Goal: Task Accomplishment & Management: Use online tool/utility

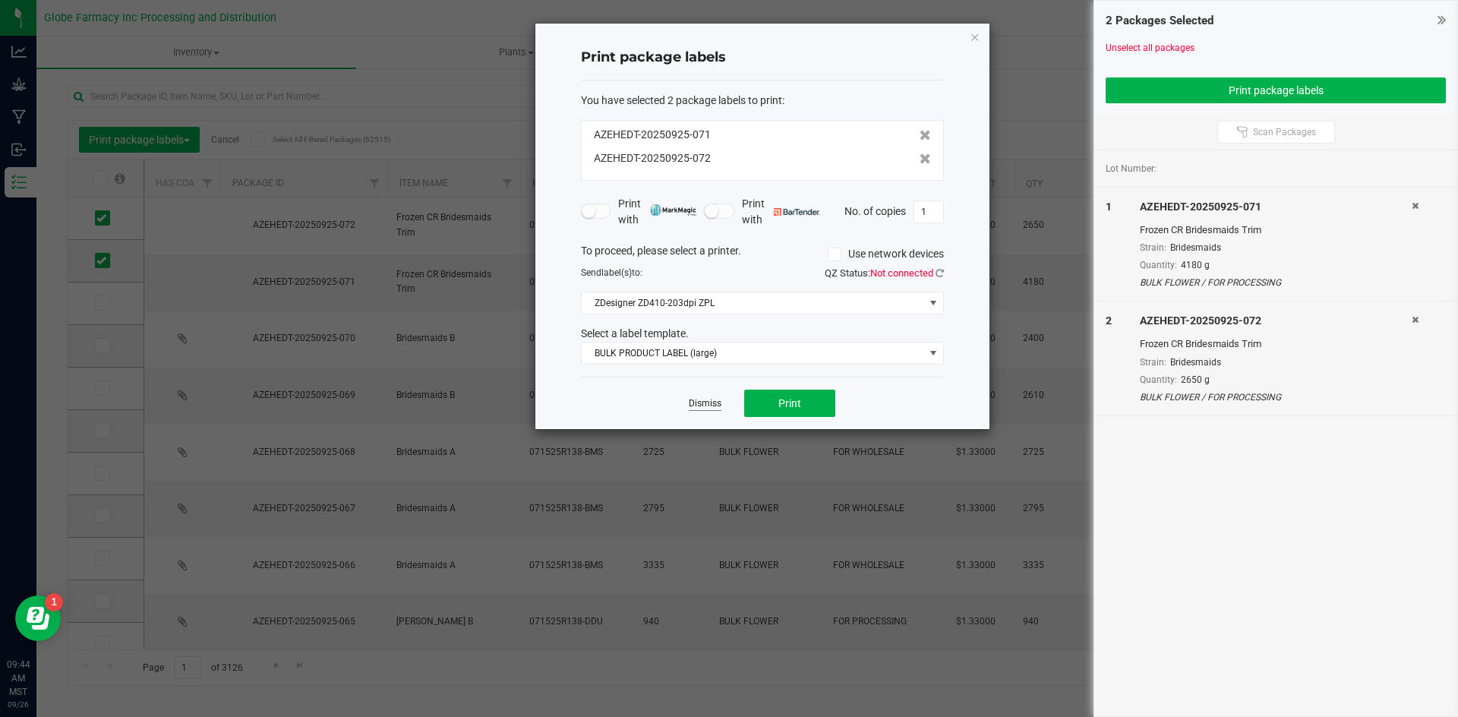
click at [697, 404] on link "Dismiss" at bounding box center [705, 403] width 33 height 13
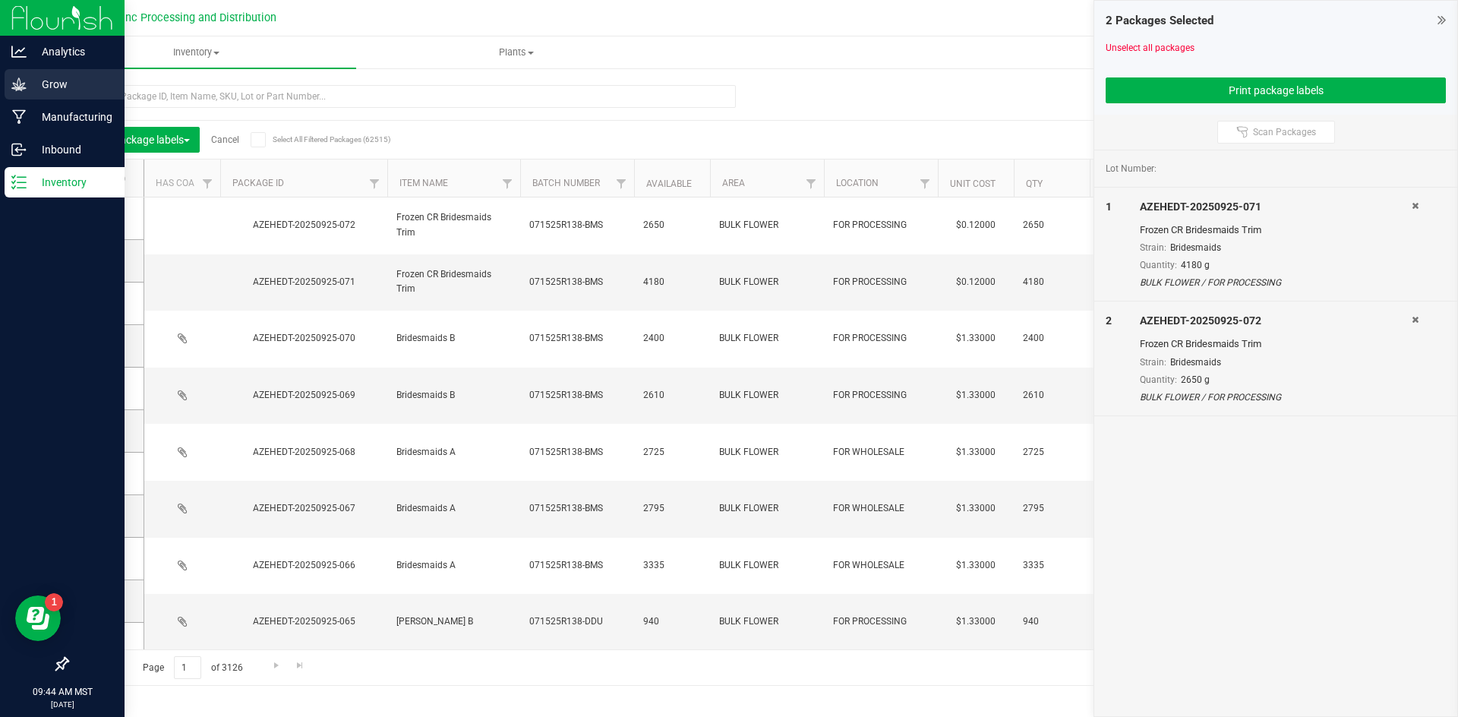
click at [22, 92] on div "Grow" at bounding box center [65, 84] width 120 height 30
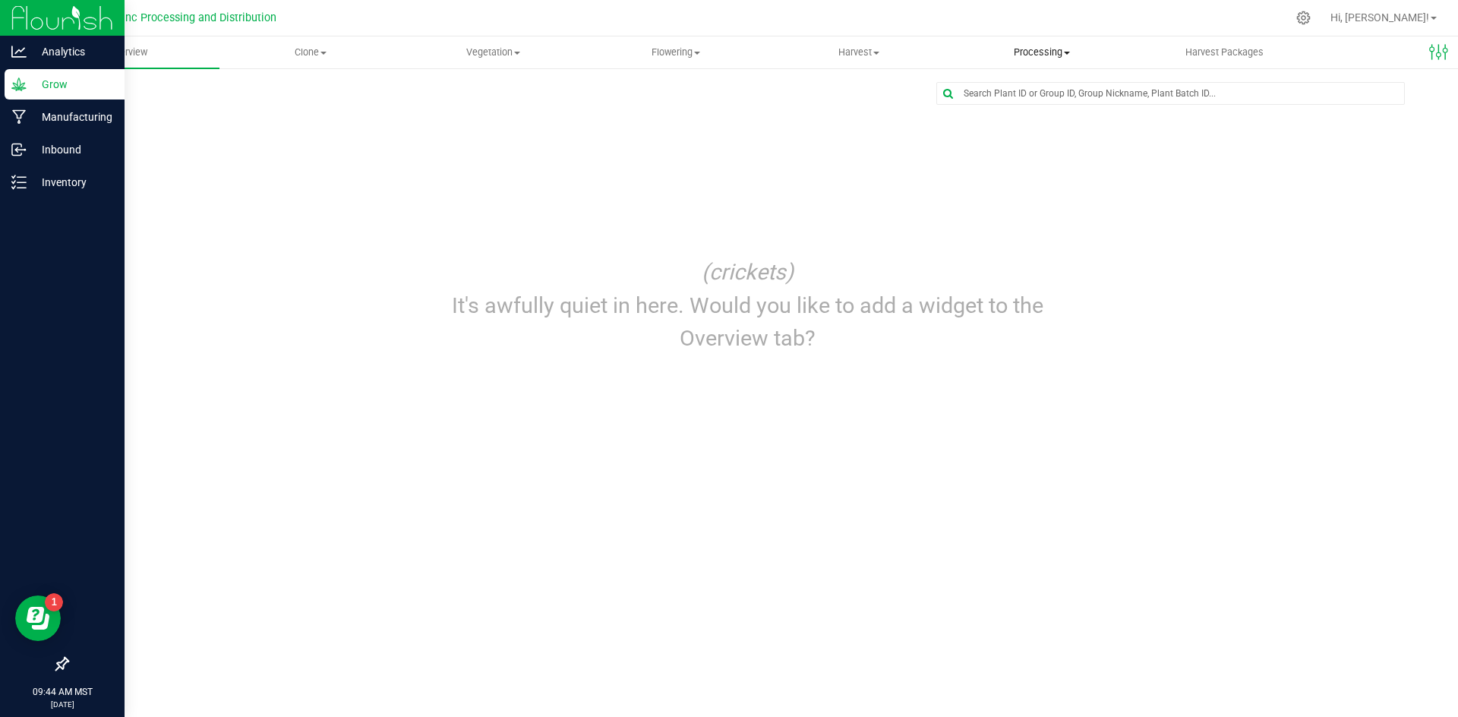
click at [1010, 49] on span "Processing" at bounding box center [1042, 53] width 182 height 14
click at [1018, 114] on span "Processing harvests" at bounding box center [1020, 109] width 141 height 13
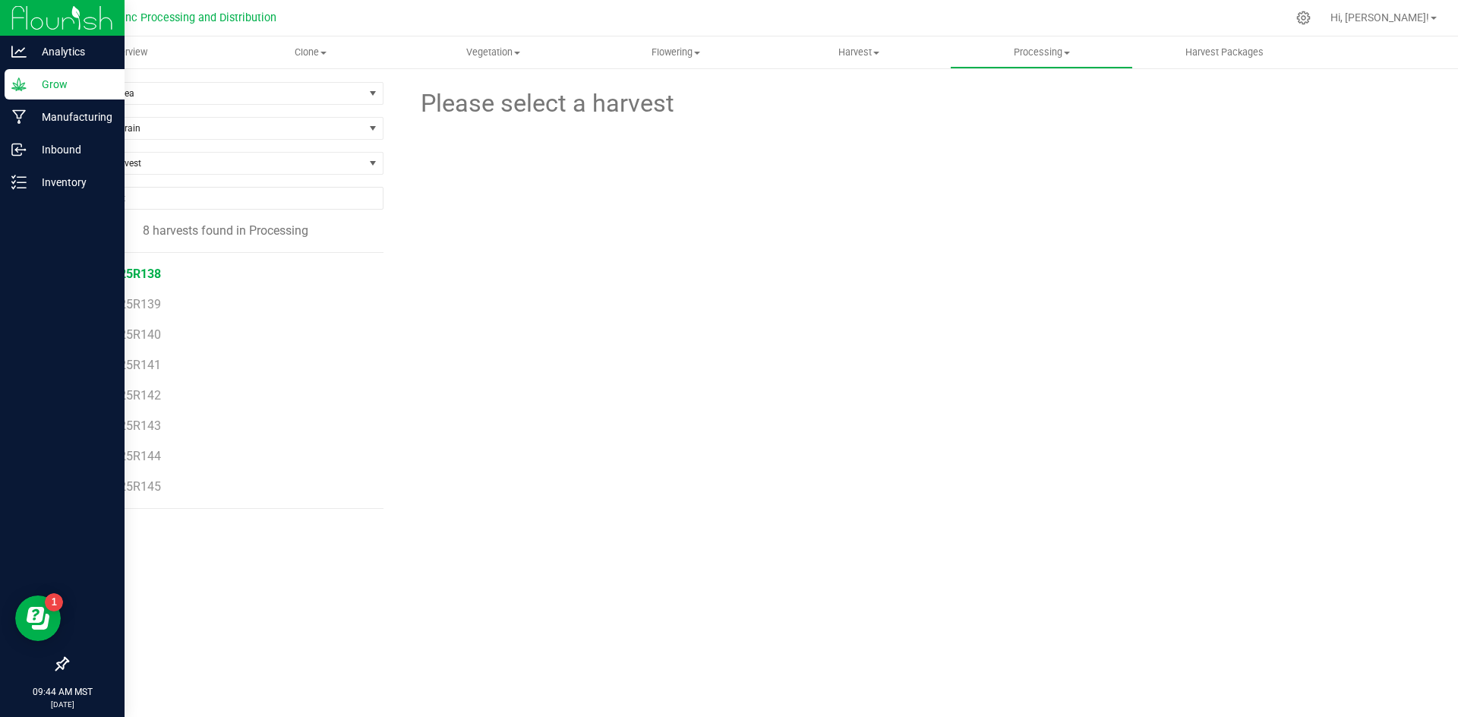
click at [144, 270] on span "071525R138" at bounding box center [126, 274] width 69 height 14
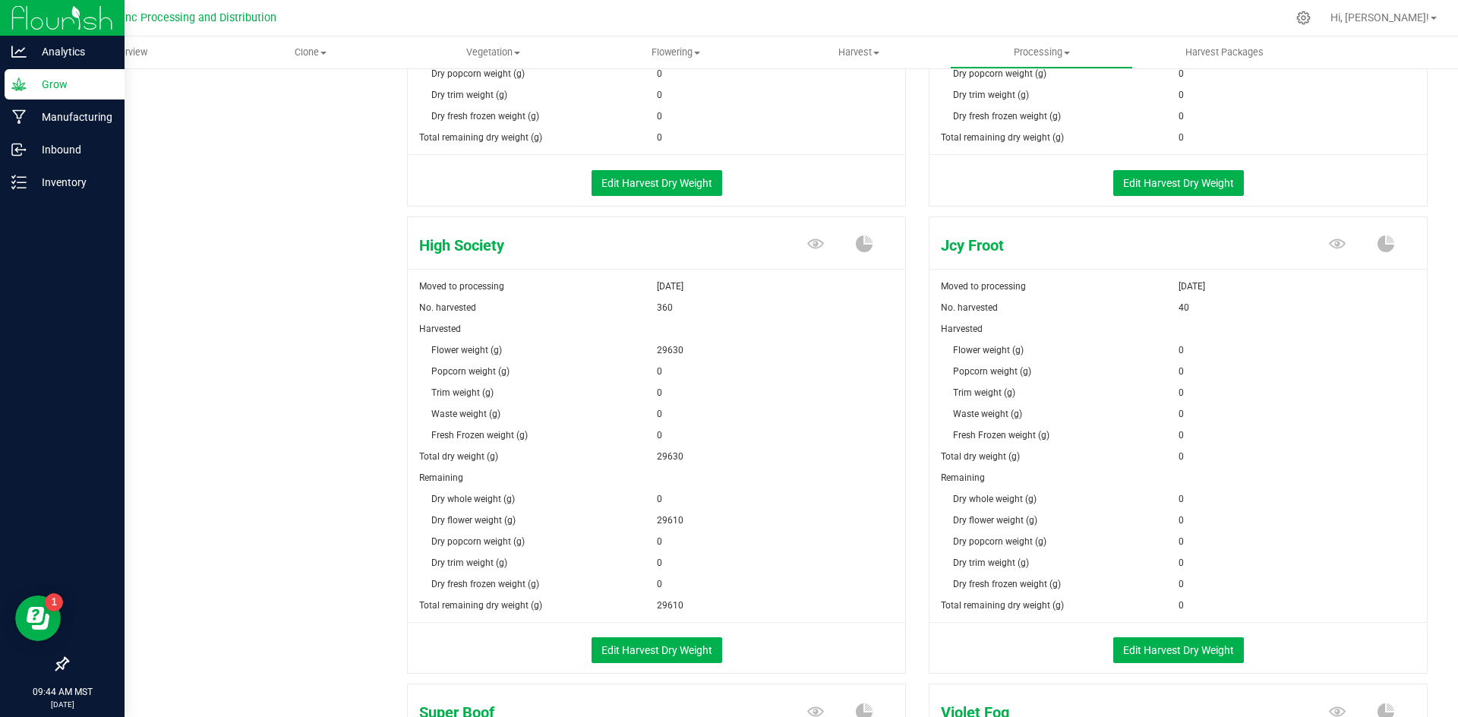
scroll to position [1139, 0]
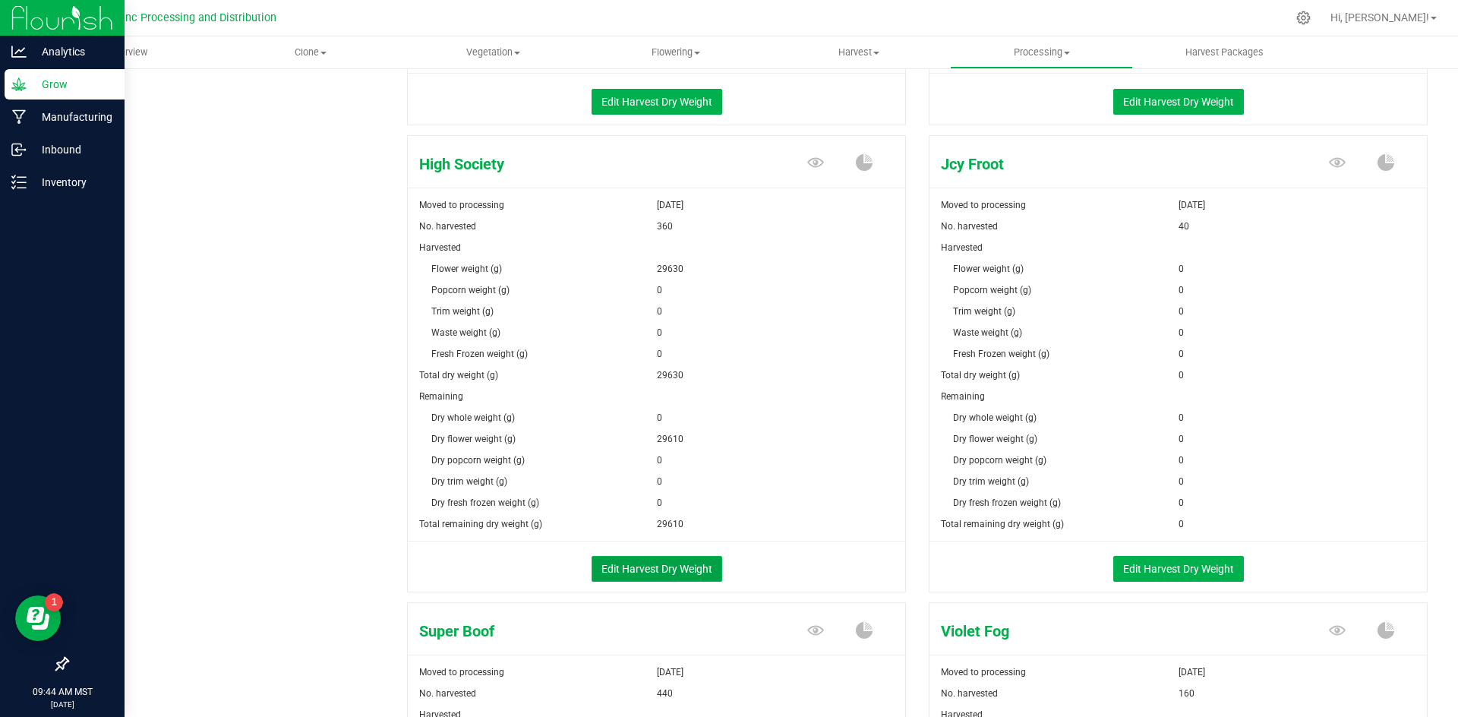
click at [663, 577] on button "Edit Harvest Dry Weight" at bounding box center [657, 569] width 131 height 26
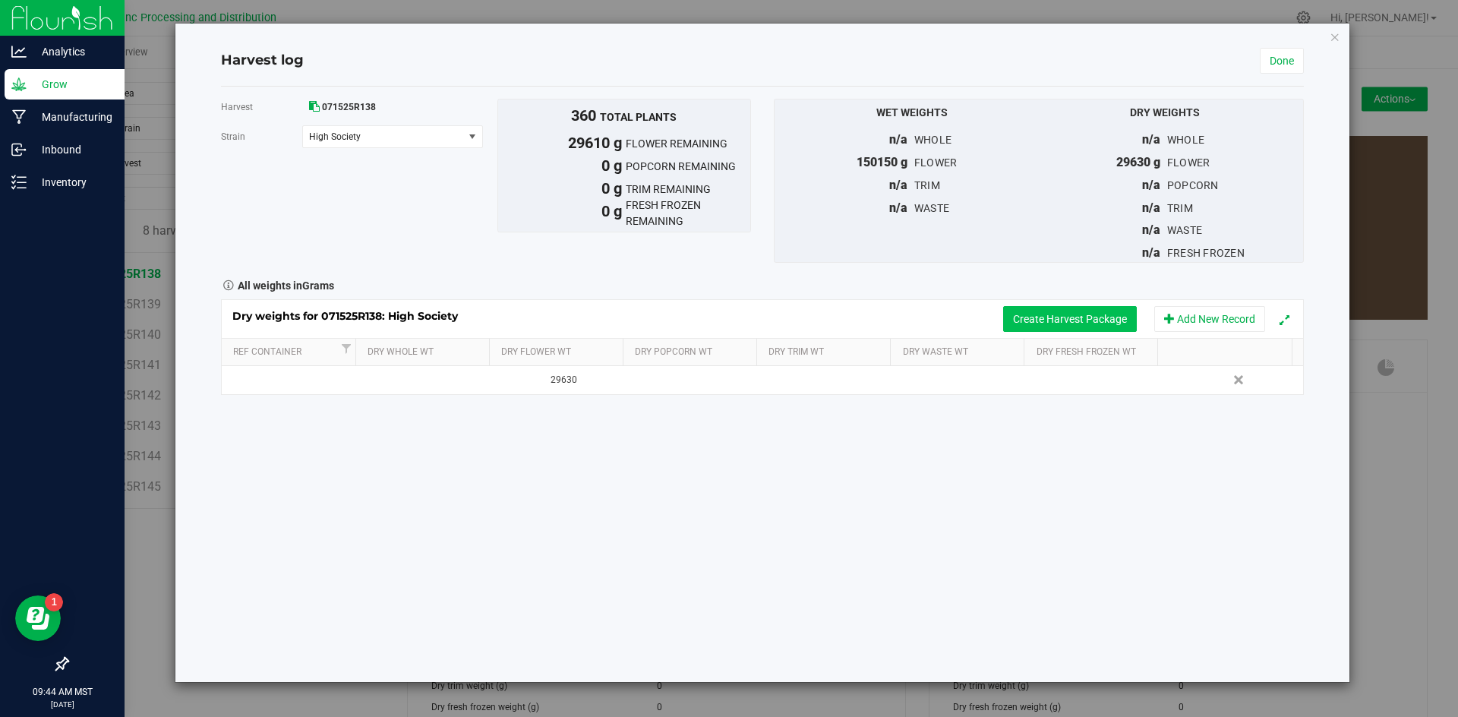
click at [1118, 323] on button "Create Harvest Package" at bounding box center [1070, 319] width 134 height 26
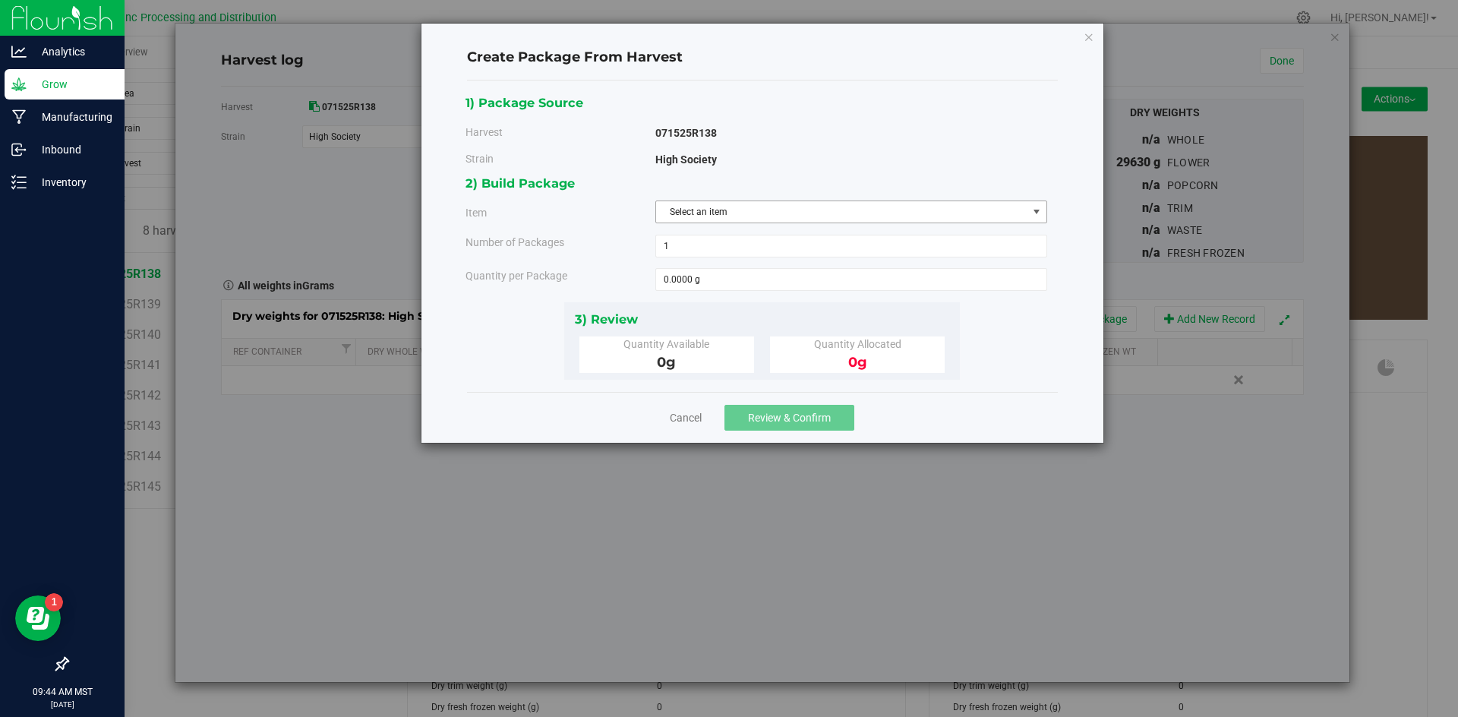
click at [721, 210] on span "Select an item" at bounding box center [841, 211] width 371 height 21
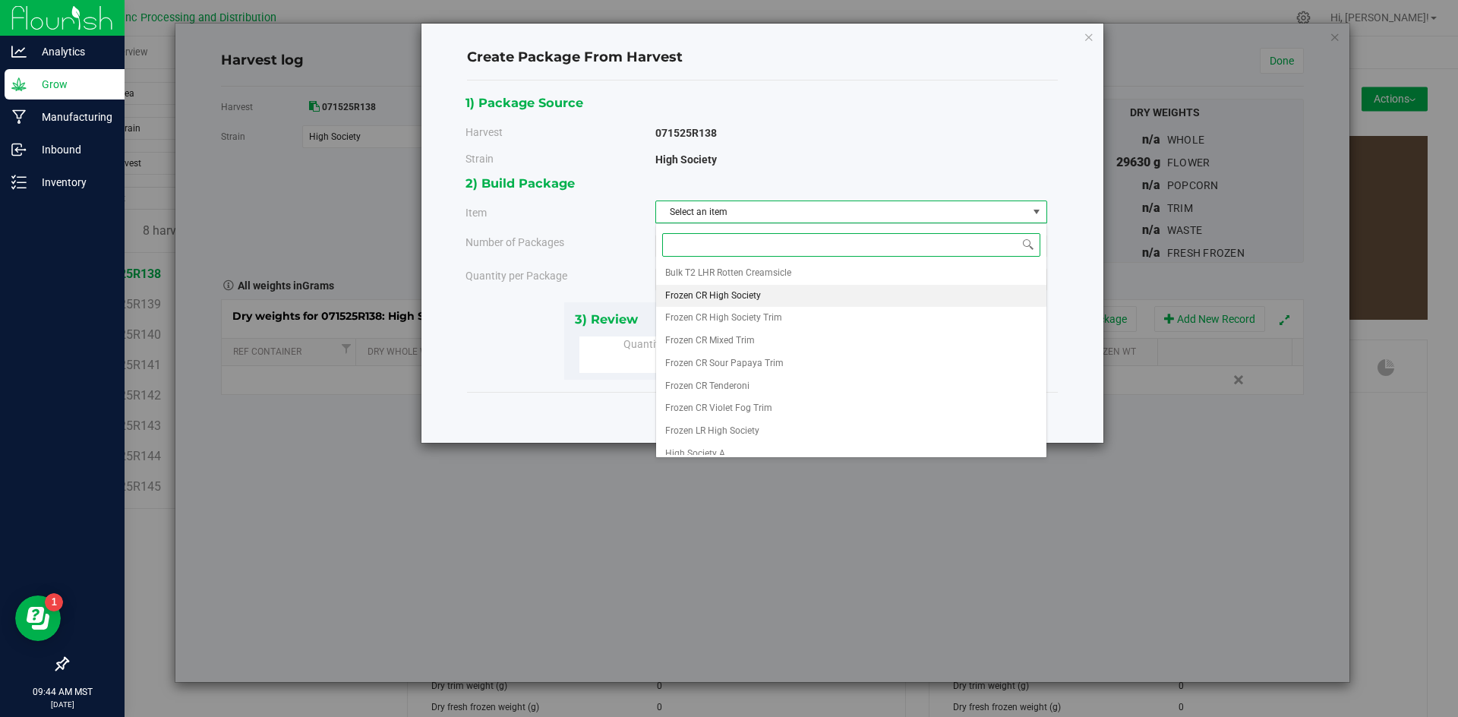
scroll to position [283, 0]
click at [725, 422] on li "High Society A" at bounding box center [851, 421] width 390 height 23
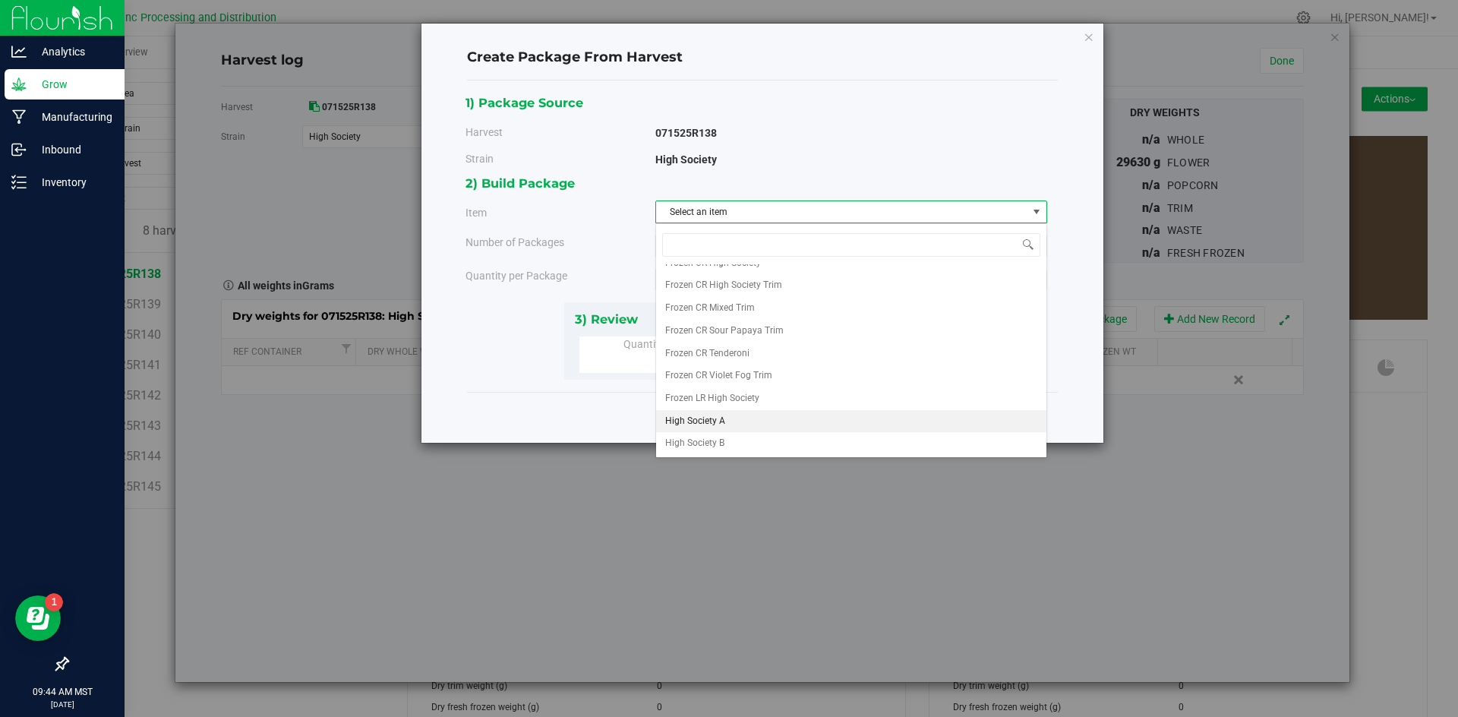
click at [725, 422] on div "Select an item Big League Sherb x Triple Burger B Bulk Infused PreRoll Flower B…" at bounding box center [851, 340] width 392 height 235
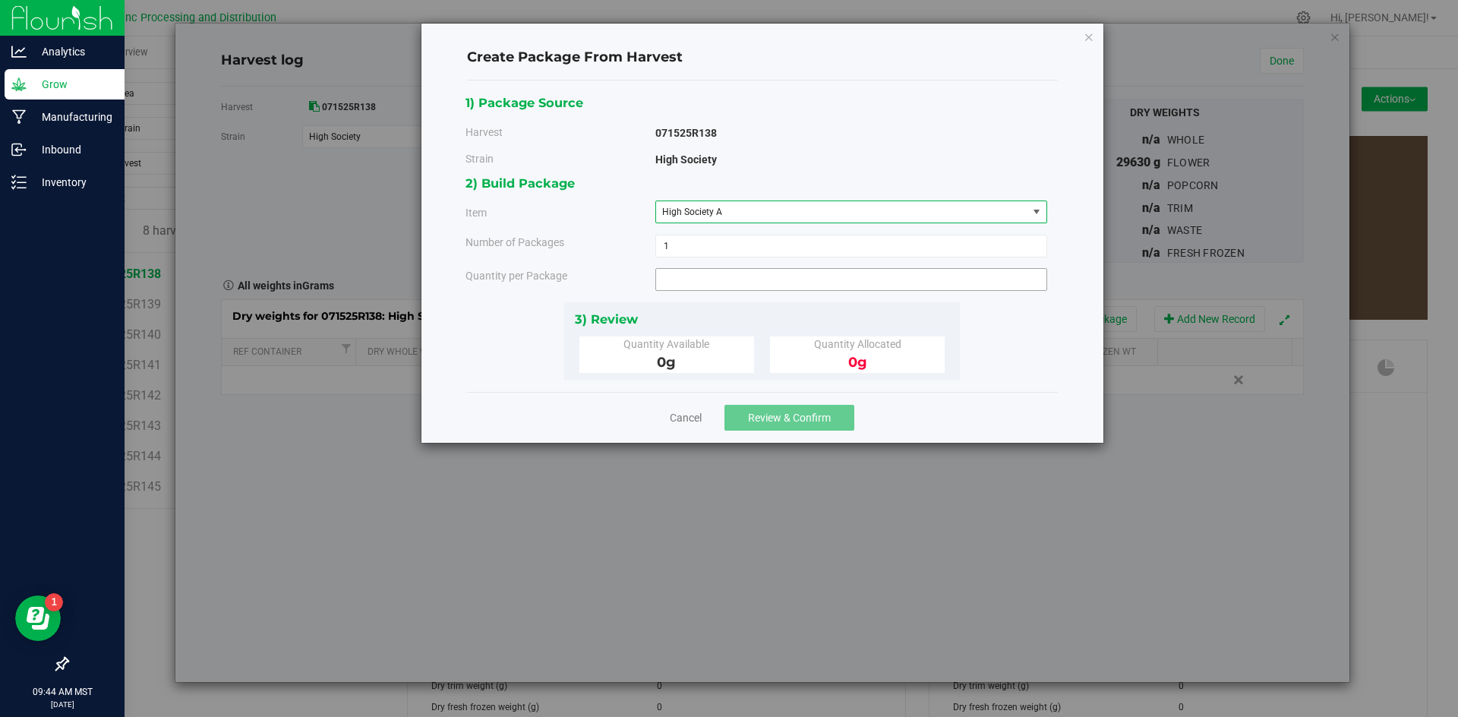
click at [719, 285] on span at bounding box center [851, 279] width 392 height 23
type input "3135"
type input "3135.0000 g"
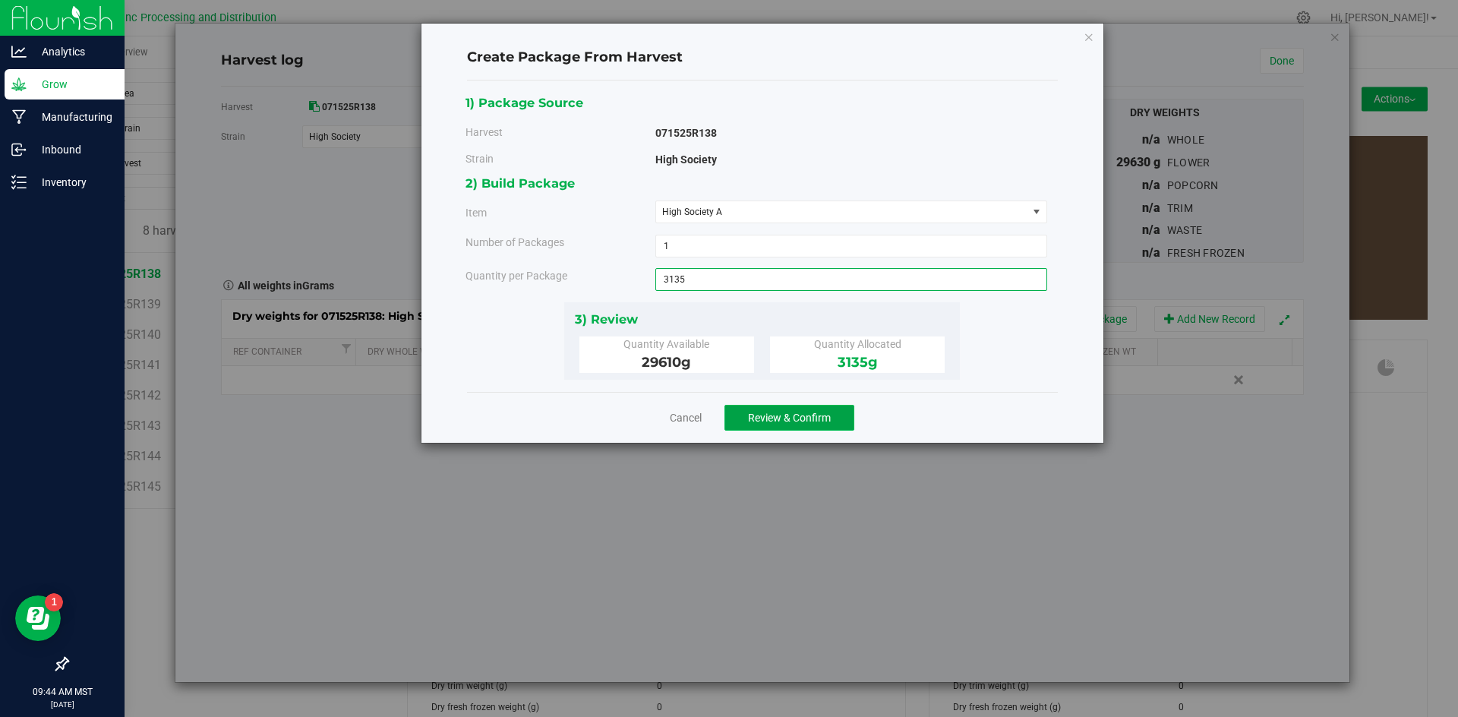
click at [766, 409] on button "Review & Confirm" at bounding box center [790, 418] width 130 height 26
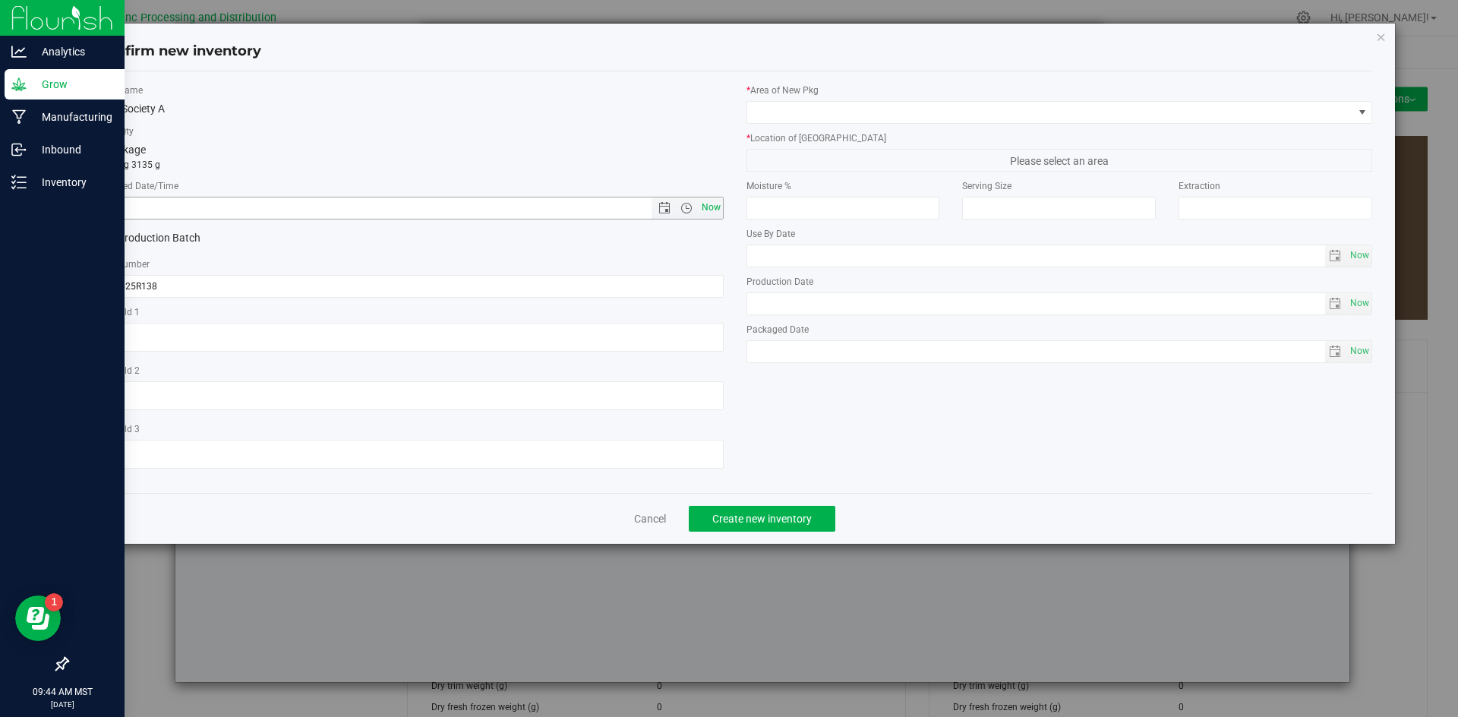
click at [712, 205] on span "Now" at bounding box center [711, 208] width 26 height 22
type input "[DATE] 9:44 AM"
click at [251, 283] on input "071525R138" at bounding box center [410, 286] width 627 height 23
type input "071525R138-HS"
click at [936, 107] on span at bounding box center [1050, 112] width 606 height 21
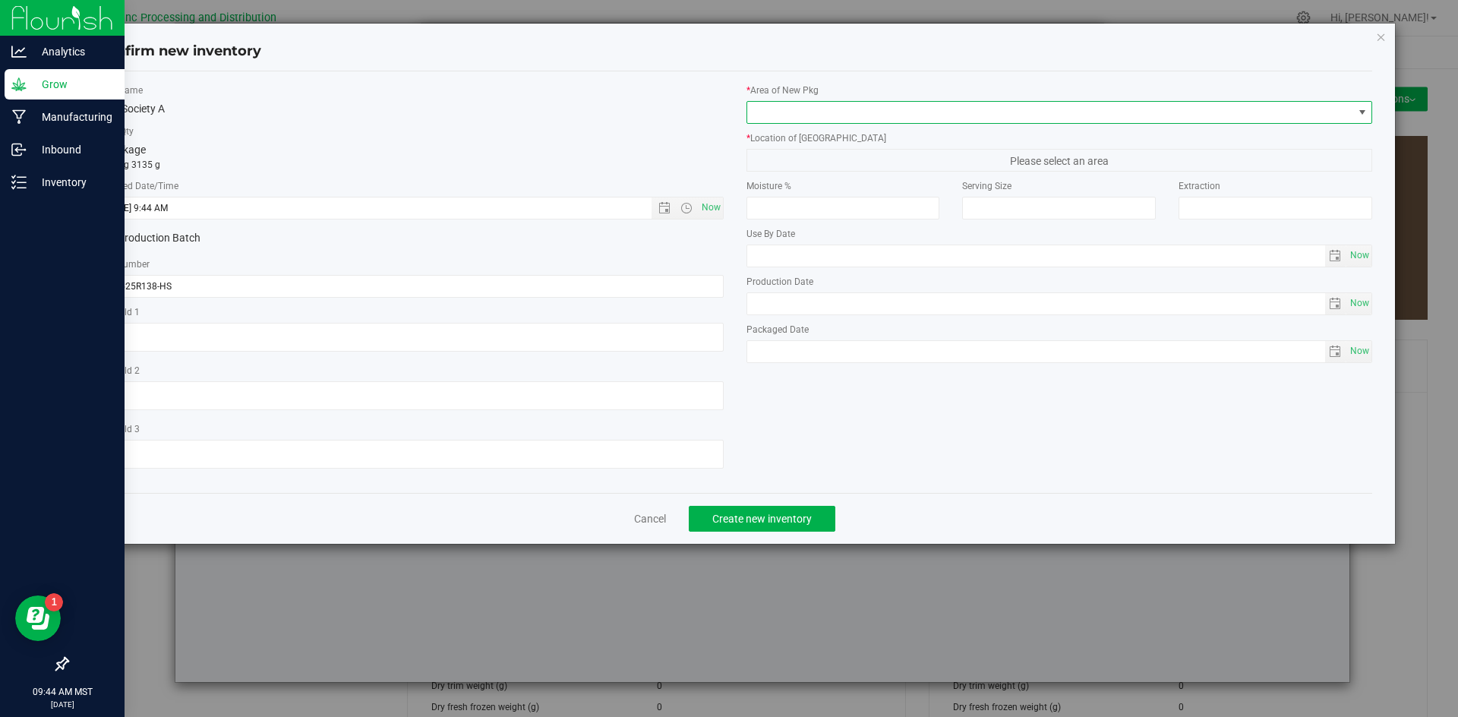
click at [936, 107] on span at bounding box center [1050, 112] width 606 height 21
click at [837, 112] on span at bounding box center [1050, 112] width 606 height 21
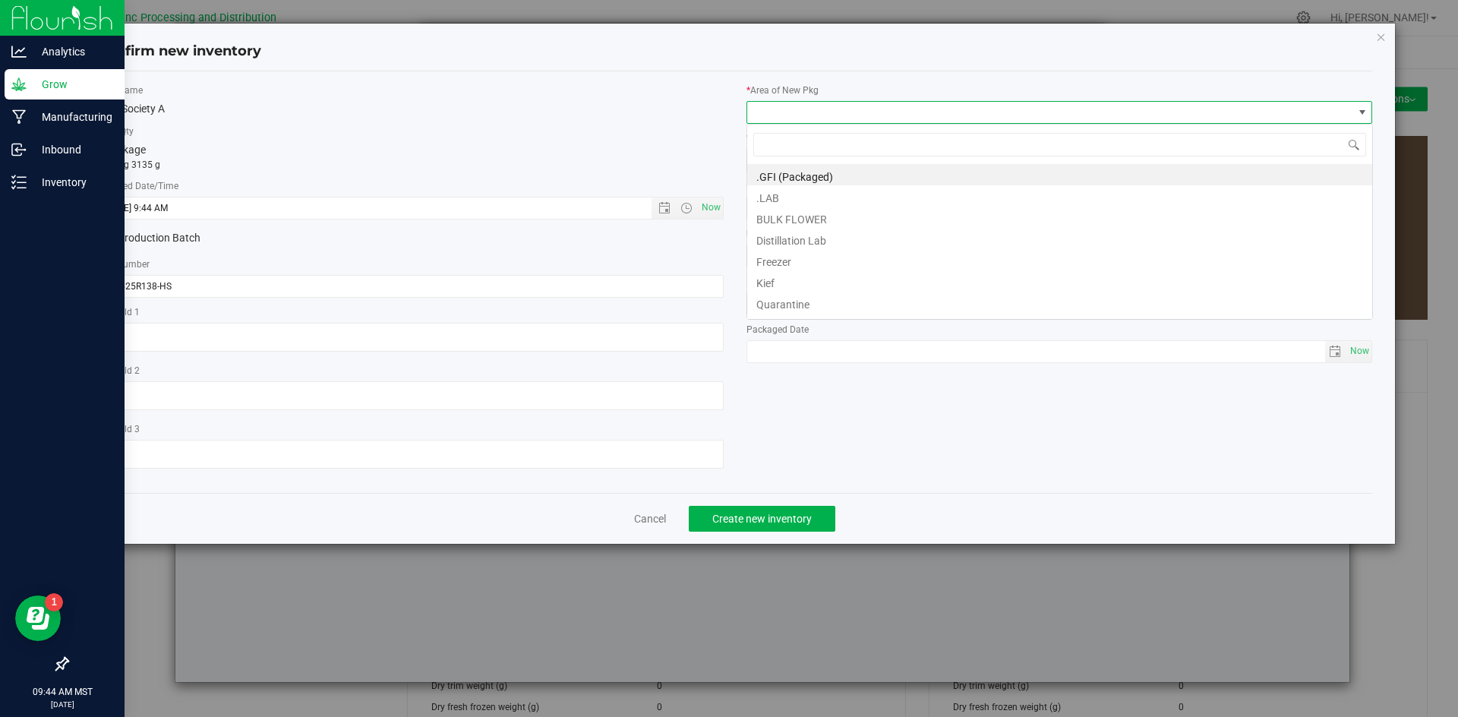
scroll to position [23, 627]
click at [810, 217] on li "BULK FLOWER" at bounding box center [1059, 217] width 625 height 21
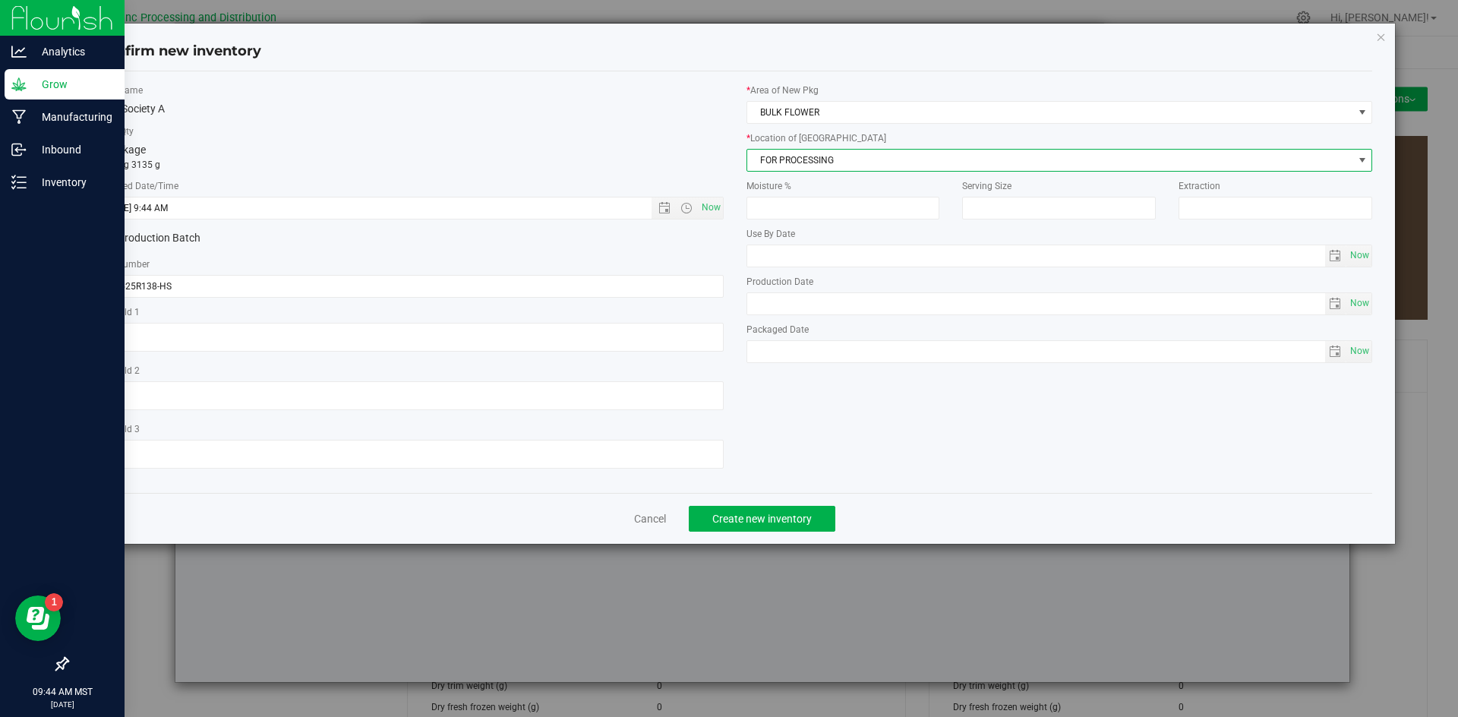
click at [810, 169] on span "FOR PROCESSING" at bounding box center [1050, 160] width 606 height 21
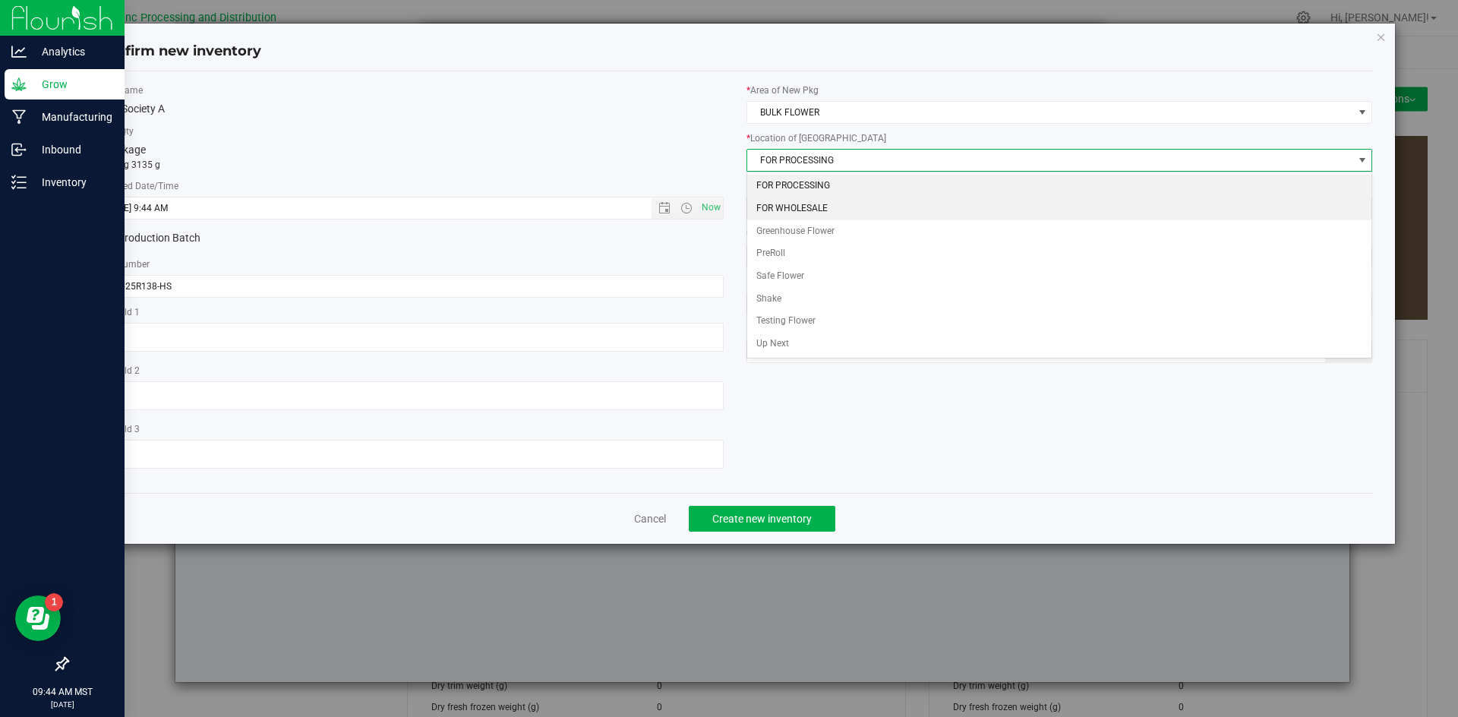
click at [809, 204] on li "FOR WHOLESALE" at bounding box center [1059, 208] width 625 height 23
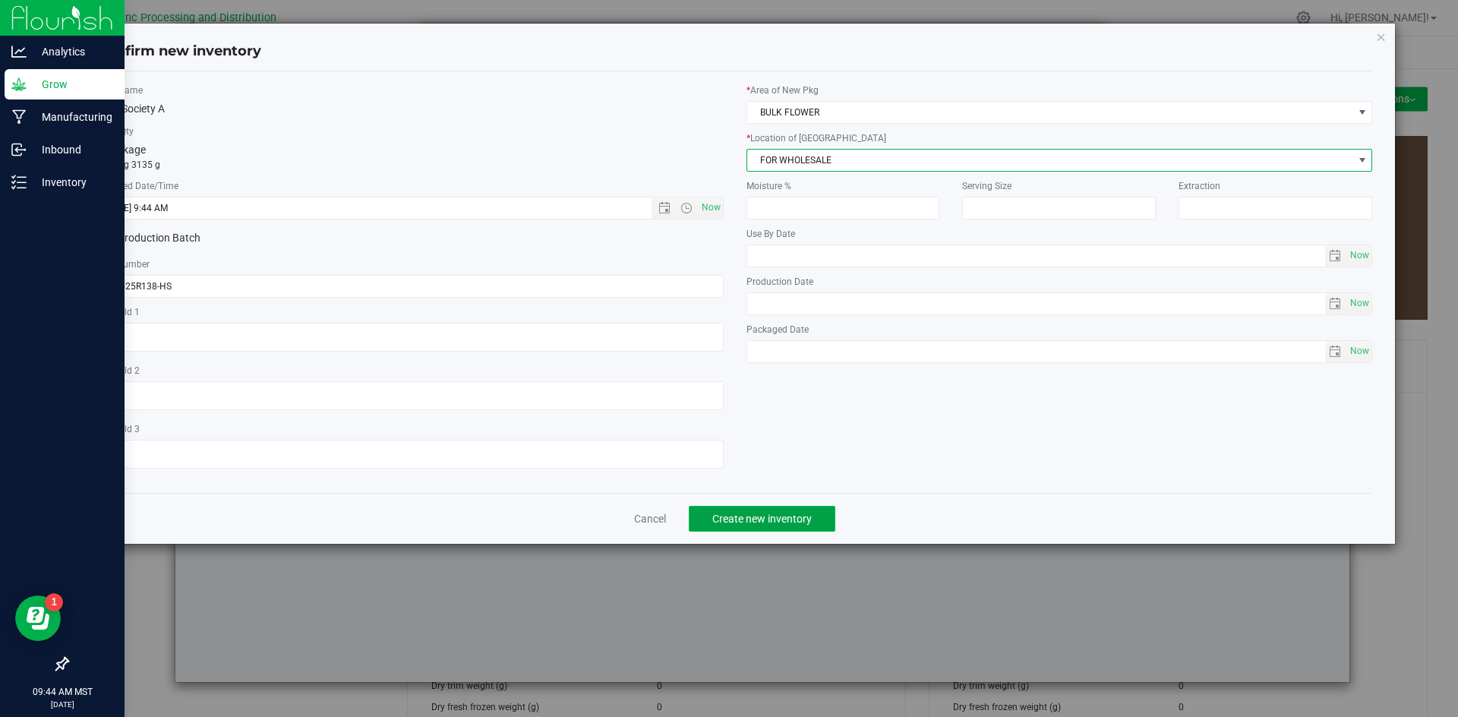
click at [733, 527] on button "Create new inventory" at bounding box center [762, 519] width 147 height 26
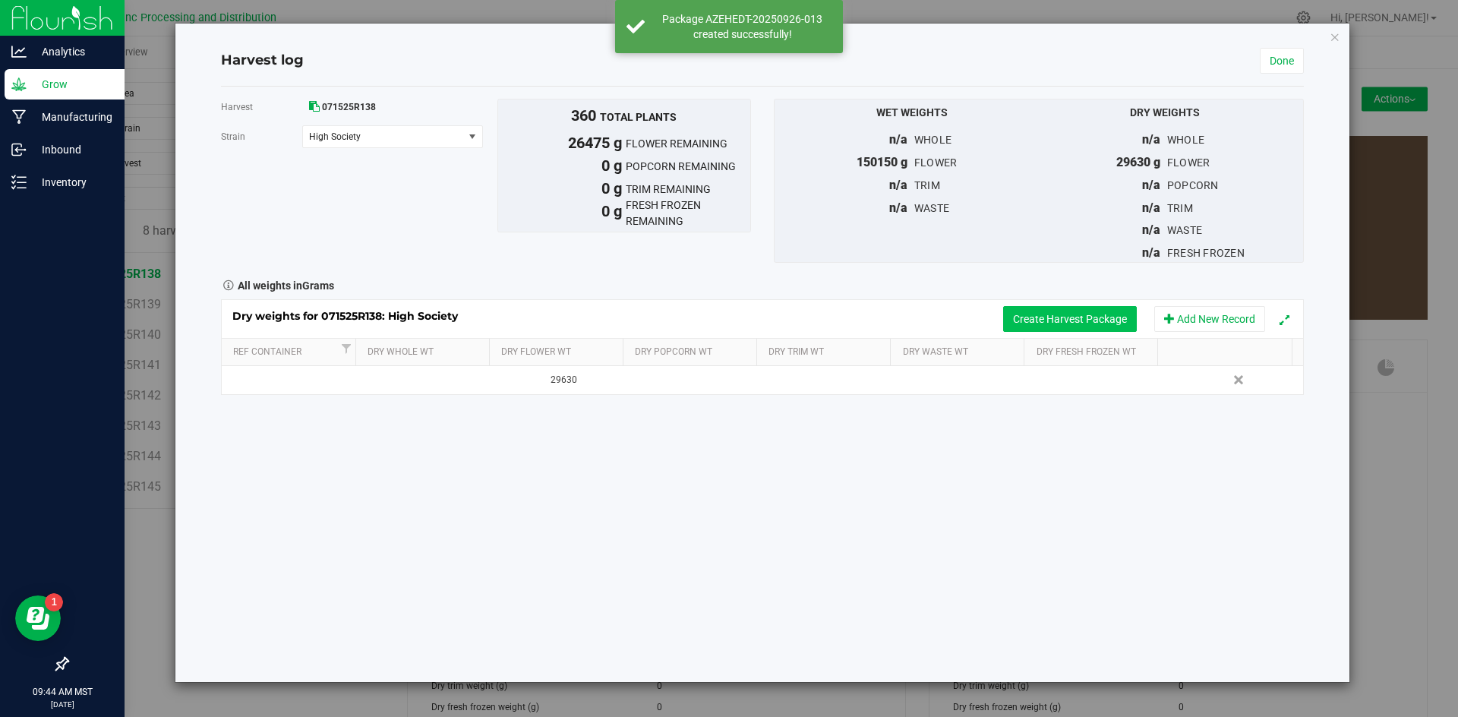
click at [1076, 324] on button "Create Harvest Package" at bounding box center [1070, 319] width 134 height 26
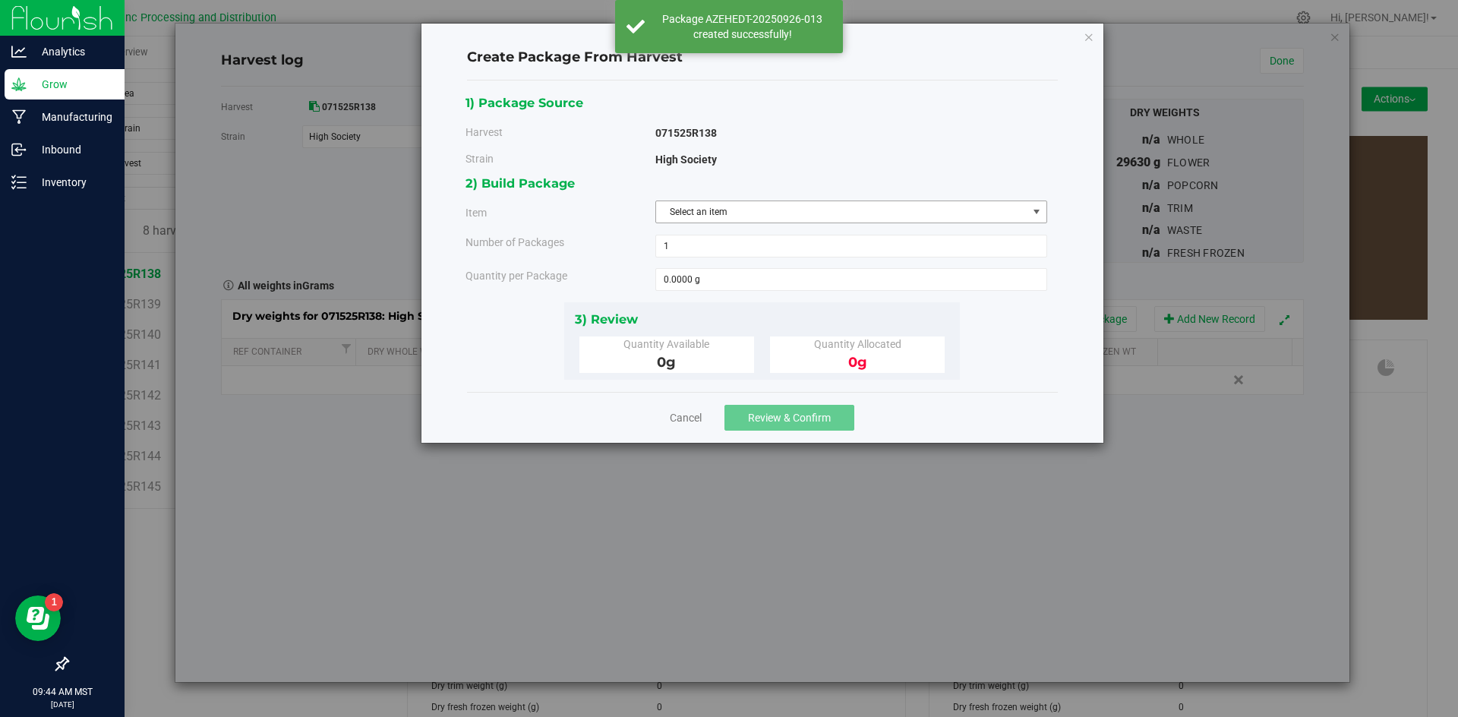
click at [709, 208] on span "Select an item" at bounding box center [841, 211] width 371 height 21
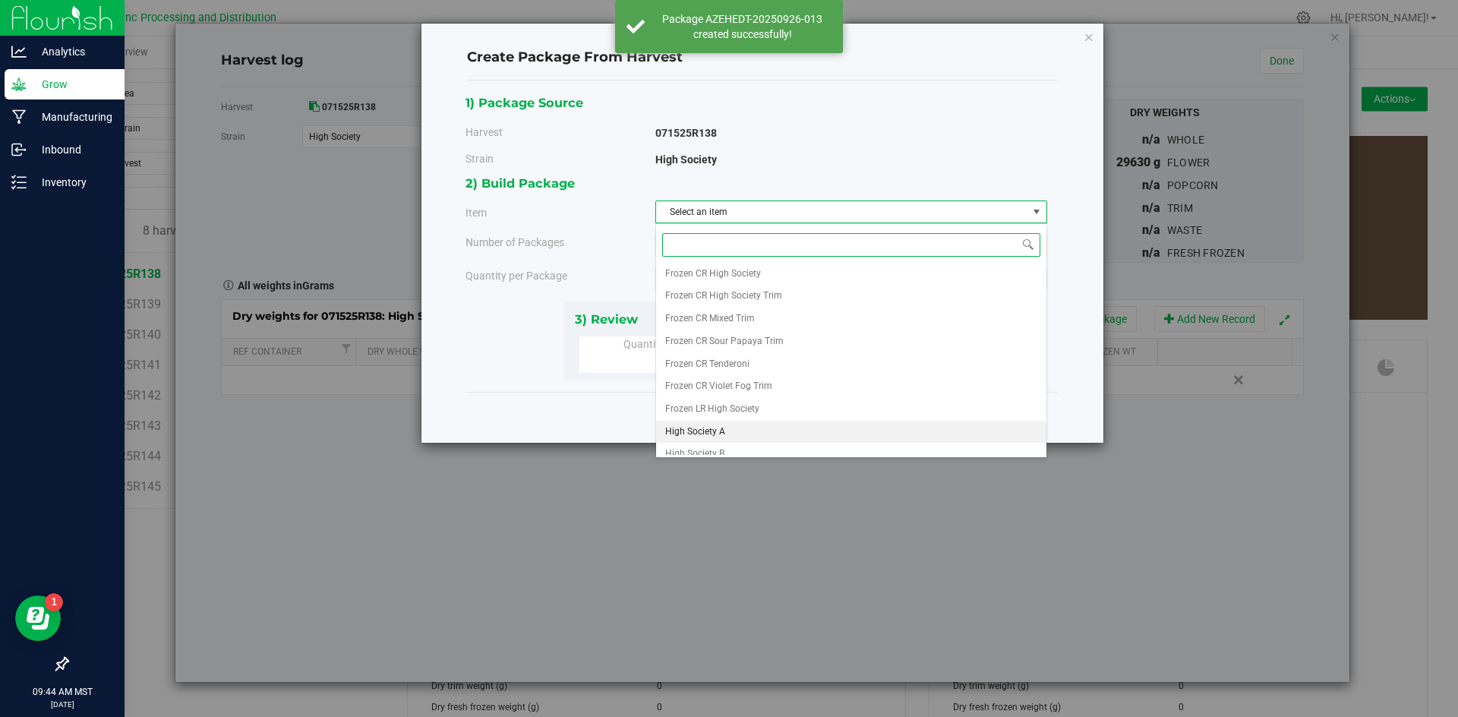
scroll to position [283, 0]
click at [719, 416] on span "High Society A" at bounding box center [695, 422] width 60 height 20
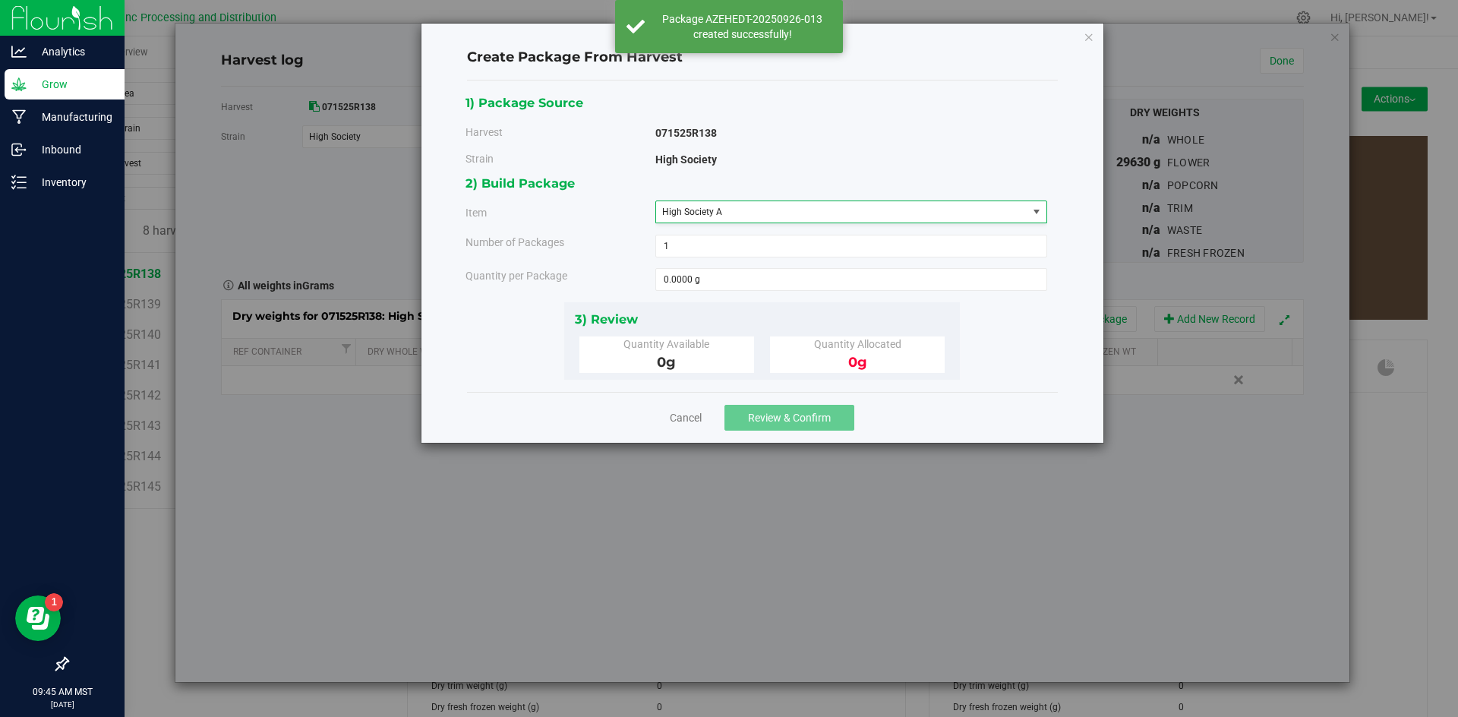
click at [719, 416] on div "Select an item Big League Sherb x Triple Burger B Bulk Infused PreRoll Flower B…" at bounding box center [851, 340] width 392 height 235
click at [714, 283] on span at bounding box center [851, 279] width 392 height 23
click at [0, 0] on input "text" at bounding box center [0, 0] width 0 height 0
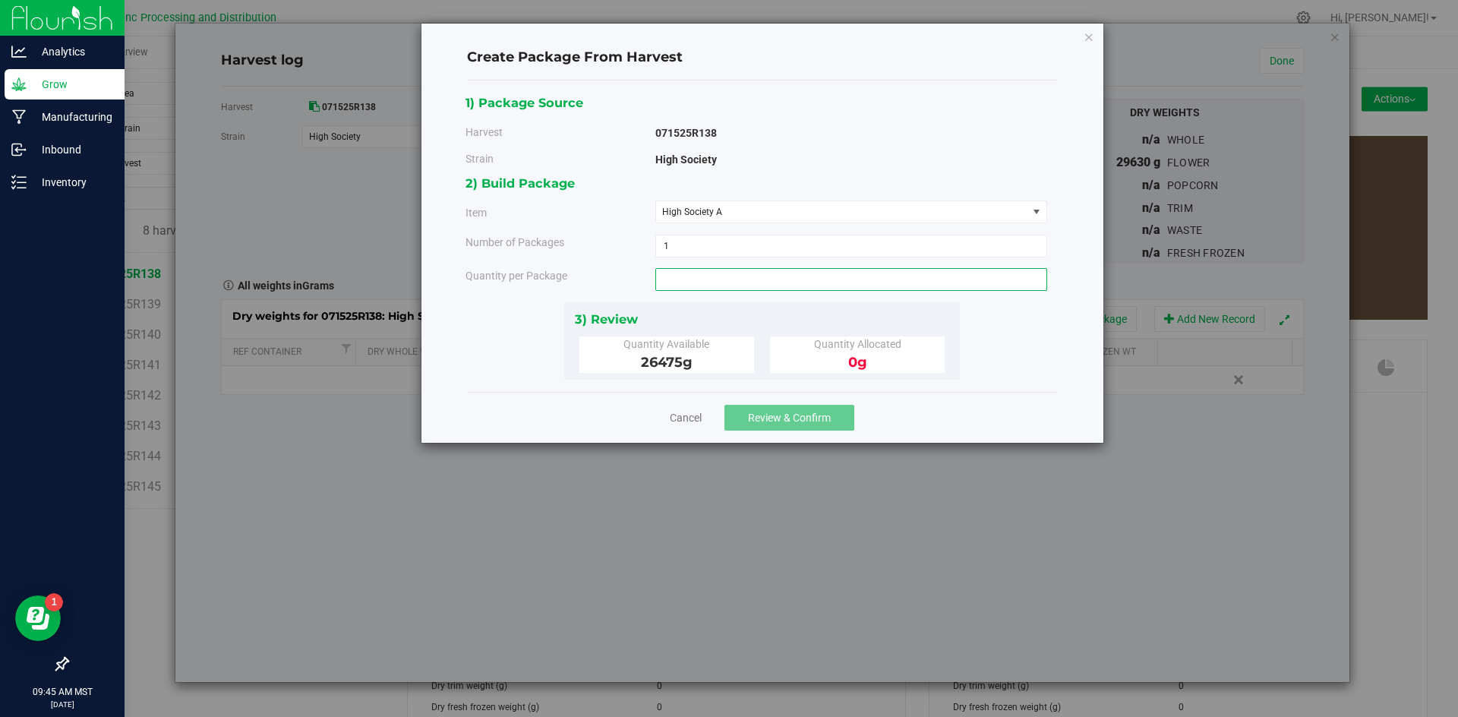
click at [713, 281] on input "text" at bounding box center [851, 279] width 390 height 21
type input "3100"
type input "3100.0000 g"
click at [775, 422] on span "Review & Confirm" at bounding box center [789, 418] width 83 height 12
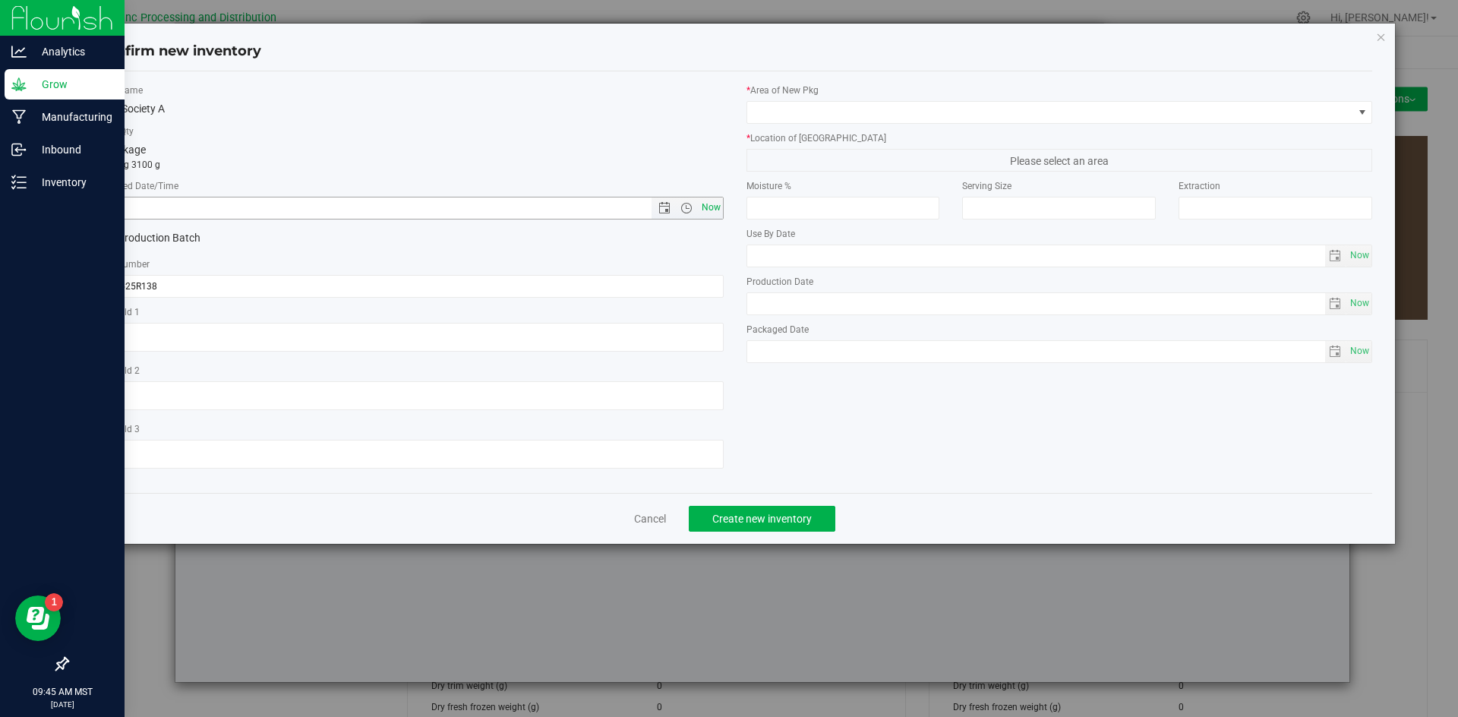
click at [714, 204] on span "Now" at bounding box center [711, 208] width 26 height 22
type input "[DATE] 9:45 AM"
click at [224, 287] on input "071525R138" at bounding box center [410, 286] width 627 height 23
type input "071525R138-HS"
click at [838, 124] on div "* Area of [GEOGRAPHIC_DATA] * Location of [GEOGRAPHIC_DATA] Please select an ar…" at bounding box center [1059, 227] width 649 height 287
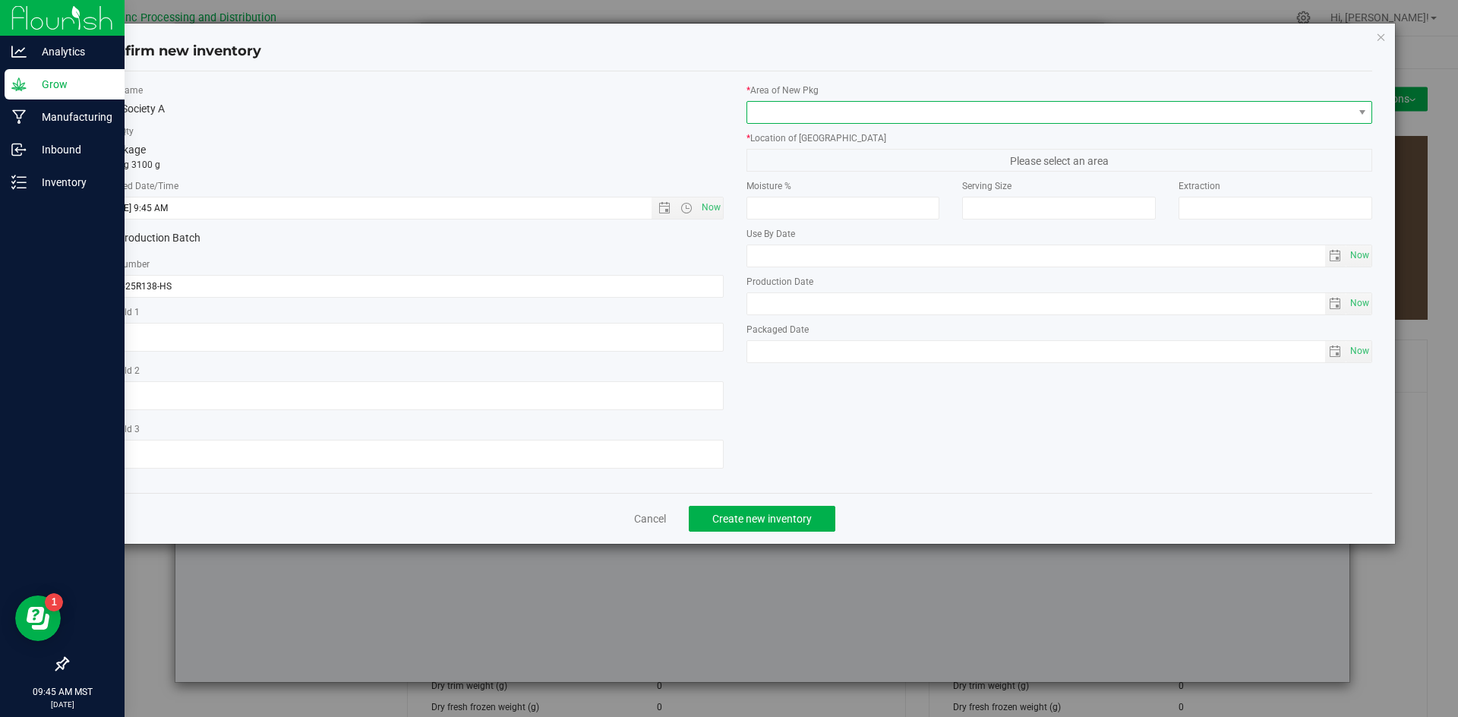
click at [842, 112] on span at bounding box center [1050, 112] width 606 height 21
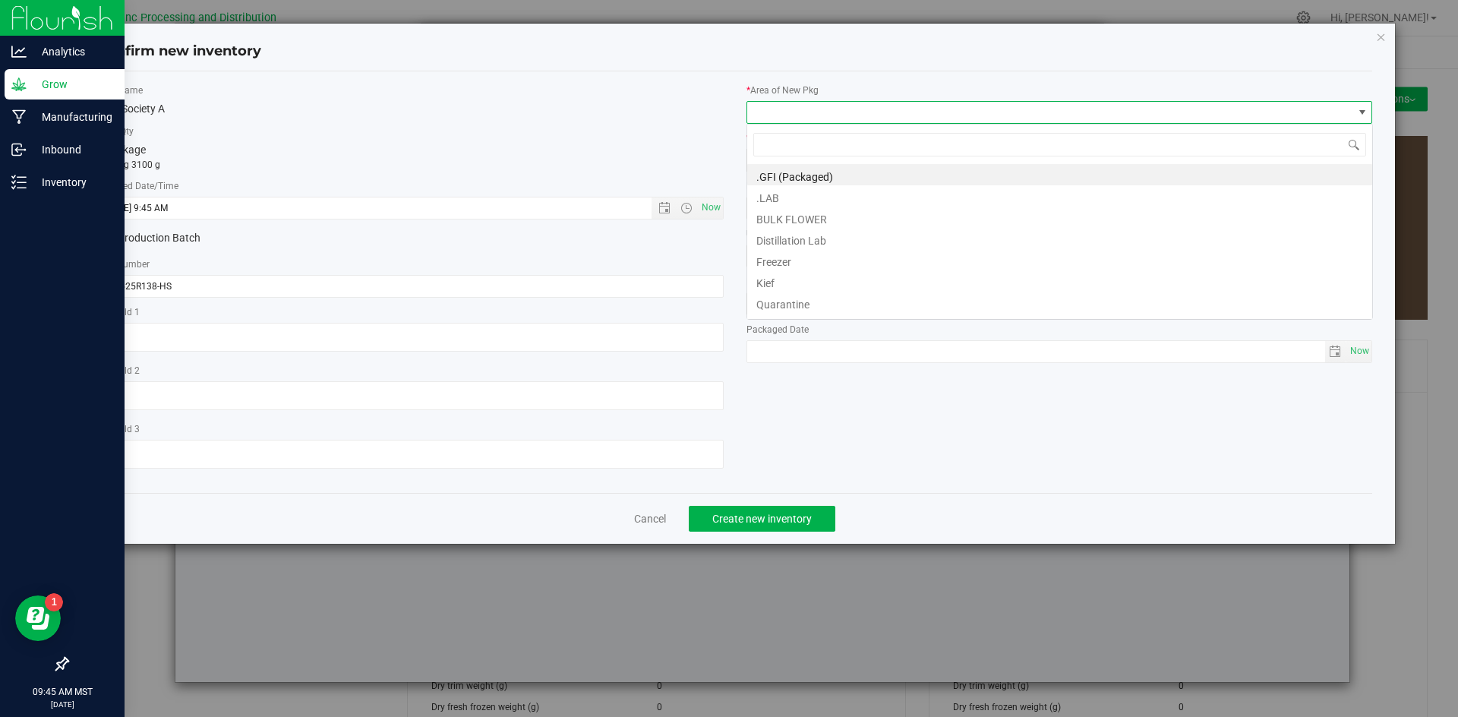
scroll to position [23, 627]
click at [803, 210] on li "BULK FLOWER" at bounding box center [1059, 217] width 625 height 21
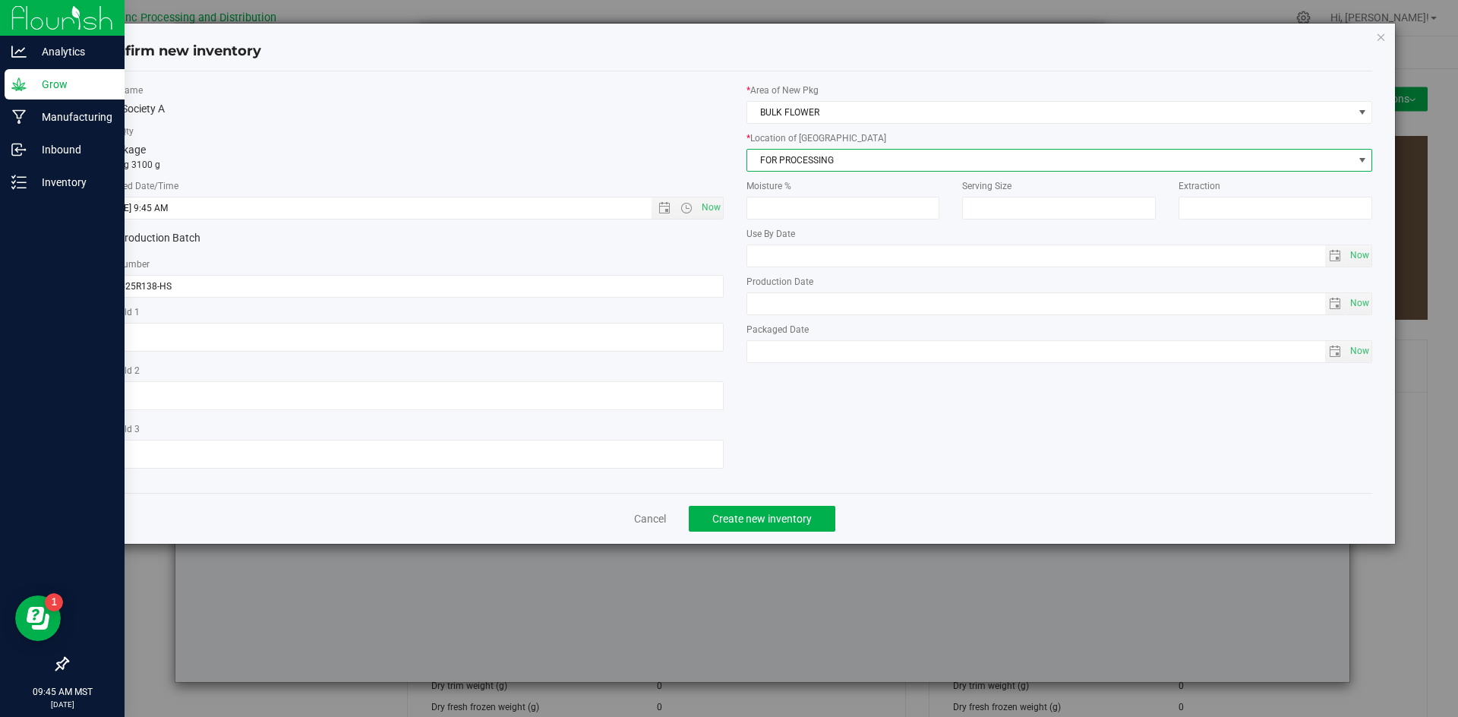
click at [804, 163] on span "FOR PROCESSING" at bounding box center [1050, 160] width 606 height 21
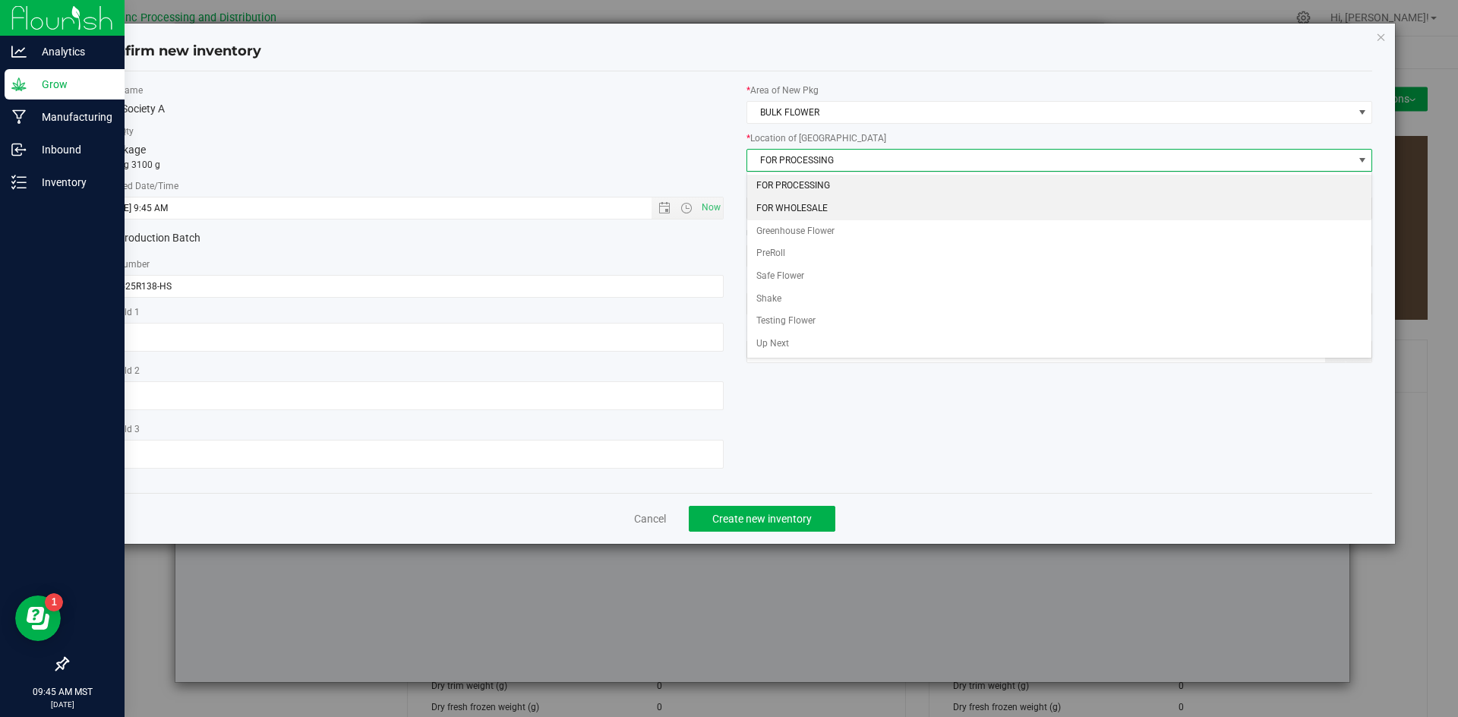
click at [798, 211] on li "FOR WHOLESALE" at bounding box center [1059, 208] width 625 height 23
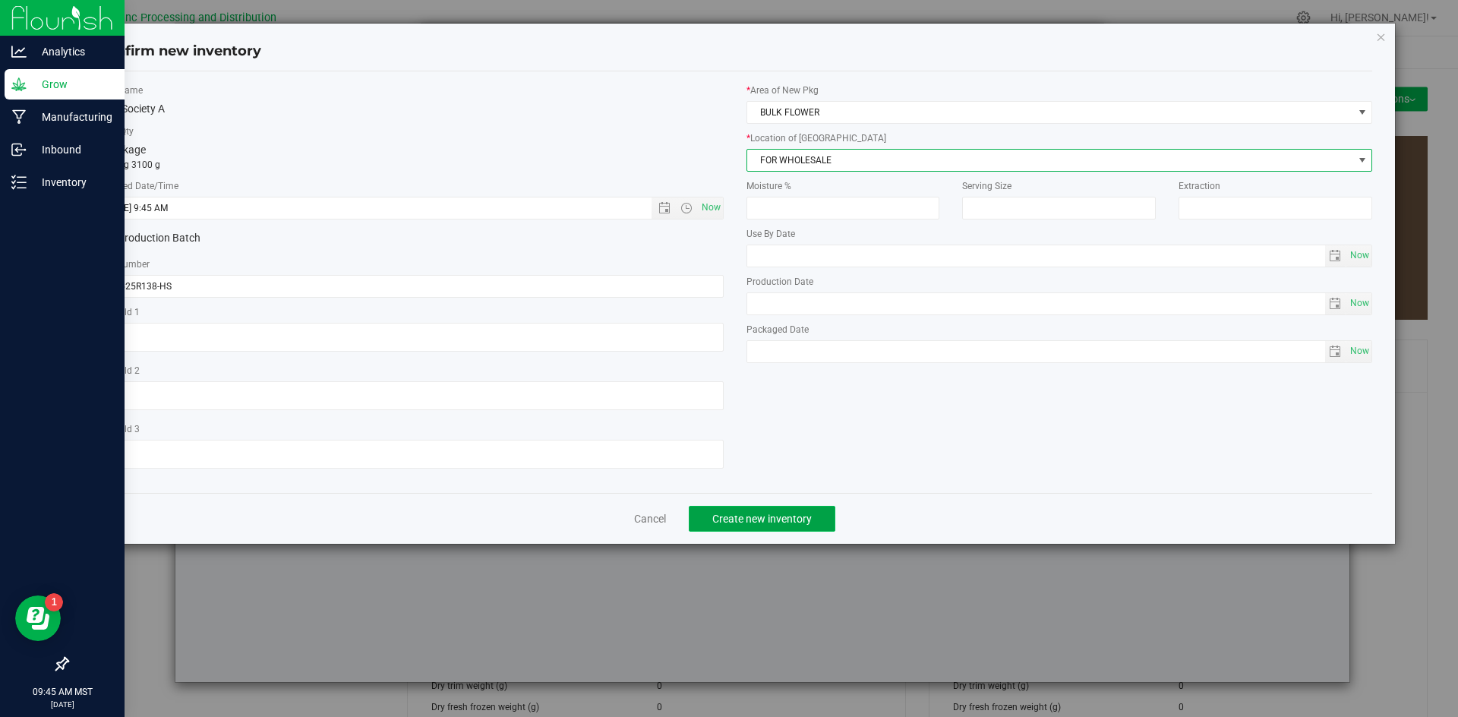
click at [755, 513] on span "Create new inventory" at bounding box center [761, 519] width 99 height 12
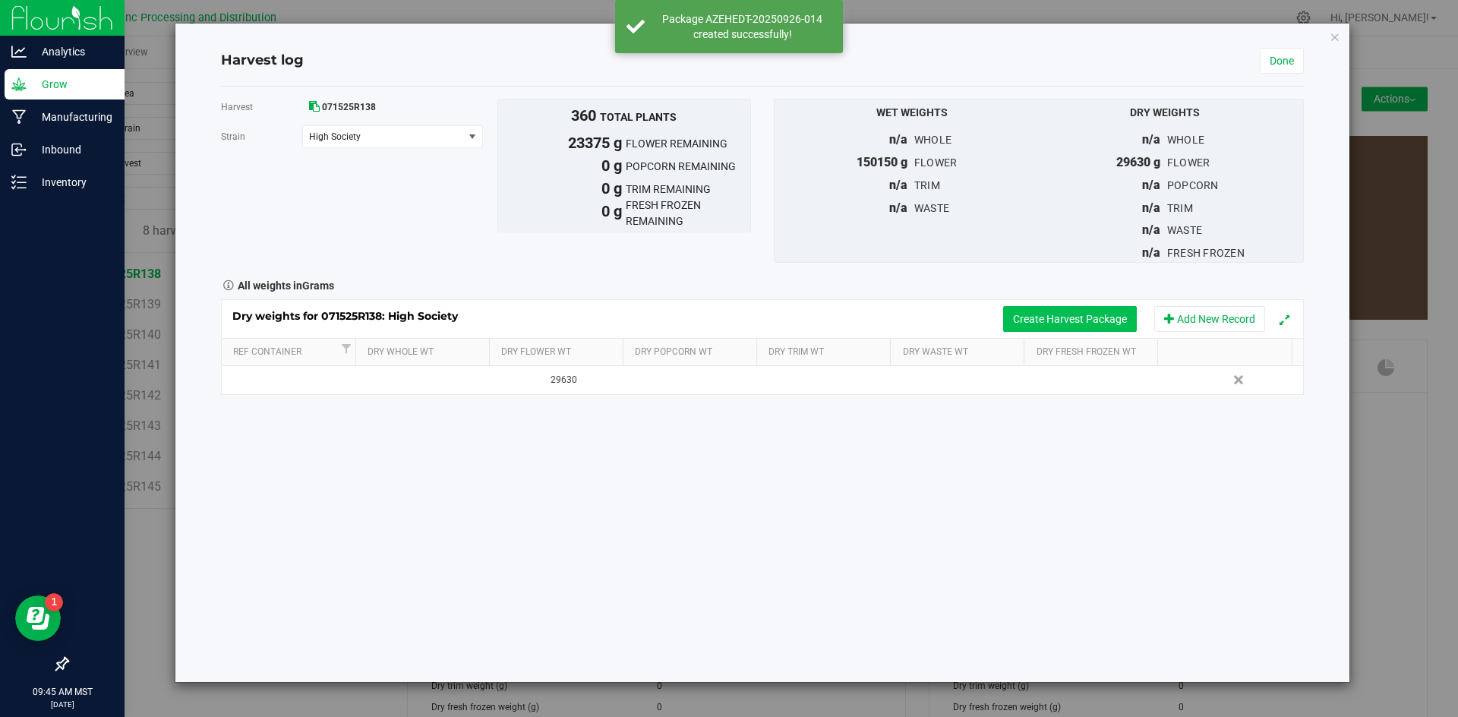
click at [1023, 321] on button "Create Harvest Package" at bounding box center [1070, 319] width 134 height 26
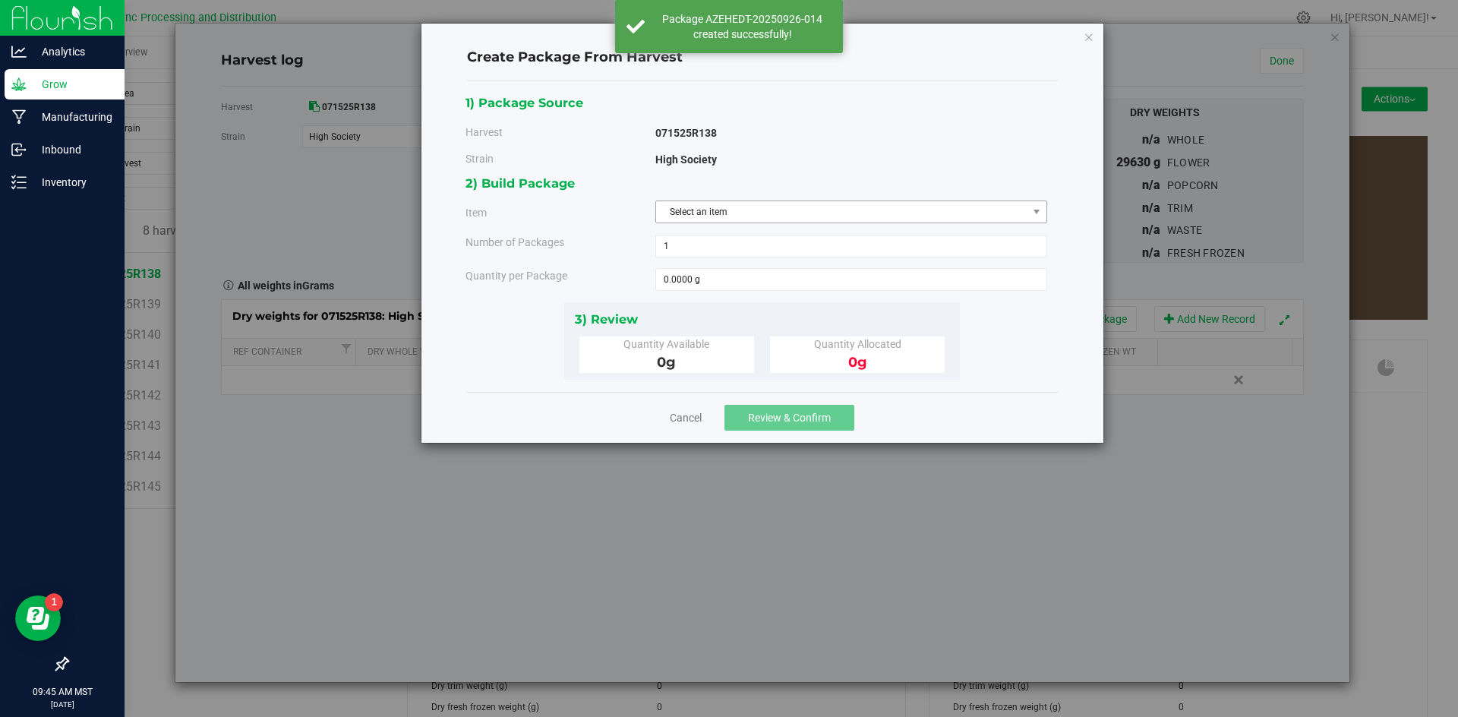
click at [861, 211] on span "Select an item" at bounding box center [841, 211] width 371 height 21
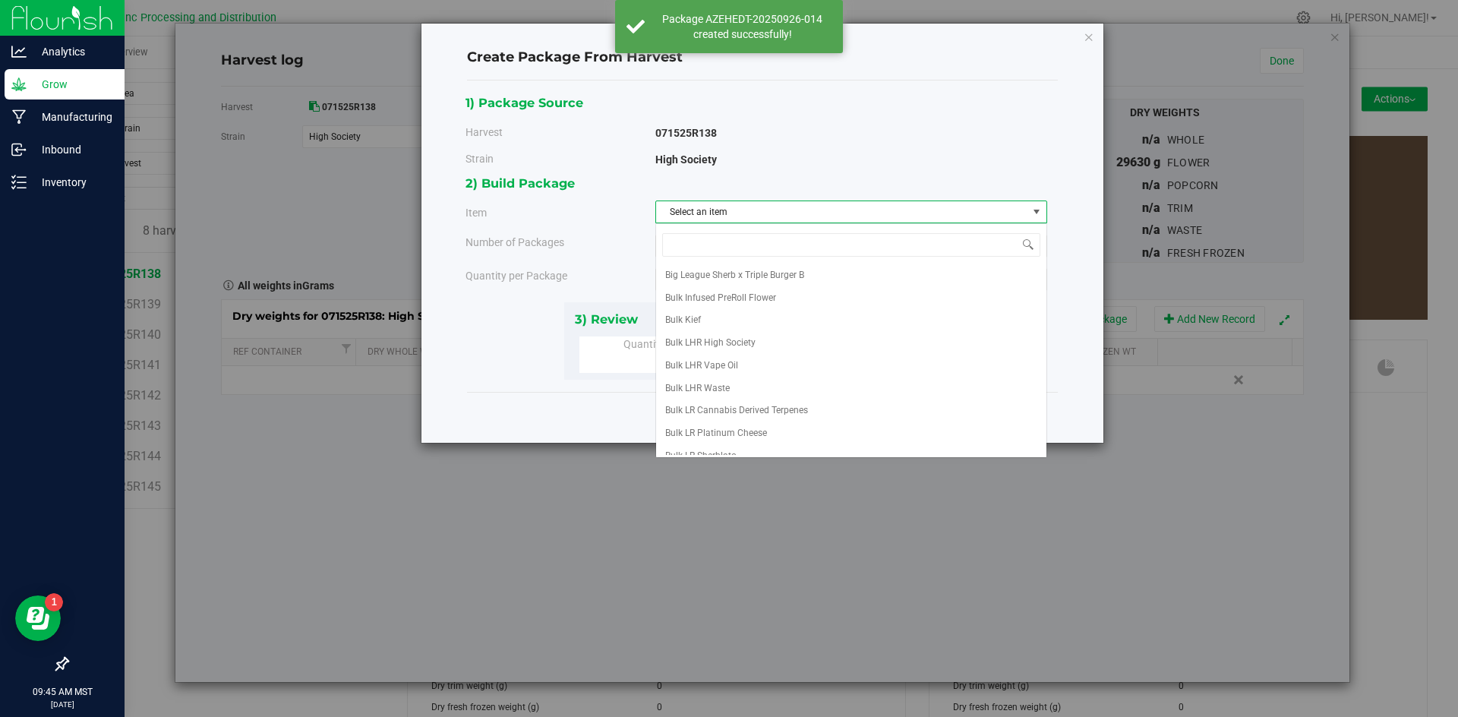
click at [861, 211] on span "Select an item" at bounding box center [841, 211] width 371 height 21
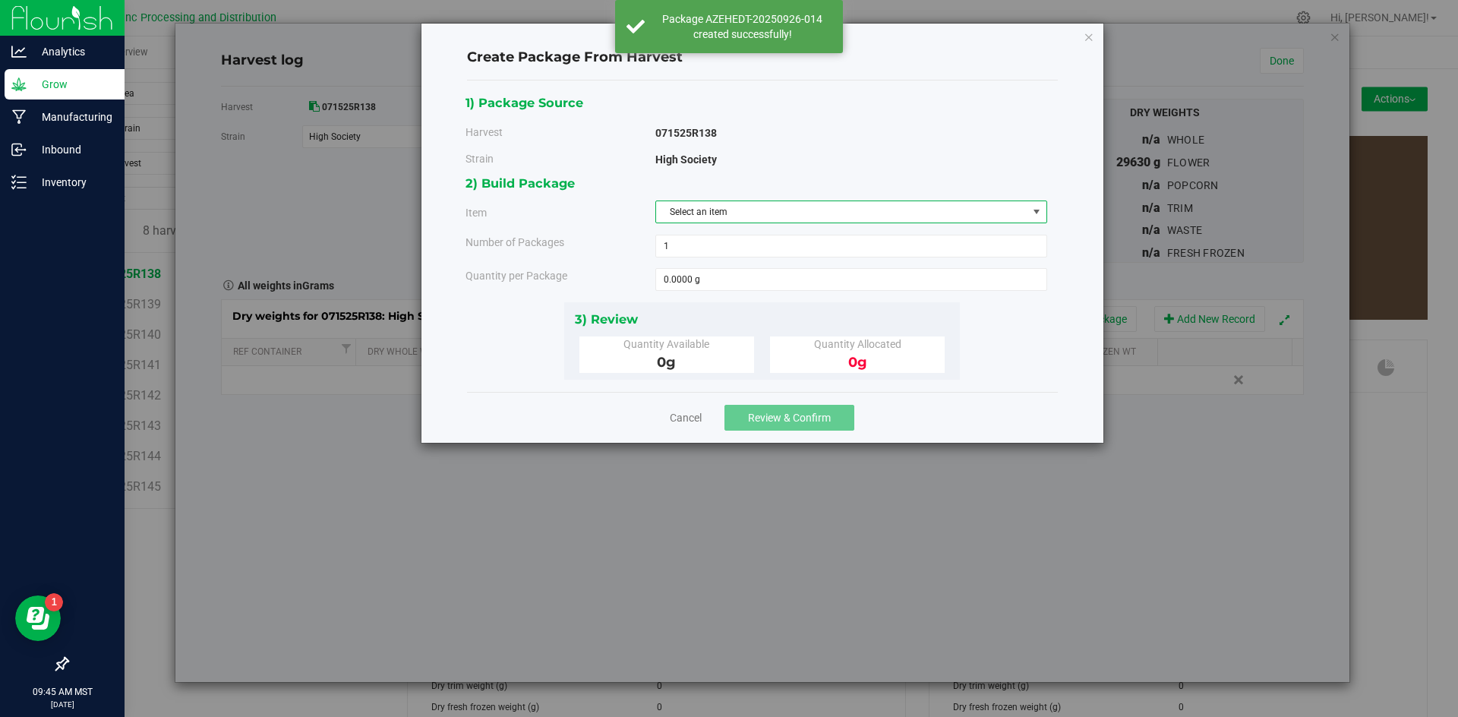
click at [861, 213] on span "Select an item" at bounding box center [841, 211] width 371 height 21
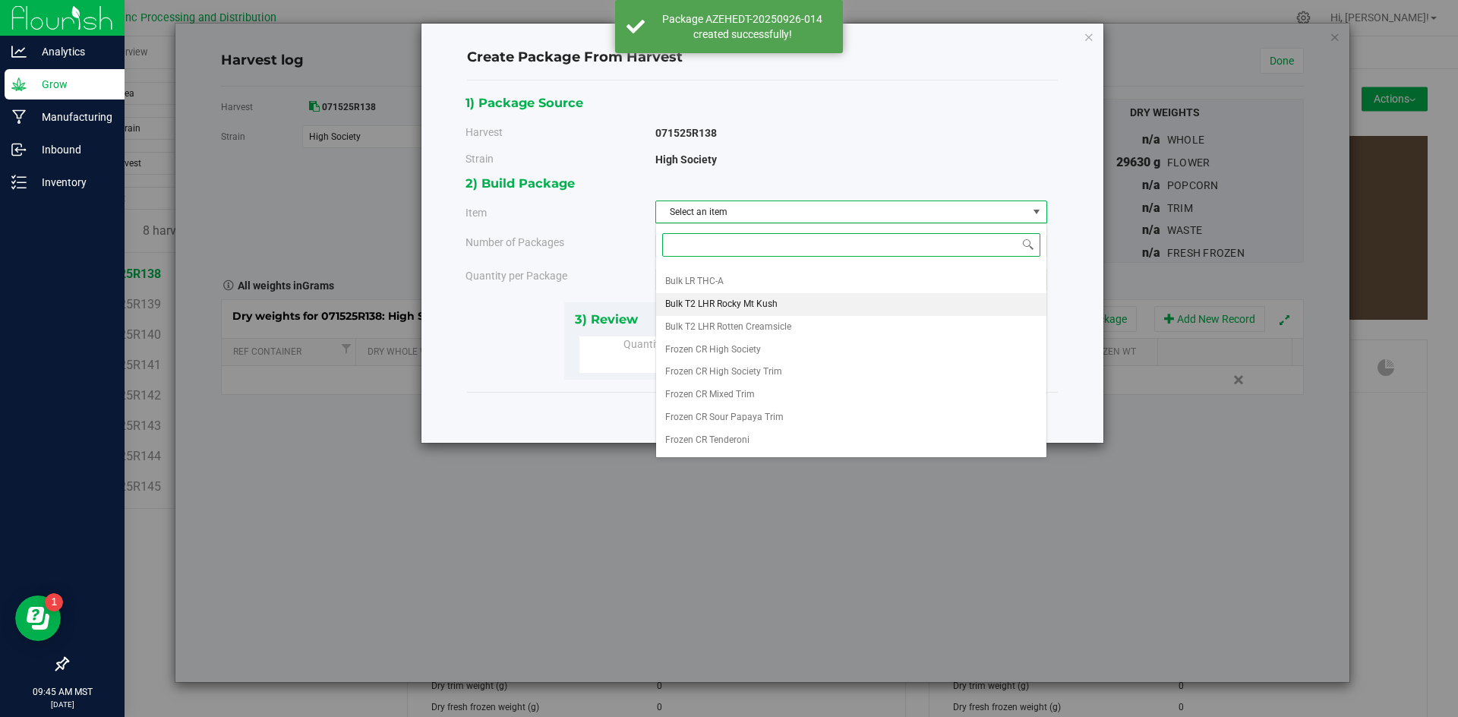
scroll to position [283, 0]
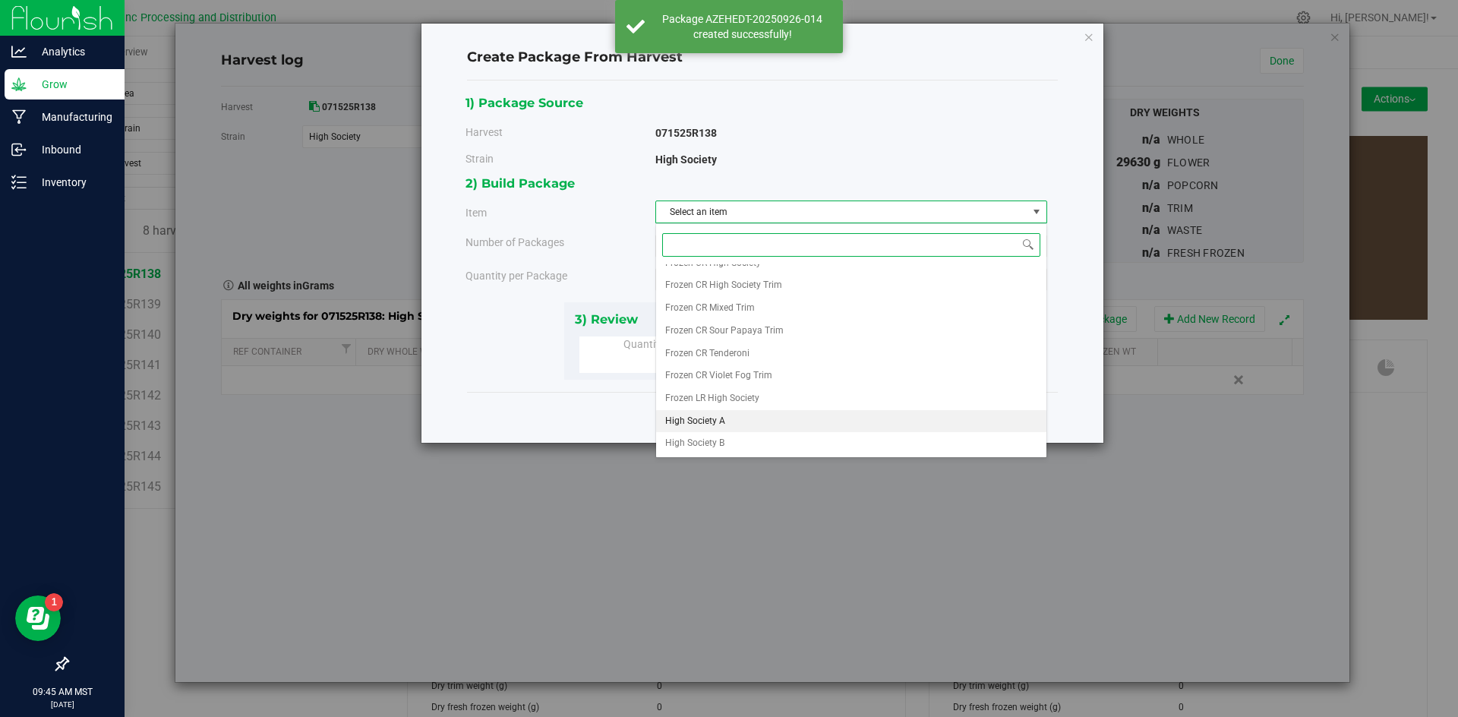
click at [742, 420] on li "High Society A" at bounding box center [851, 421] width 390 height 23
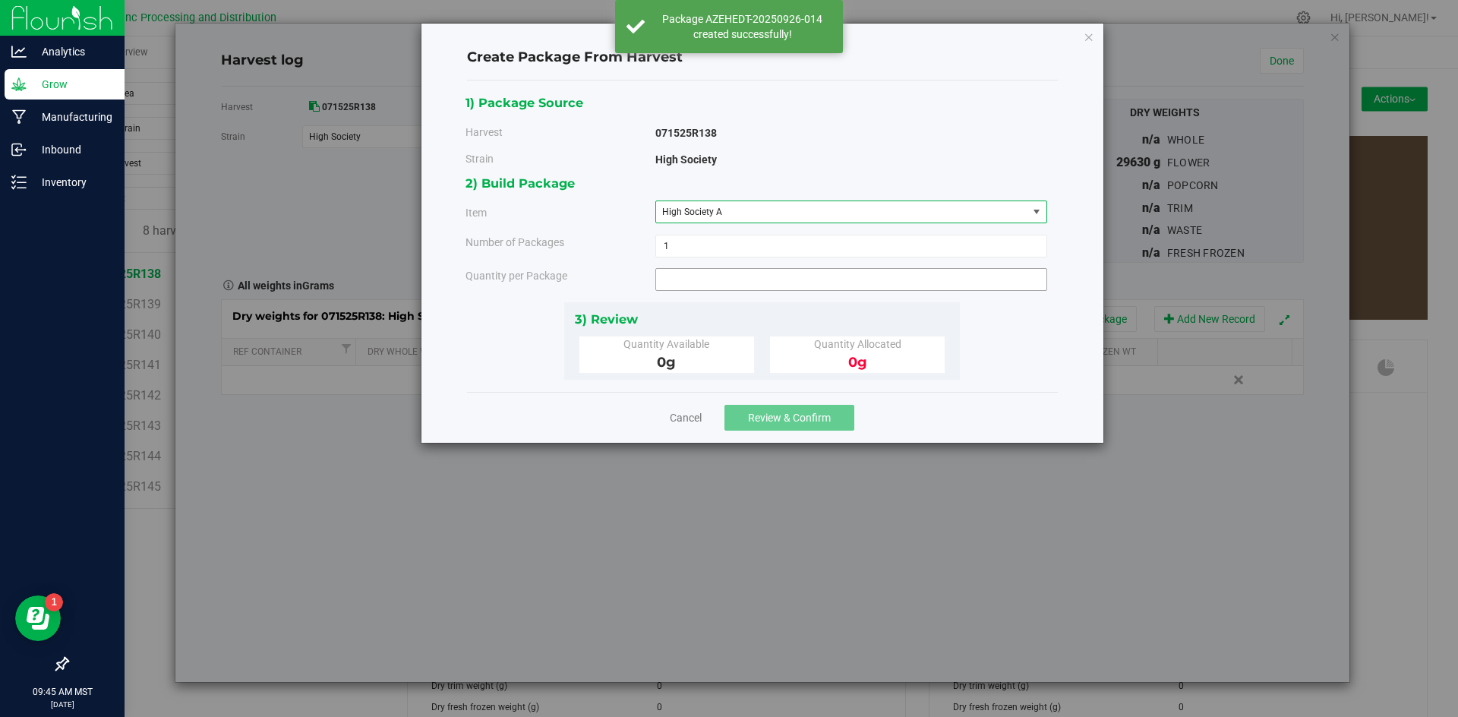
click at [738, 276] on span at bounding box center [851, 279] width 392 height 23
click at [0, 0] on input "text" at bounding box center [0, 0] width 0 height 0
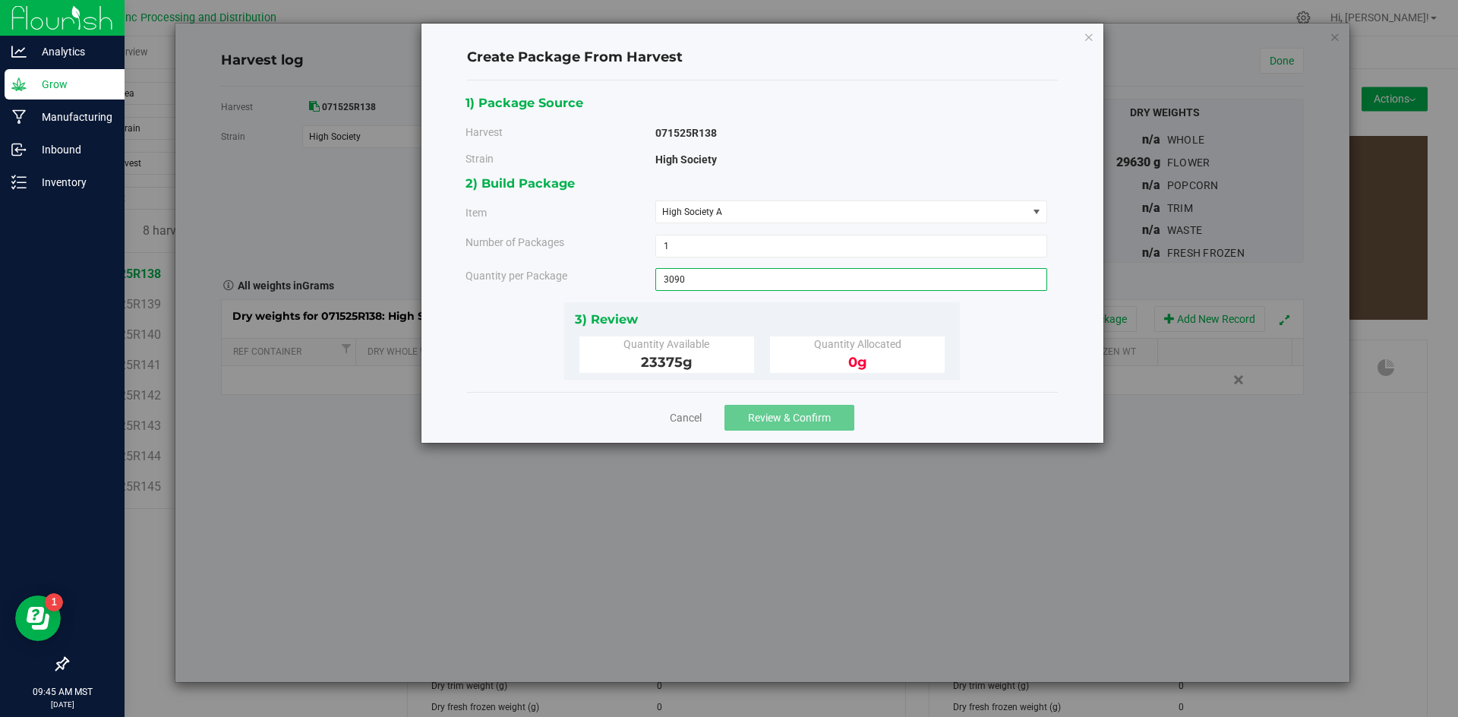
type input "3090"
type input "3090.0000 g"
click at [771, 417] on span "Review & Confirm" at bounding box center [789, 418] width 83 height 12
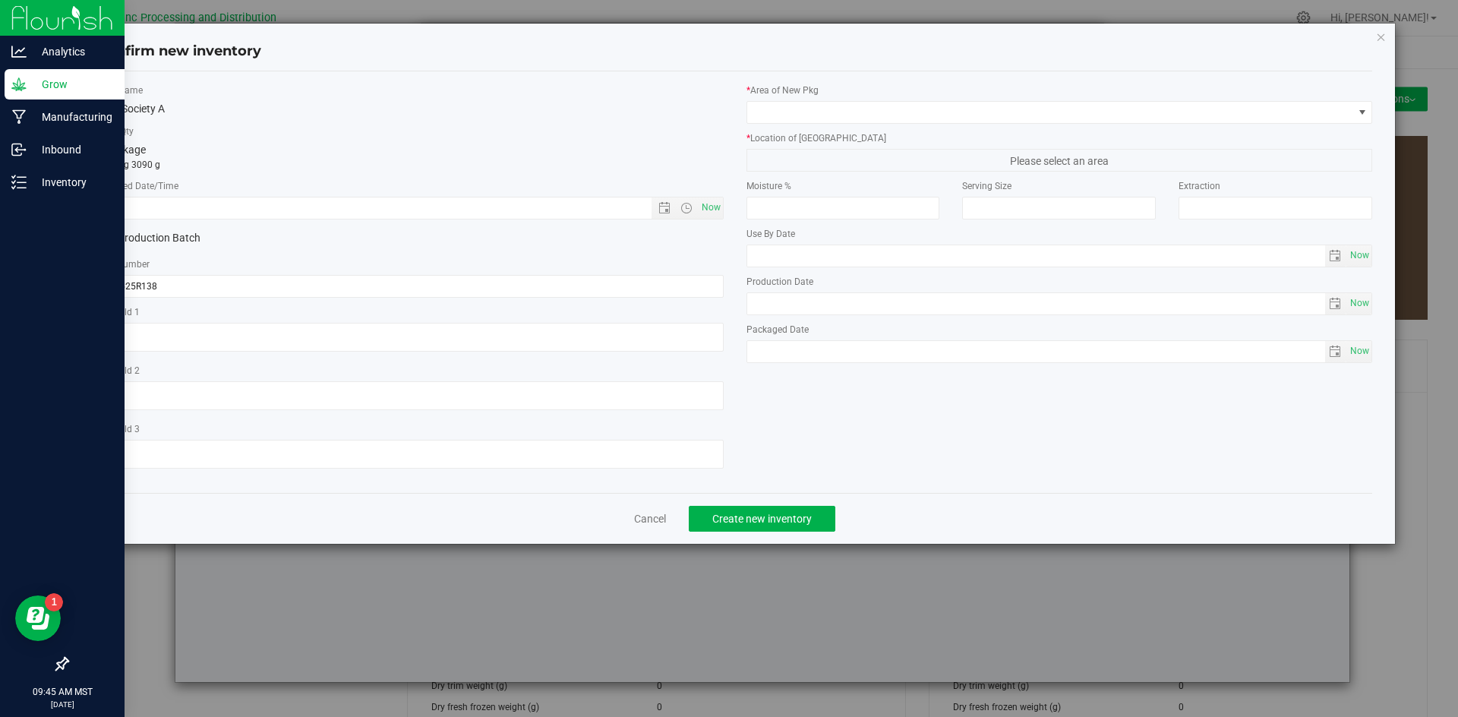
click at [771, 417] on div "Confirm new inventory Item Name High Society A Total Qty 1 package totaling 309…" at bounding box center [735, 358] width 1470 height 717
click at [721, 207] on span "Now" at bounding box center [711, 208] width 26 height 22
type input "[DATE] 9:45 AM"
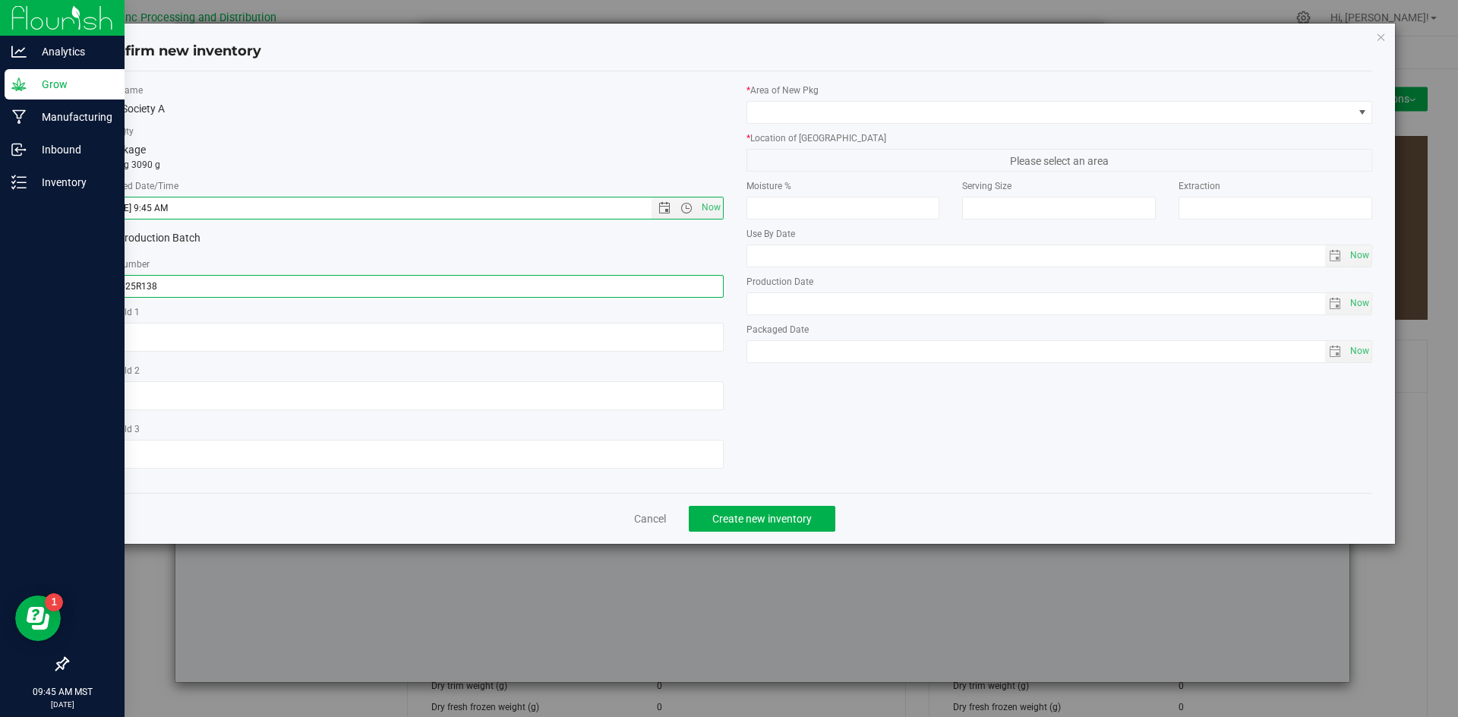
click at [312, 295] on input "071525R138" at bounding box center [410, 286] width 627 height 23
type input "071525R138-HS"
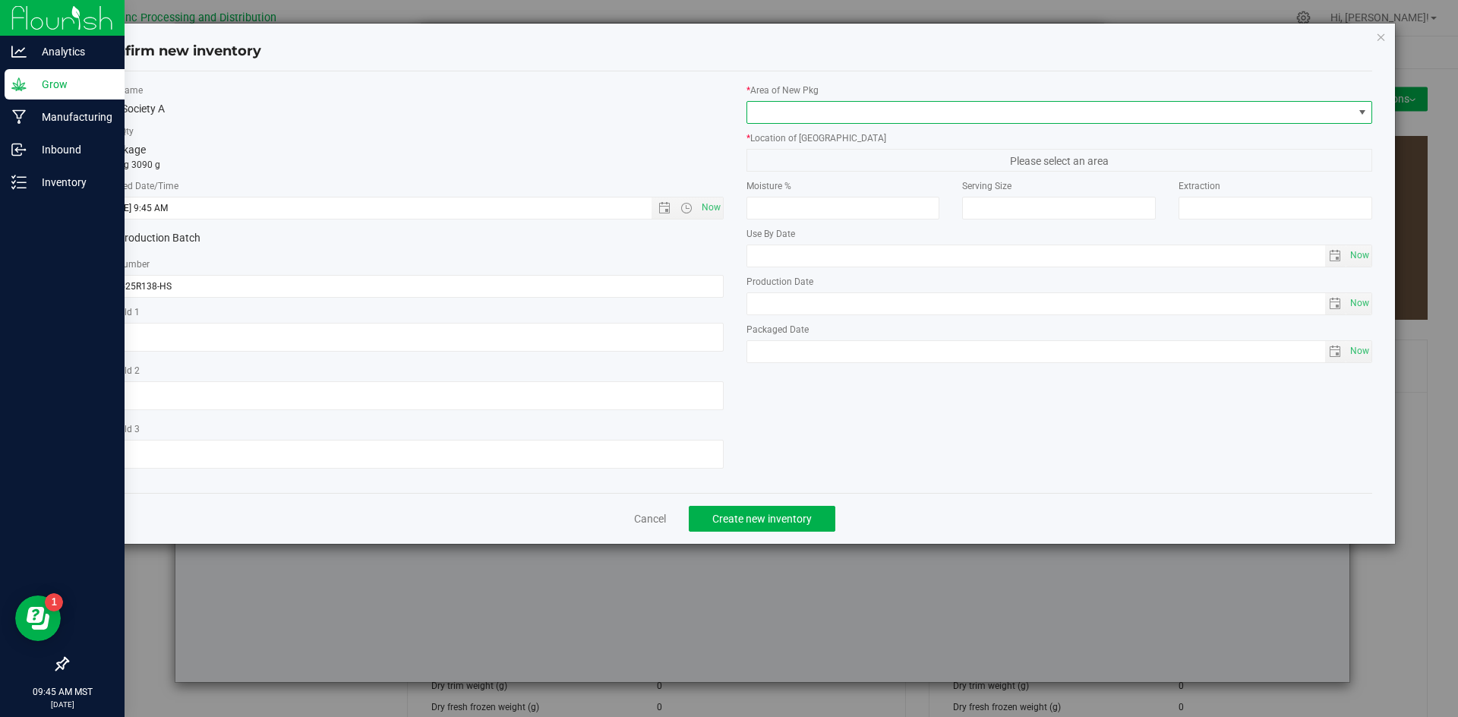
click at [867, 112] on span at bounding box center [1050, 112] width 606 height 21
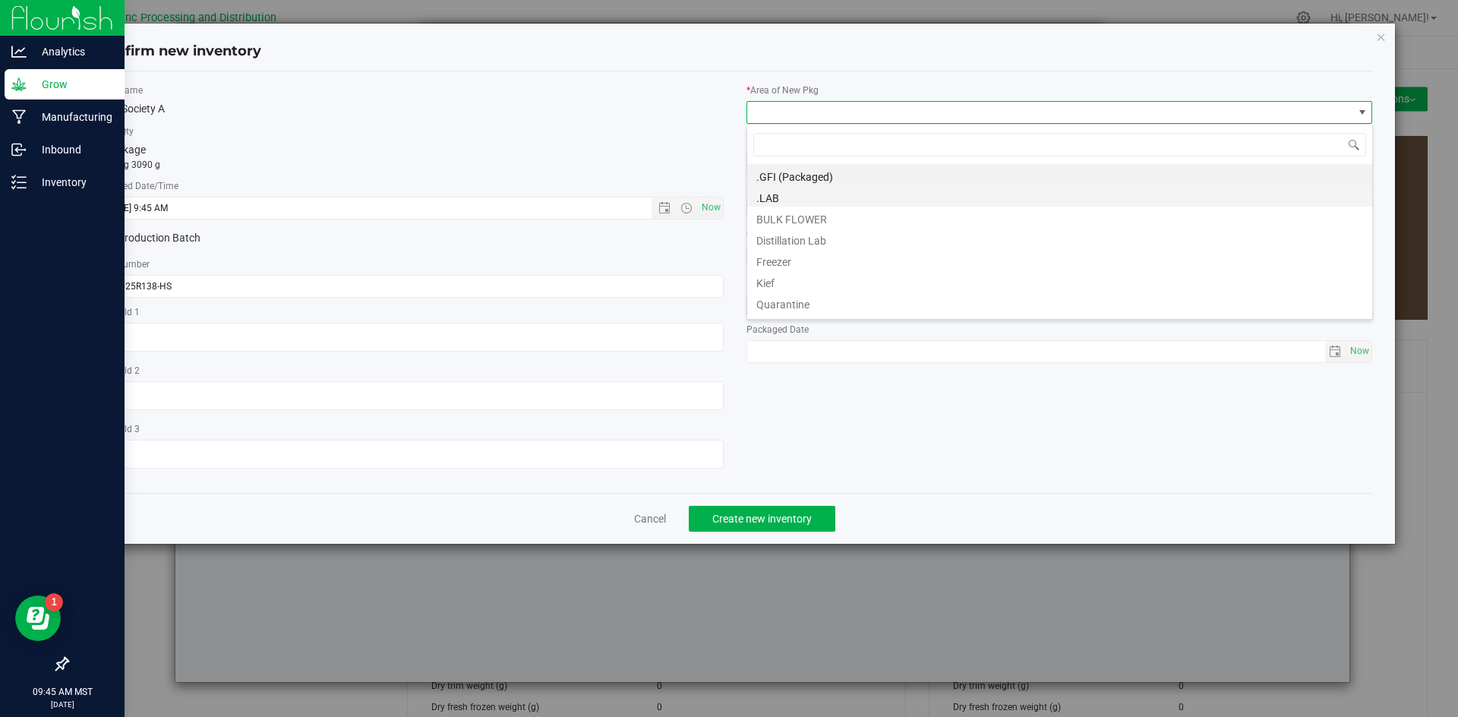
scroll to position [23, 627]
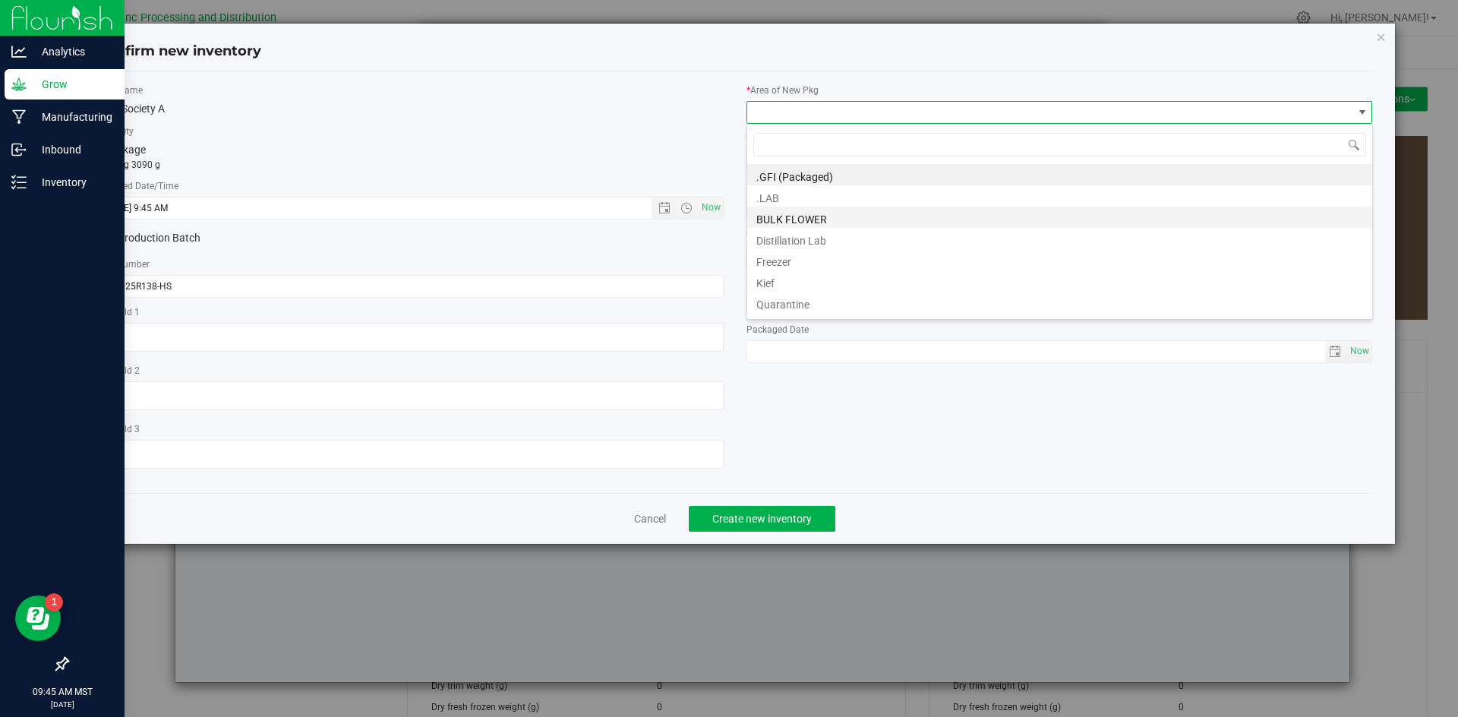
click at [813, 213] on li "BULK FLOWER" at bounding box center [1059, 217] width 625 height 21
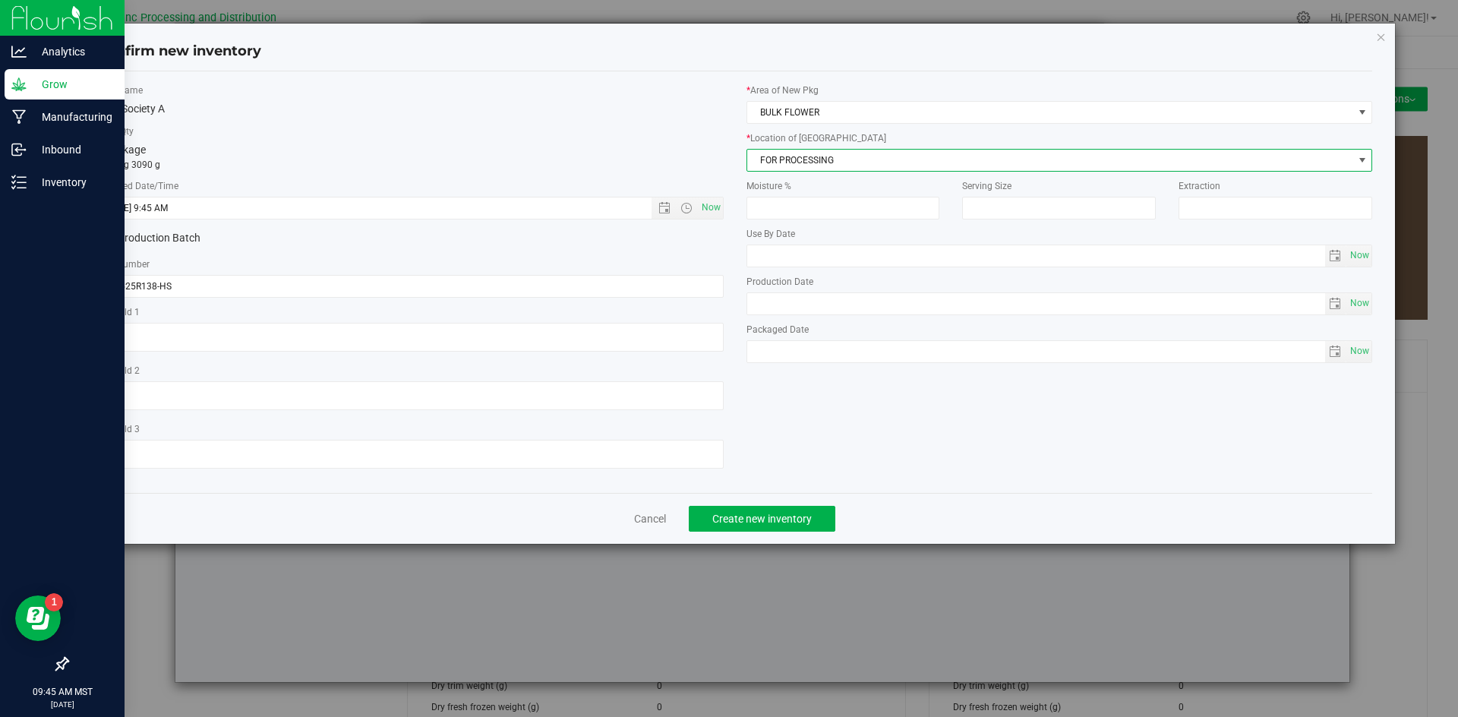
click at [831, 166] on span "FOR PROCESSING" at bounding box center [1050, 160] width 606 height 21
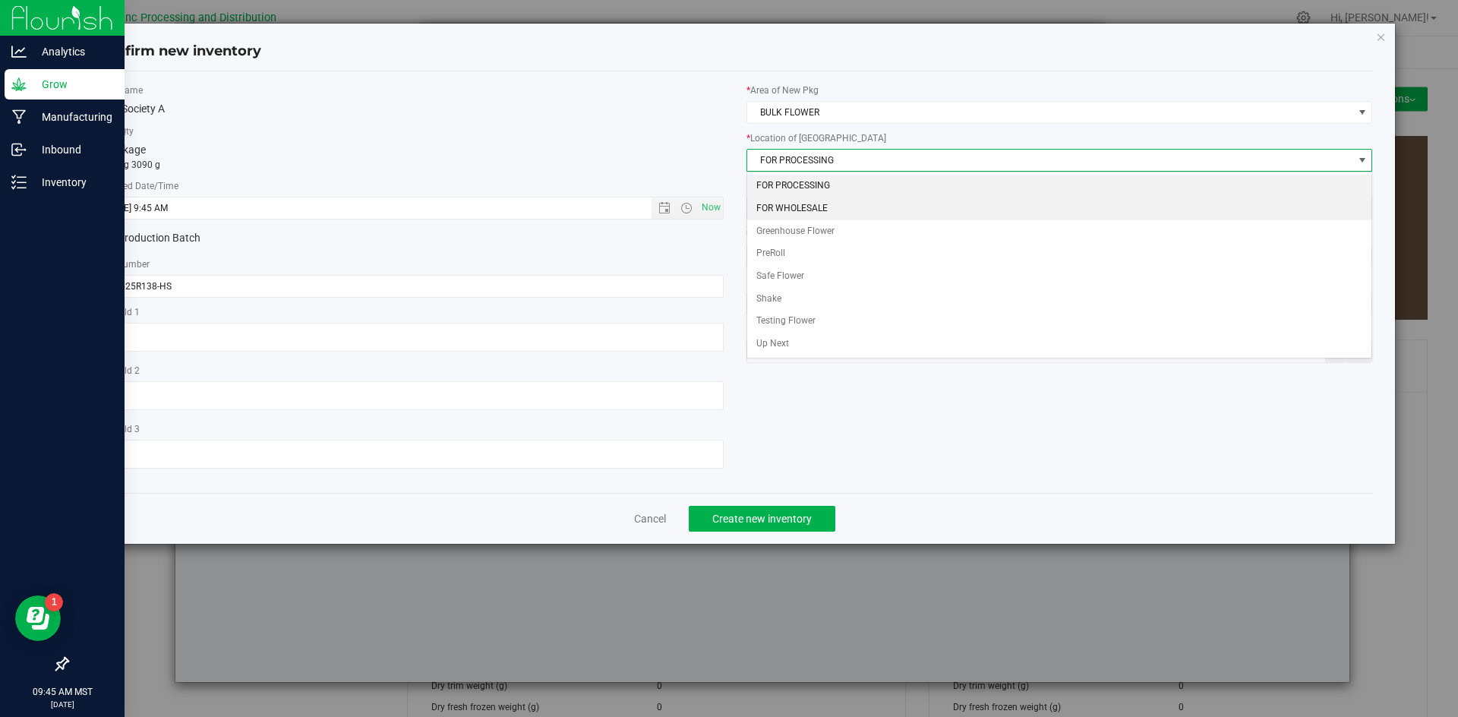
click at [821, 207] on li "FOR WHOLESALE" at bounding box center [1059, 208] width 625 height 23
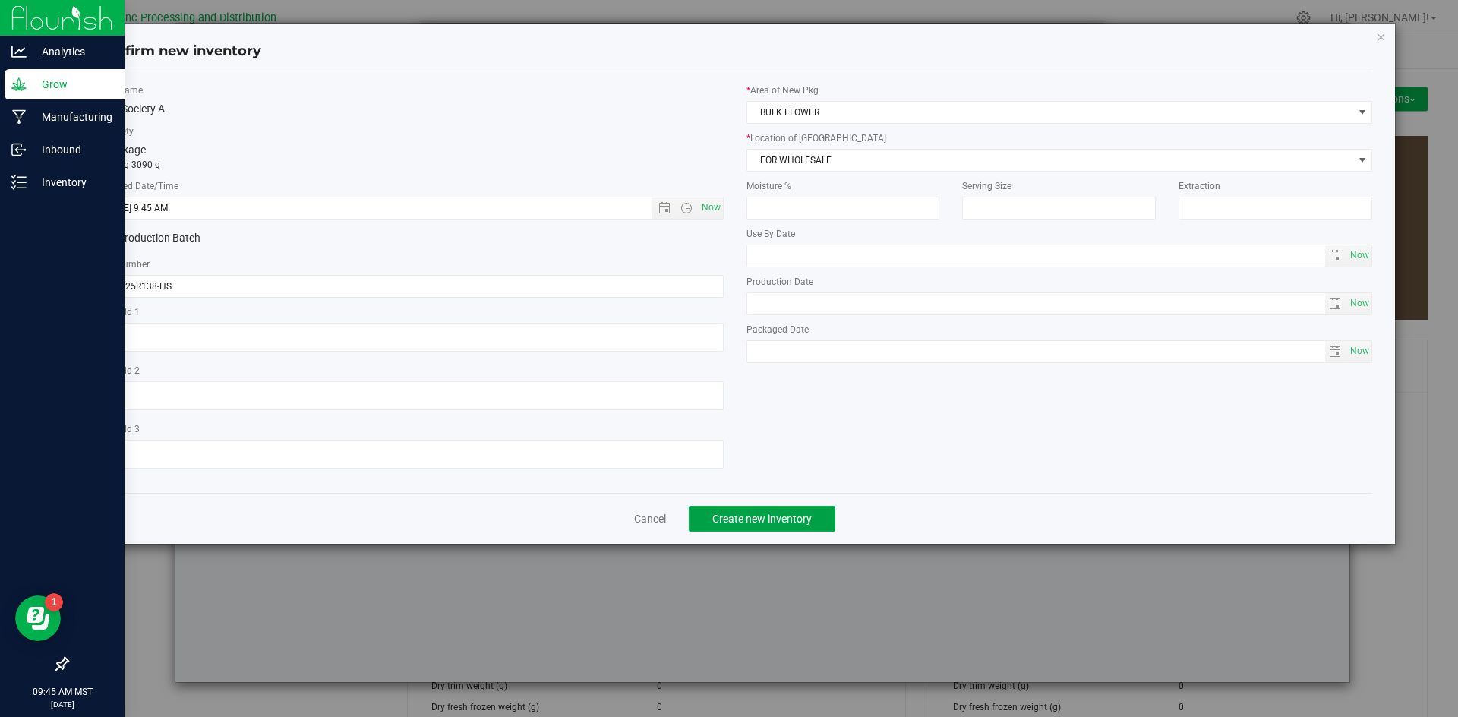
click at [784, 522] on span "Create new inventory" at bounding box center [761, 519] width 99 height 12
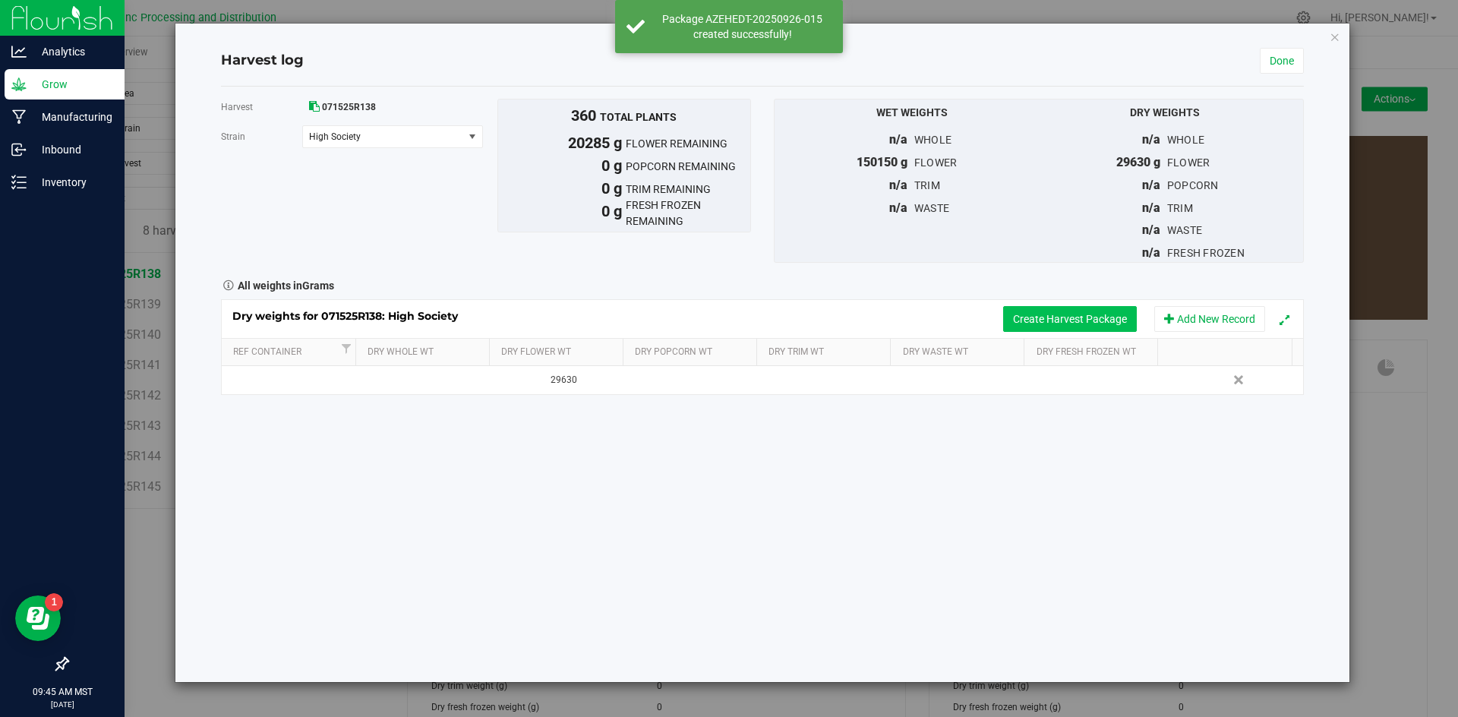
click at [1047, 318] on button "Create Harvest Package" at bounding box center [1070, 319] width 134 height 26
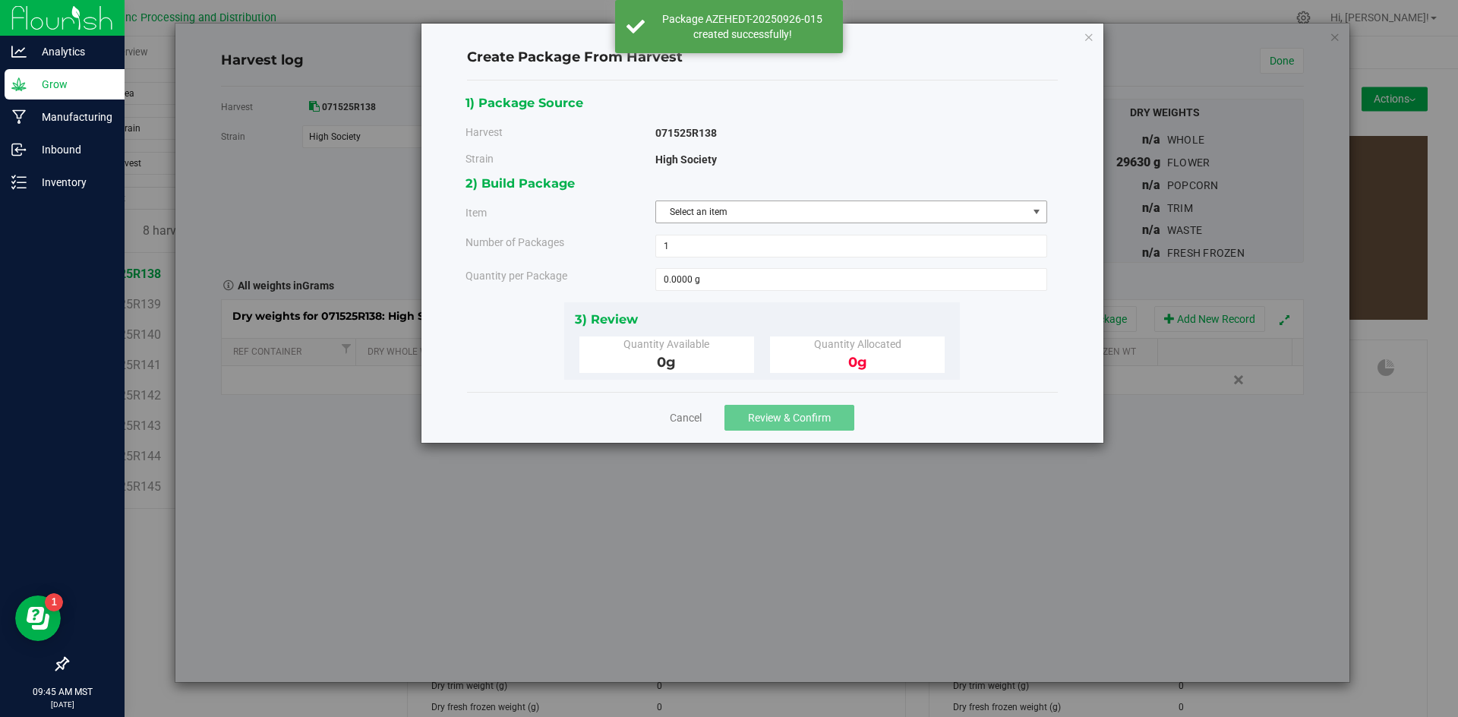
click at [810, 220] on span "Select an item" at bounding box center [841, 211] width 371 height 21
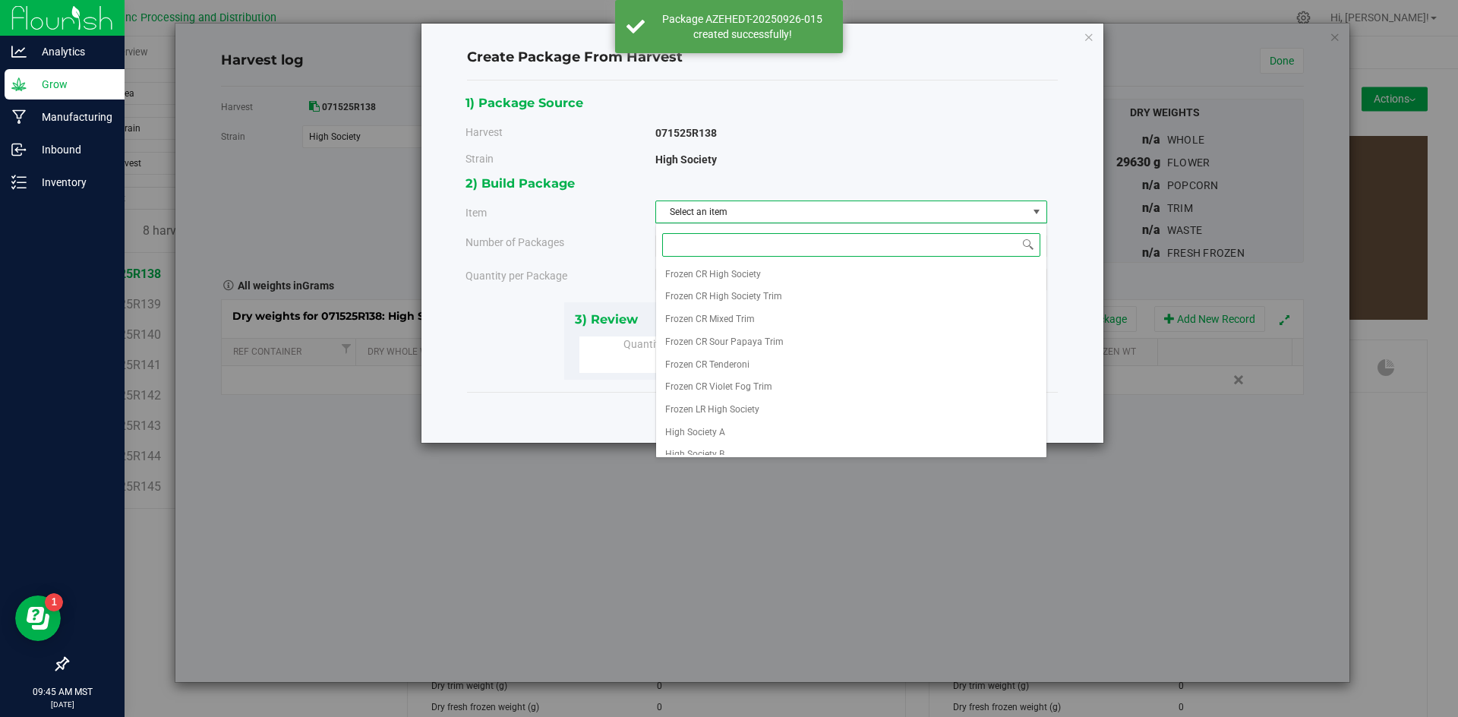
scroll to position [283, 0]
click at [733, 425] on li "High Society A" at bounding box center [851, 421] width 390 height 23
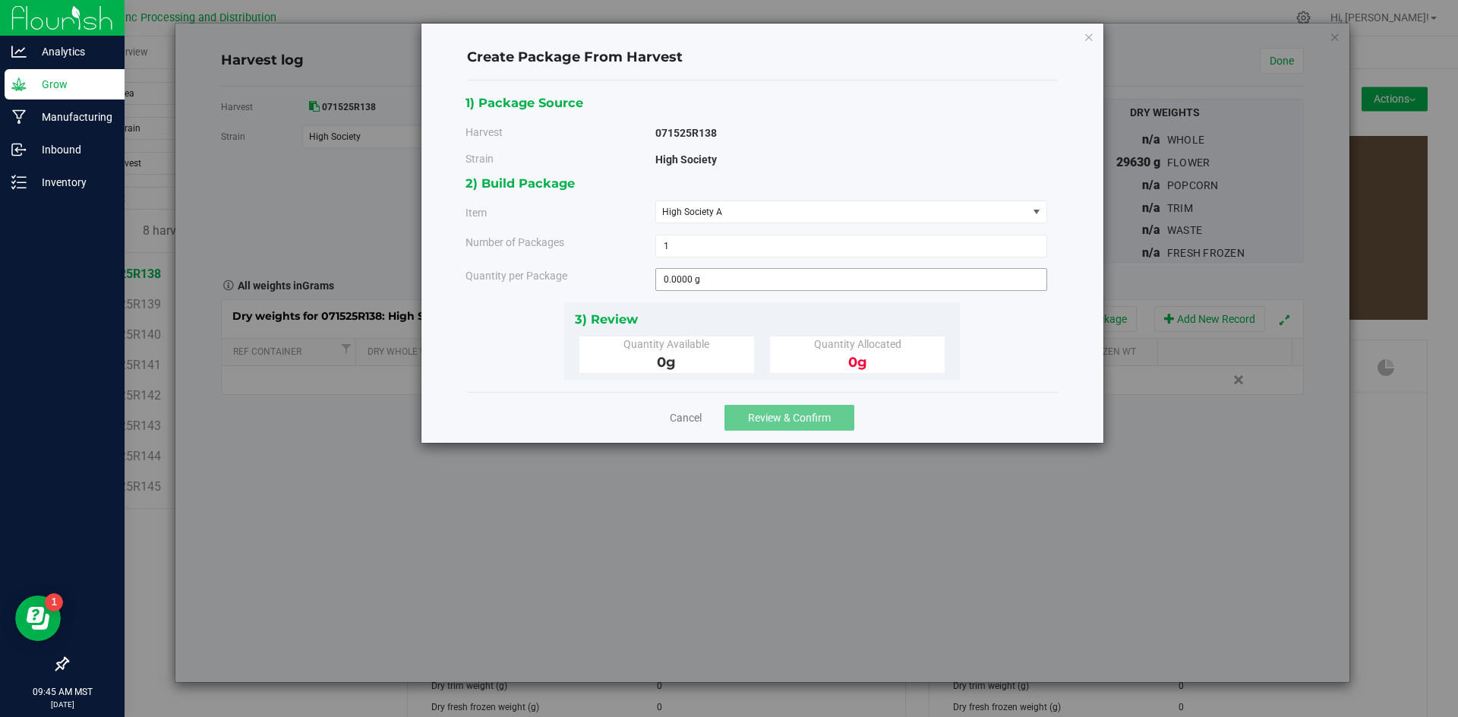
click at [719, 291] on span "0.0000 g 0" at bounding box center [851, 279] width 392 height 23
click at [725, 272] on span at bounding box center [851, 279] width 392 height 23
type input "3"
type input "0.0000 g"
click at [687, 423] on link "Cancel" at bounding box center [686, 417] width 32 height 15
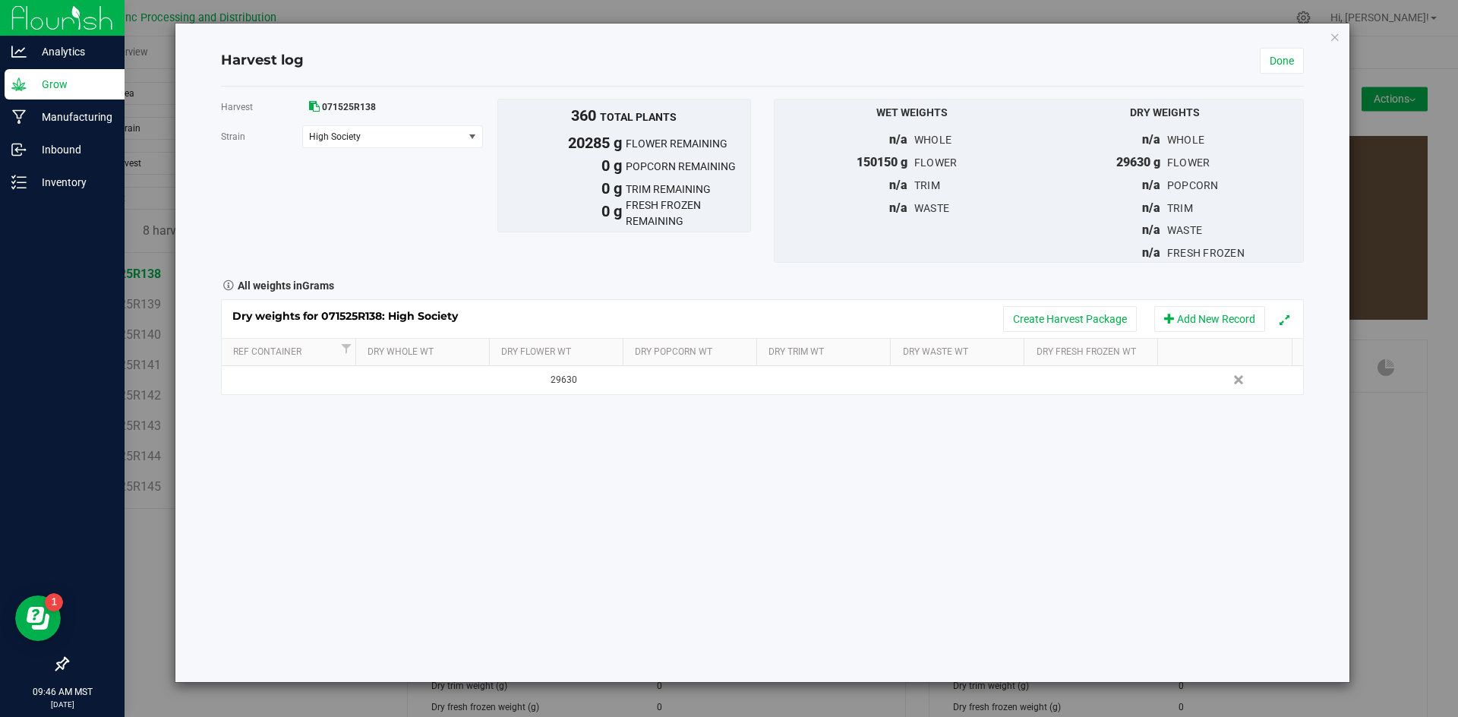
click at [207, 247] on div "Harvest log Done Harvest 071525R138 [GEOGRAPHIC_DATA] High Society Select strai…" at bounding box center [735, 358] width 1470 height 717
click at [1281, 59] on link "Done" at bounding box center [1282, 61] width 44 height 26
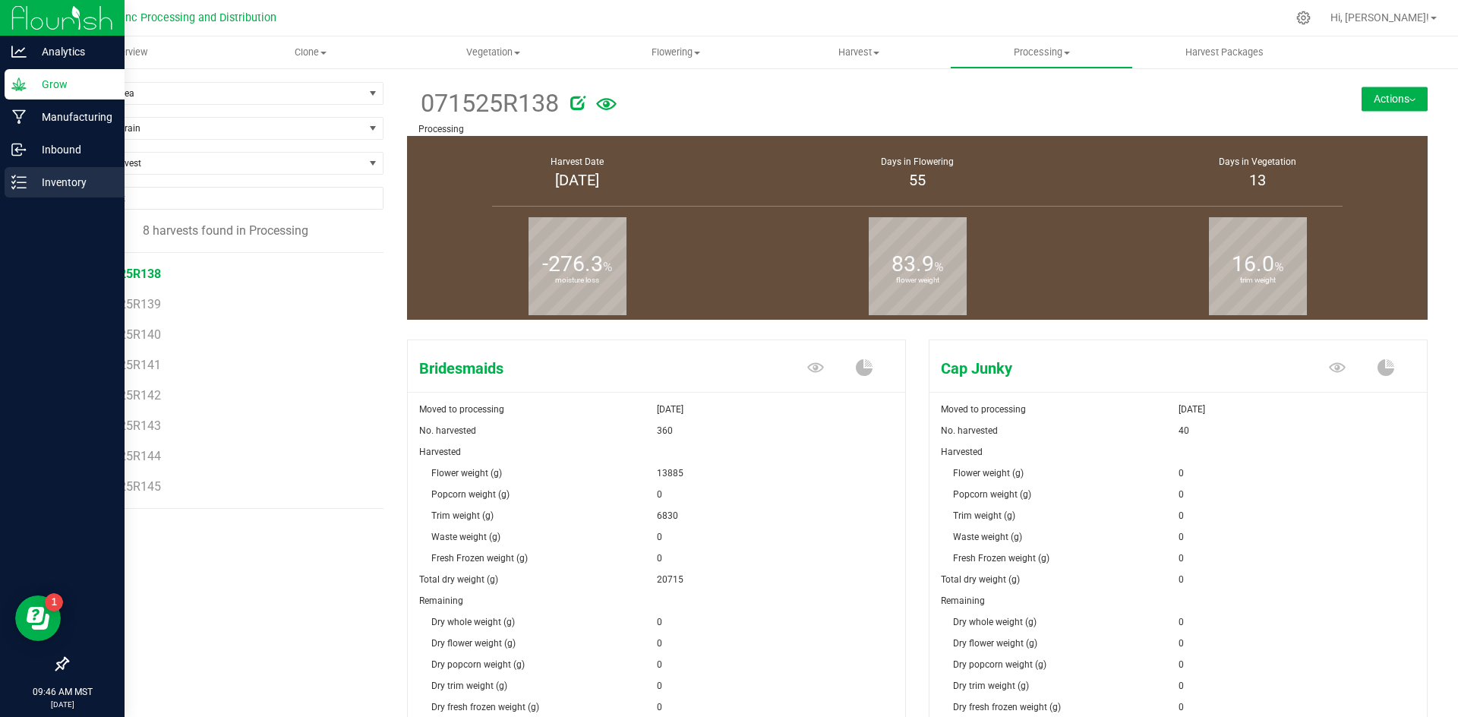
click at [14, 177] on icon at bounding box center [13, 176] width 3 height 2
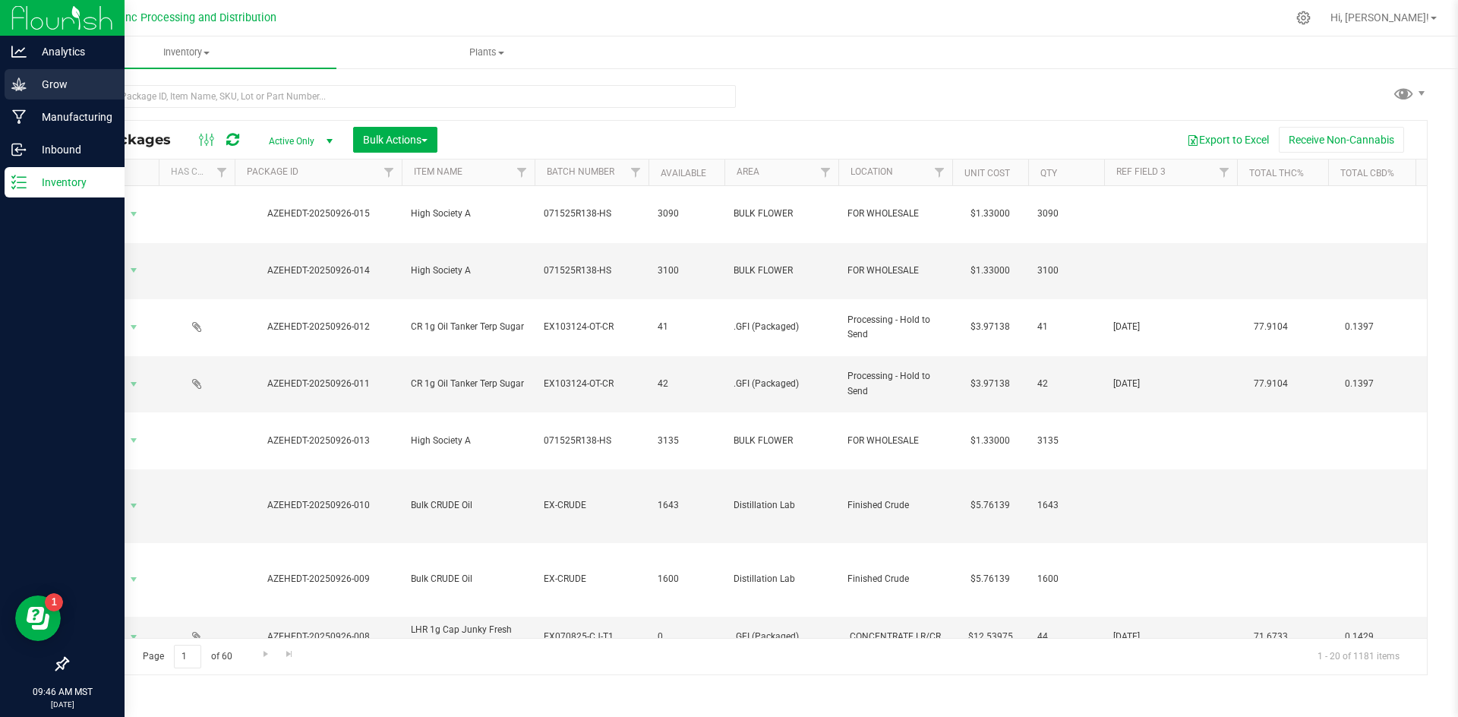
click at [48, 89] on p "Grow" at bounding box center [72, 84] width 91 height 18
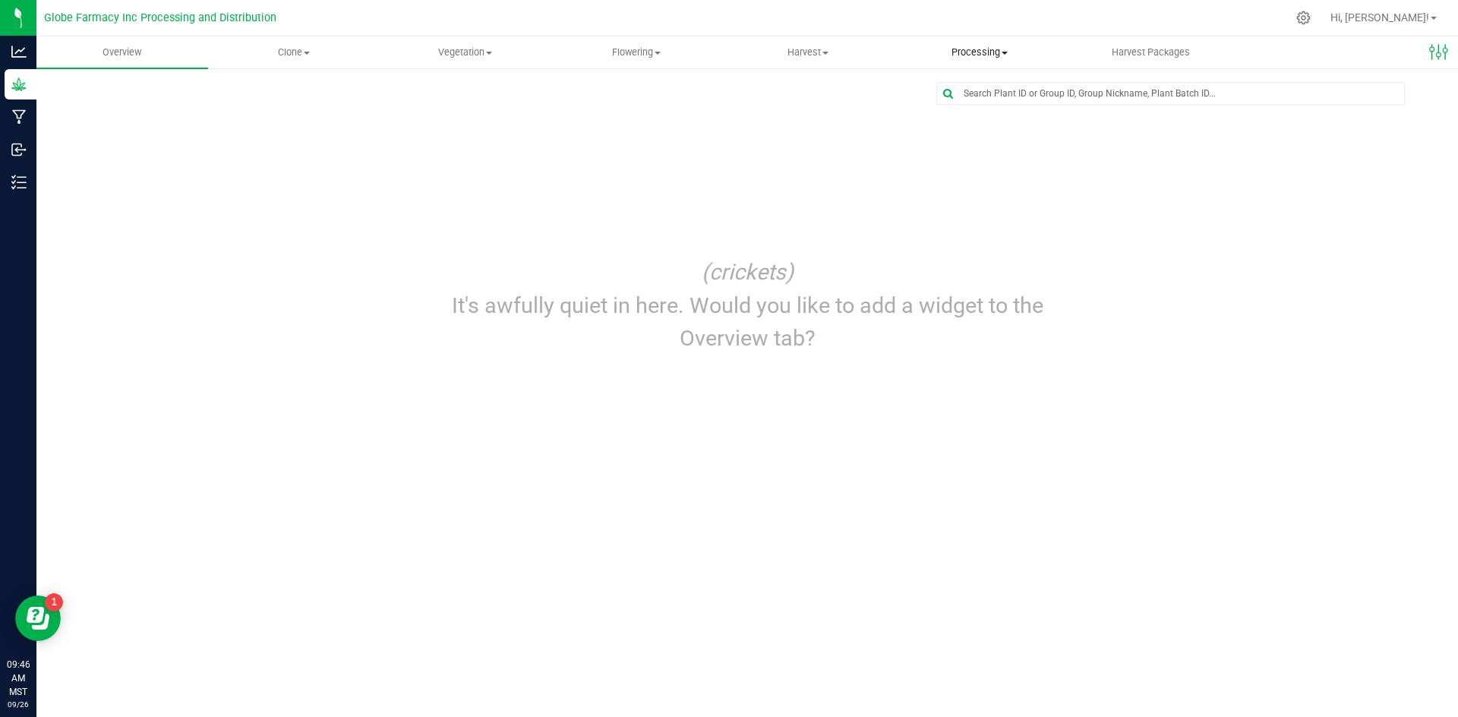
click at [952, 65] on uib-tab-heading "Processing Create package Processing harvests Processing plants Completed harve…" at bounding box center [980, 52] width 170 height 30
click at [958, 109] on span "Processing harvests" at bounding box center [964, 109] width 141 height 13
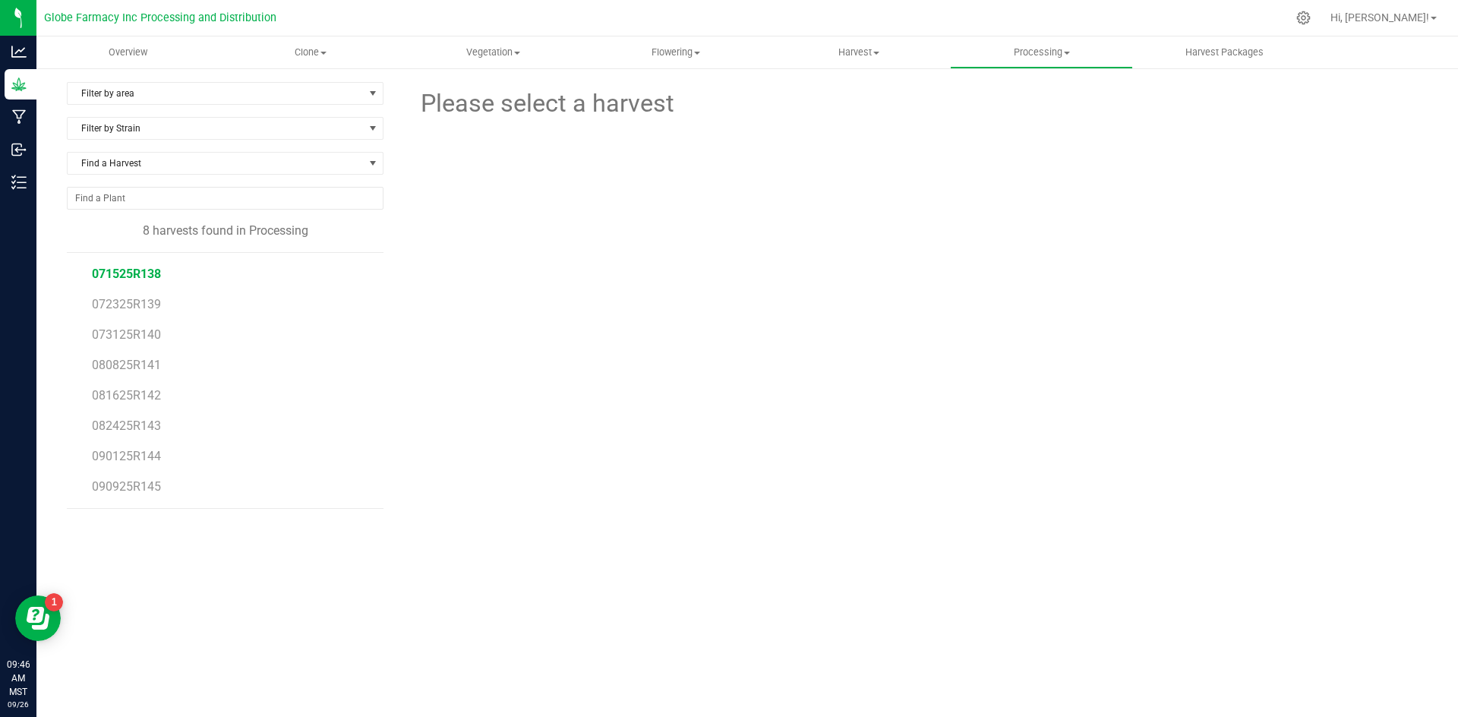
click at [138, 274] on span "071525R138" at bounding box center [126, 274] width 69 height 14
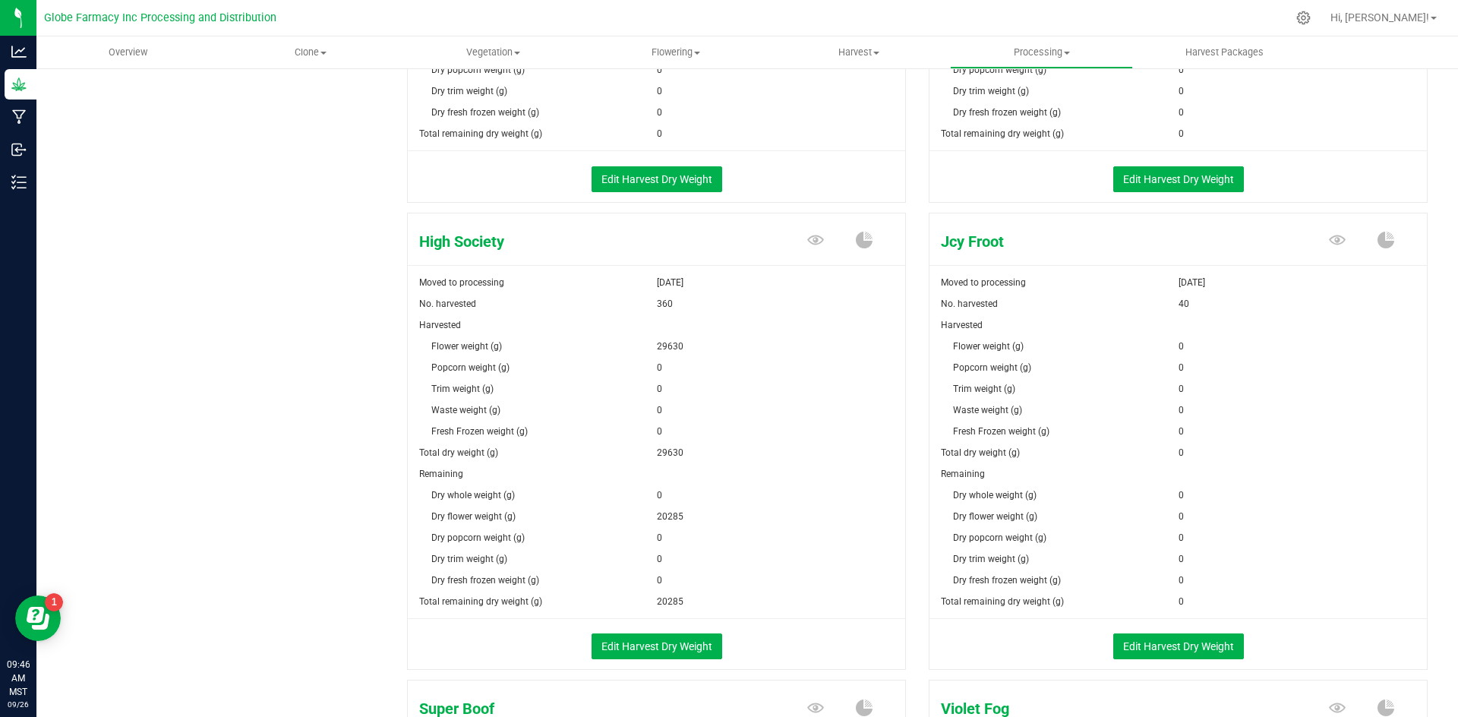
scroll to position [1063, 0]
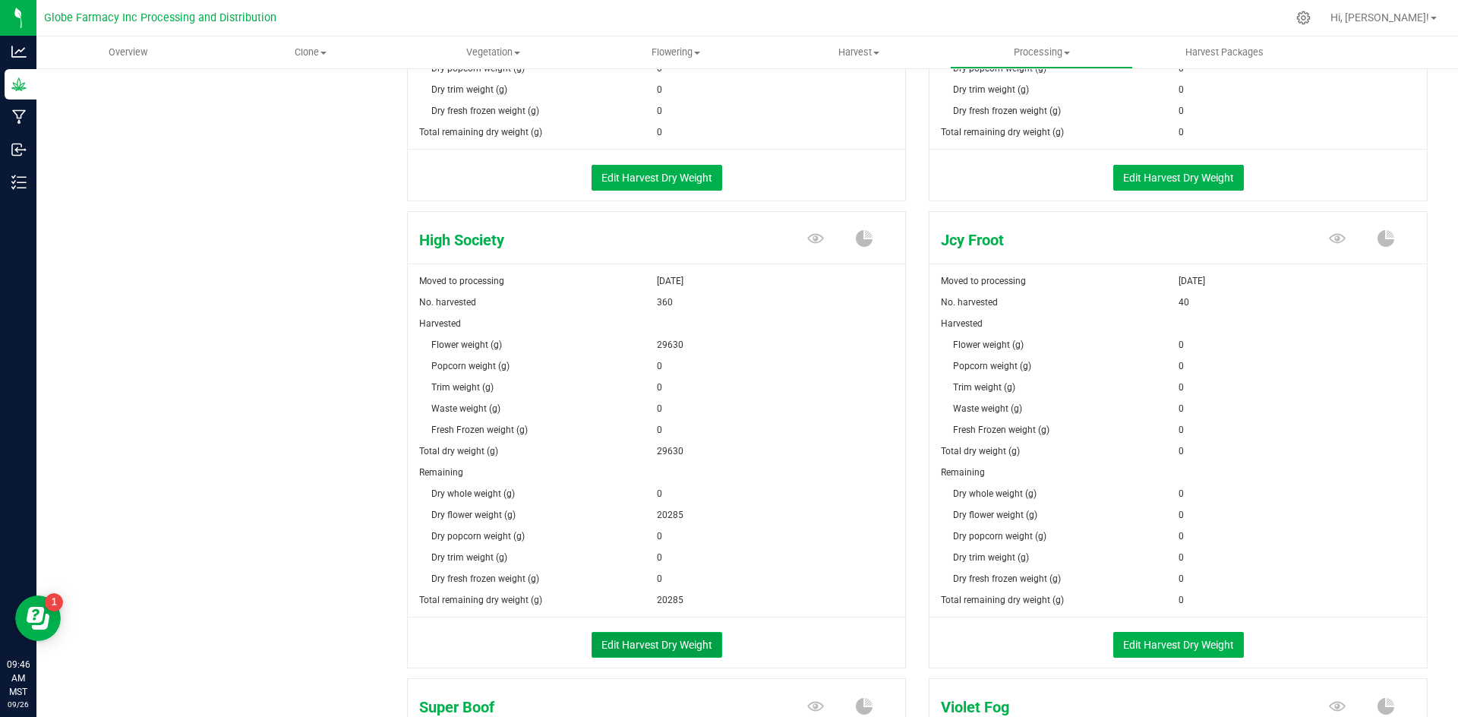
click at [675, 646] on button "Edit Harvest Dry Weight" at bounding box center [657, 645] width 131 height 26
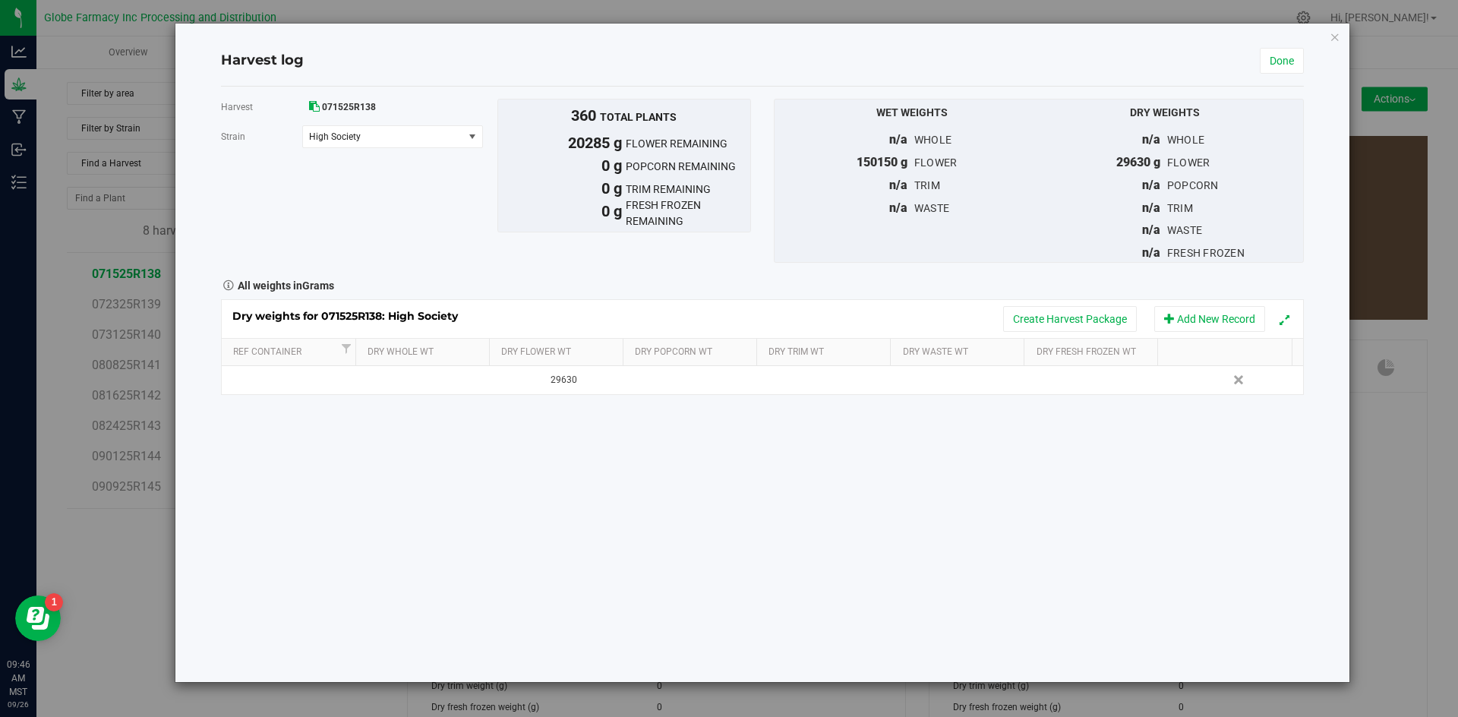
click at [1074, 305] on div "Dry weights for 071525R138: High Society Create Harvest Package Add New Record" at bounding box center [763, 319] width 1082 height 38
click at [1072, 314] on button "Create Harvest Package" at bounding box center [1070, 319] width 134 height 26
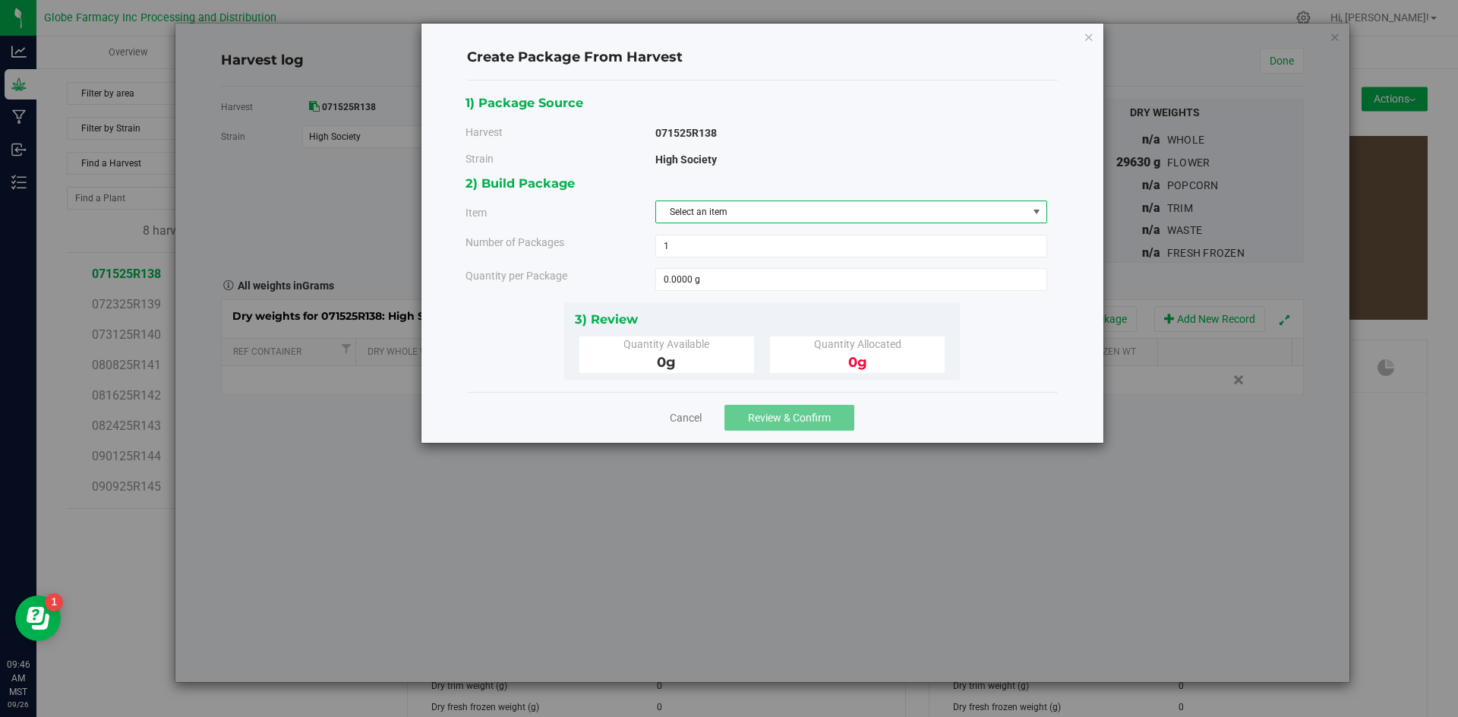
drag, startPoint x: 761, startPoint y: 211, endPoint x: 755, endPoint y: 236, distance: 25.8
click at [762, 212] on span "Select an item" at bounding box center [841, 211] width 371 height 21
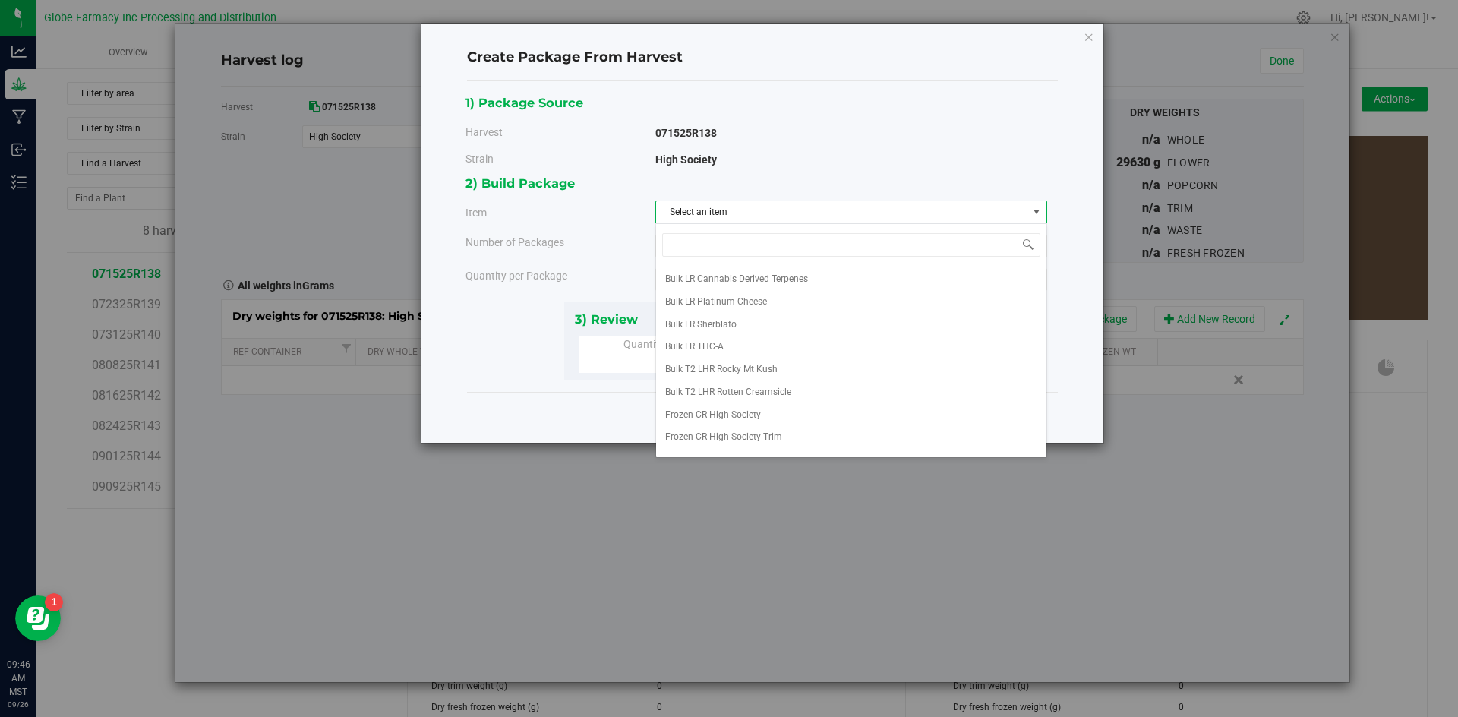
scroll to position [283, 0]
click at [711, 420] on span "High Society A" at bounding box center [695, 422] width 60 height 20
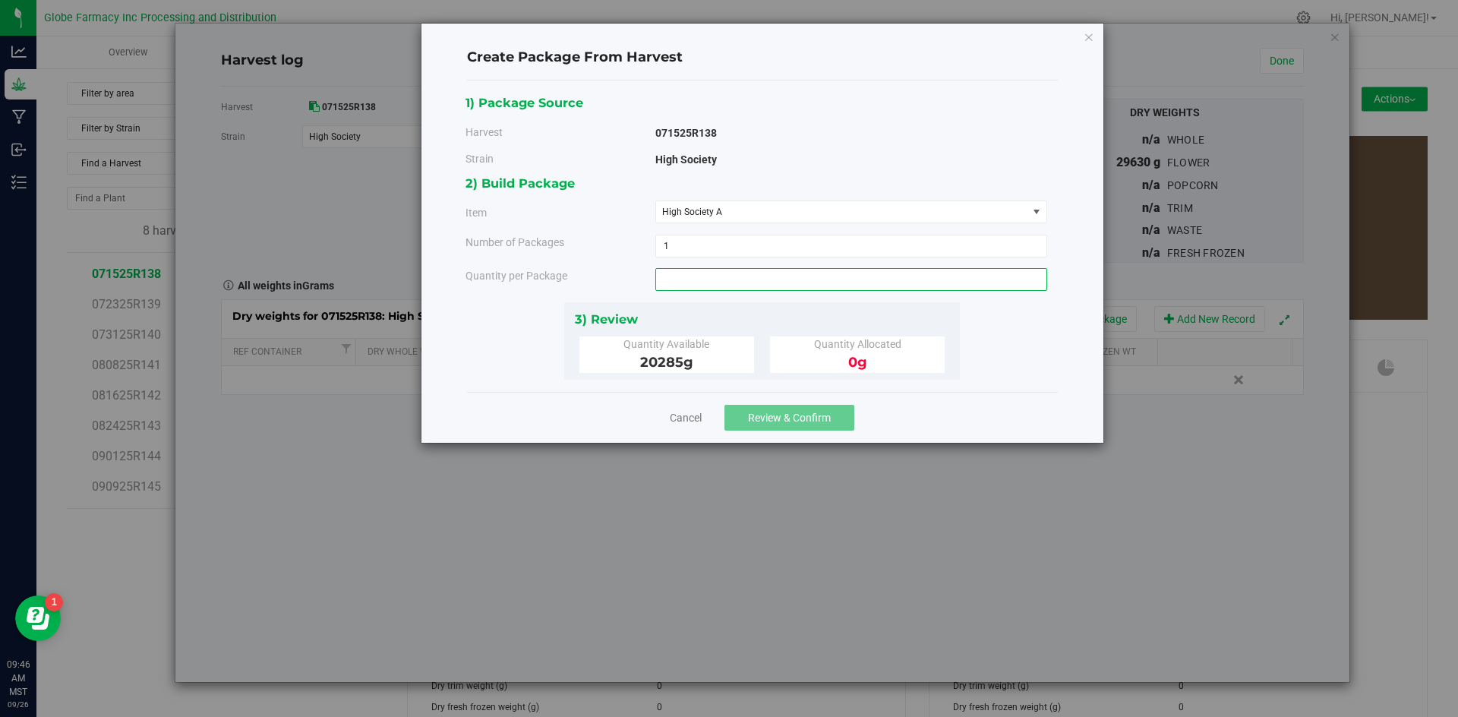
click at [837, 290] on span at bounding box center [851, 279] width 392 height 23
type input "3000"
click at [763, 413] on span "Review & Confirm" at bounding box center [789, 418] width 83 height 12
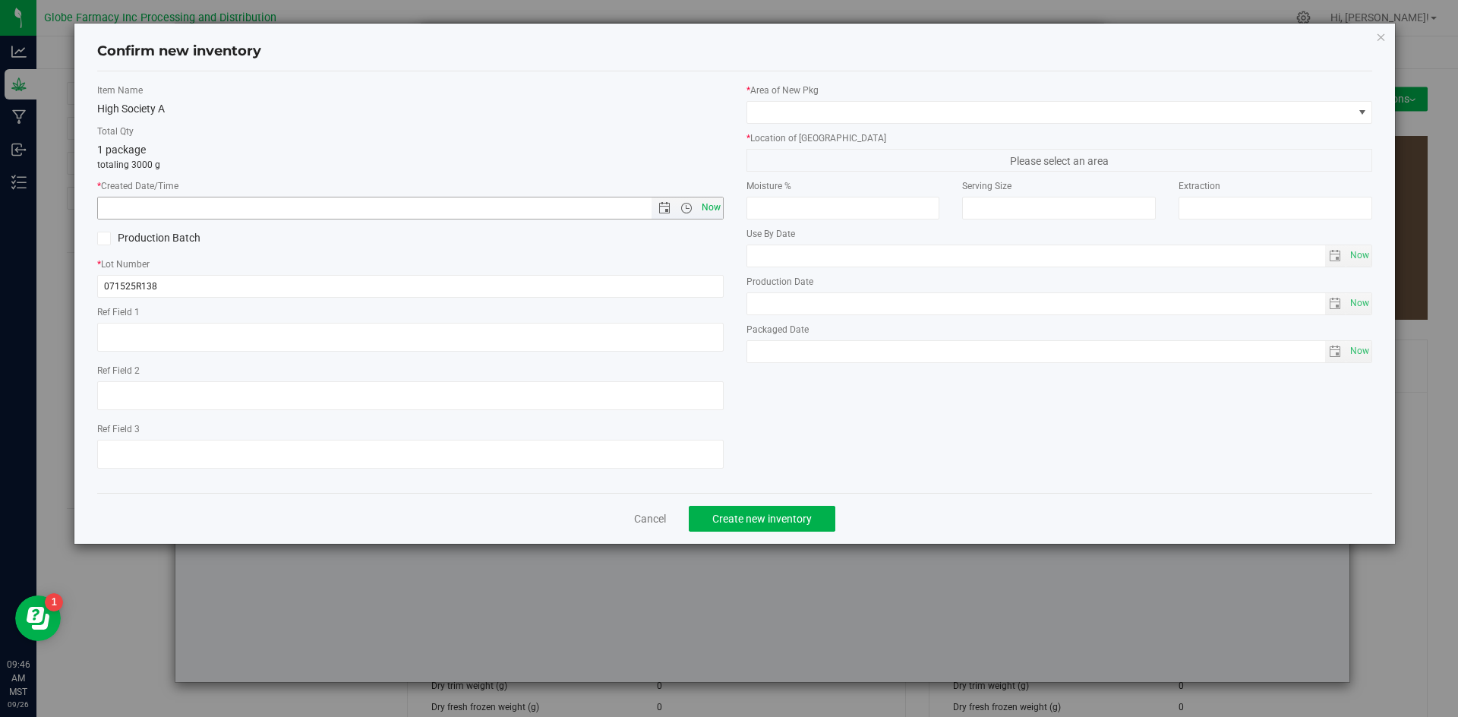
click at [717, 207] on span "Now" at bounding box center [711, 208] width 26 height 22
type input "[DATE] 9:46 AM"
click at [415, 282] on input "071525R138" at bounding box center [410, 286] width 627 height 23
type input "071525R138-HS"
click at [997, 116] on span at bounding box center [1050, 112] width 606 height 21
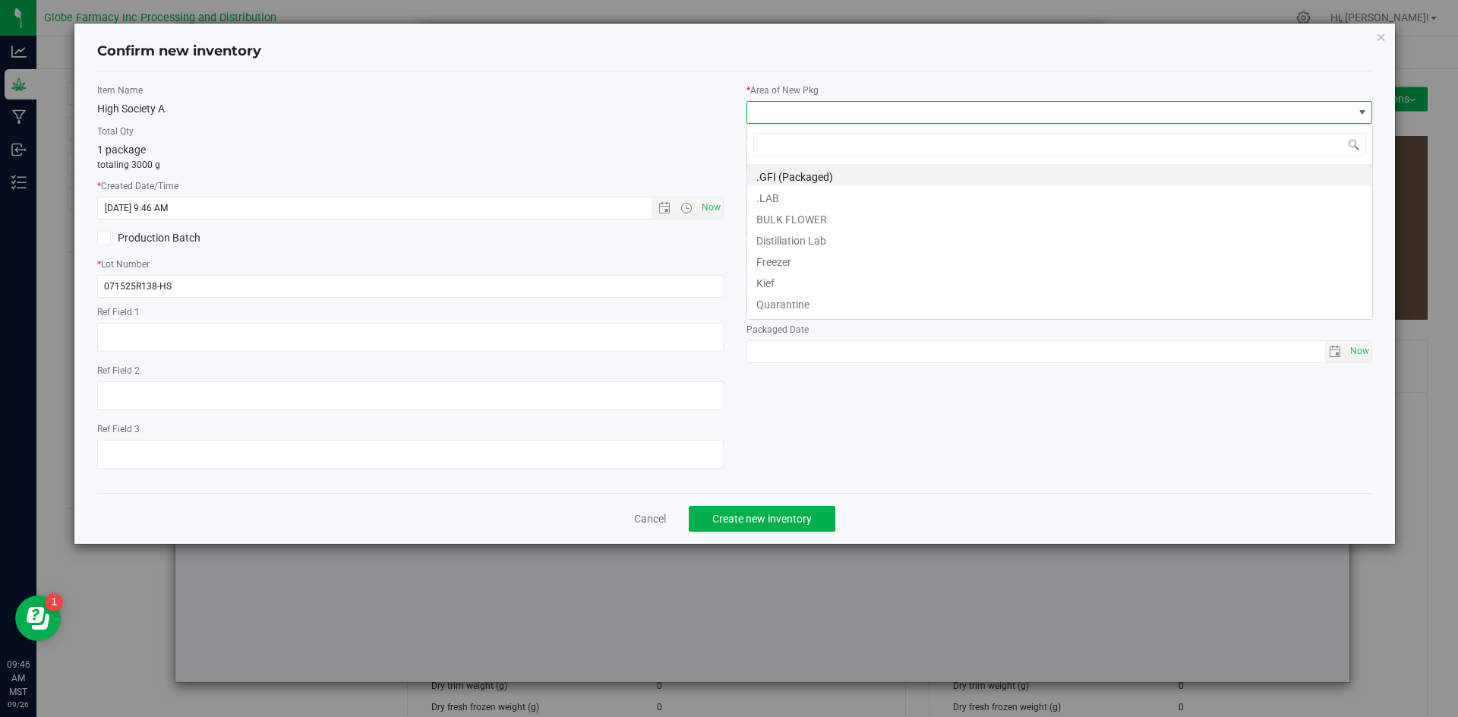
scroll to position [23, 627]
click at [873, 211] on li "BULK FLOWER" at bounding box center [1059, 217] width 625 height 21
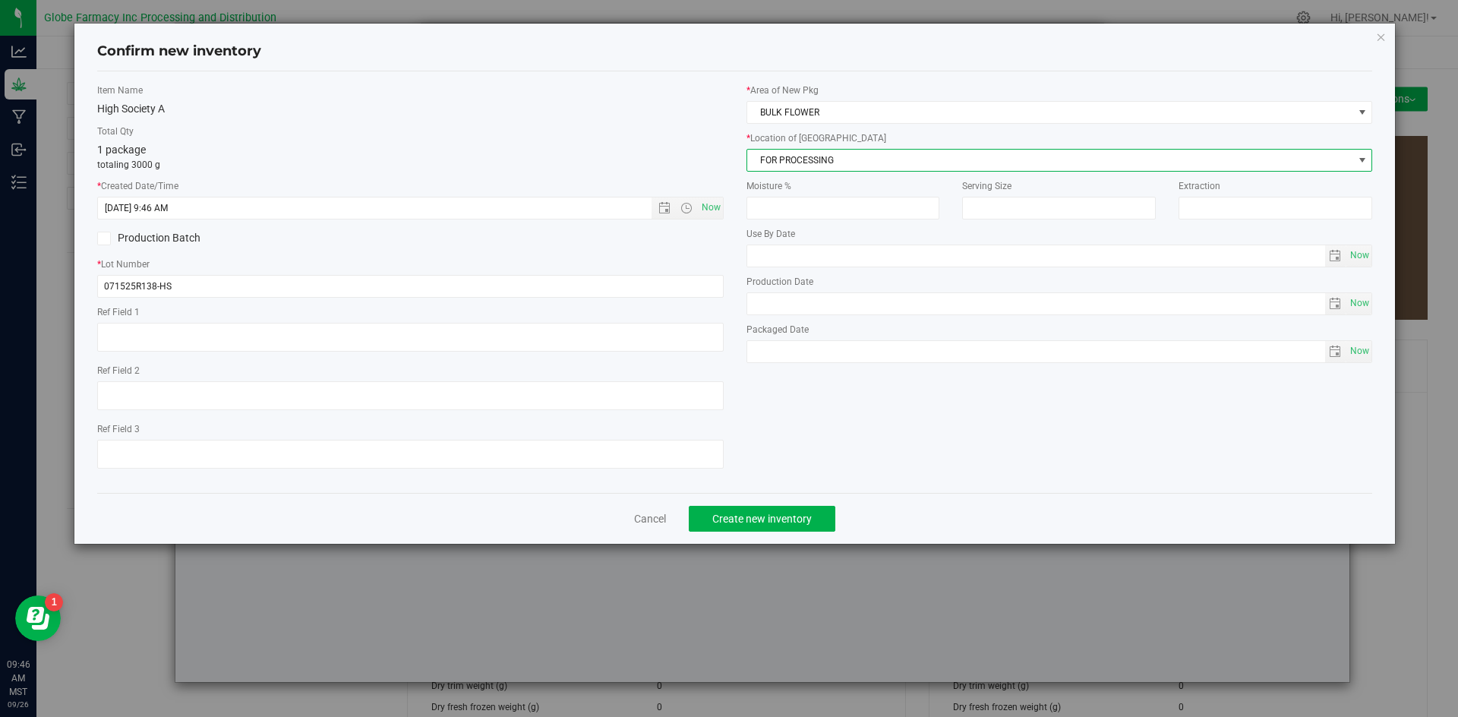
click at [876, 164] on span "FOR PROCESSING" at bounding box center [1050, 160] width 606 height 21
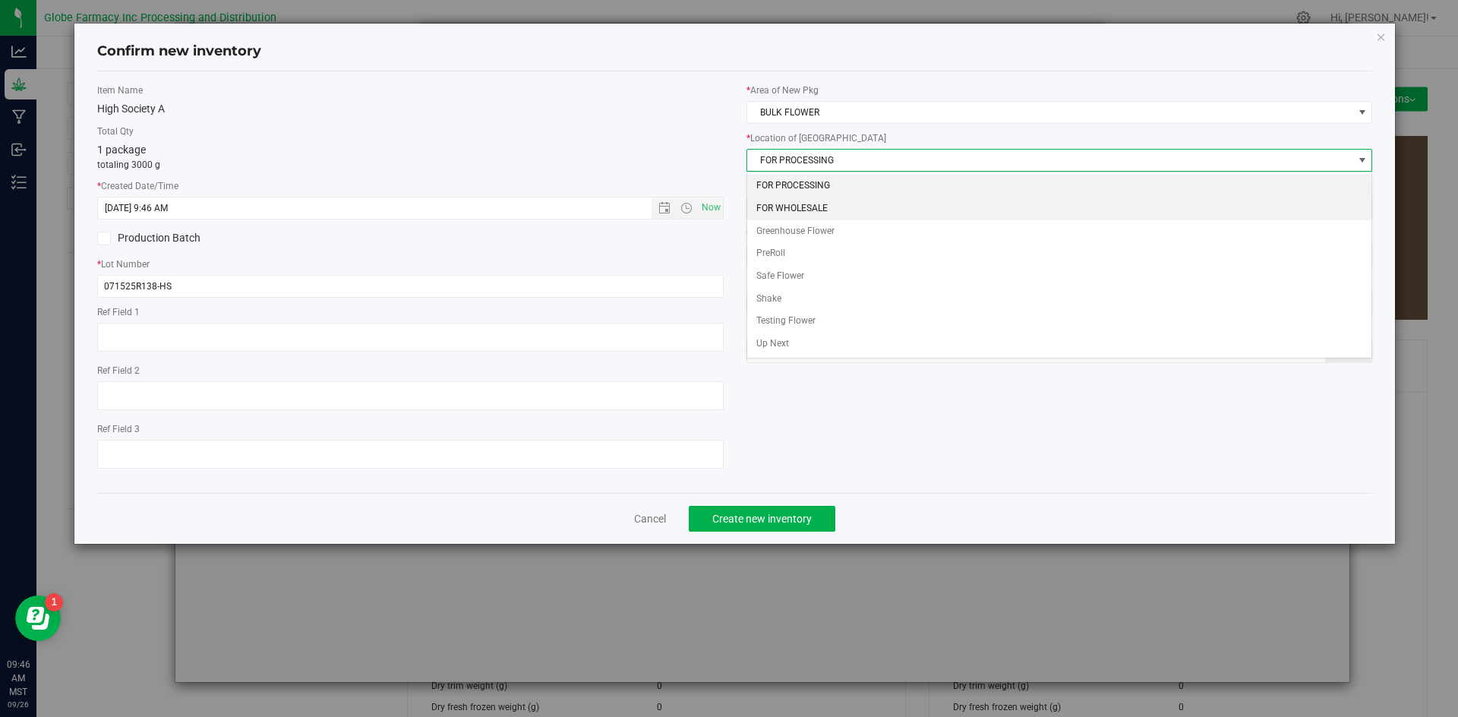
click at [830, 202] on li "FOR WHOLESALE" at bounding box center [1059, 208] width 625 height 23
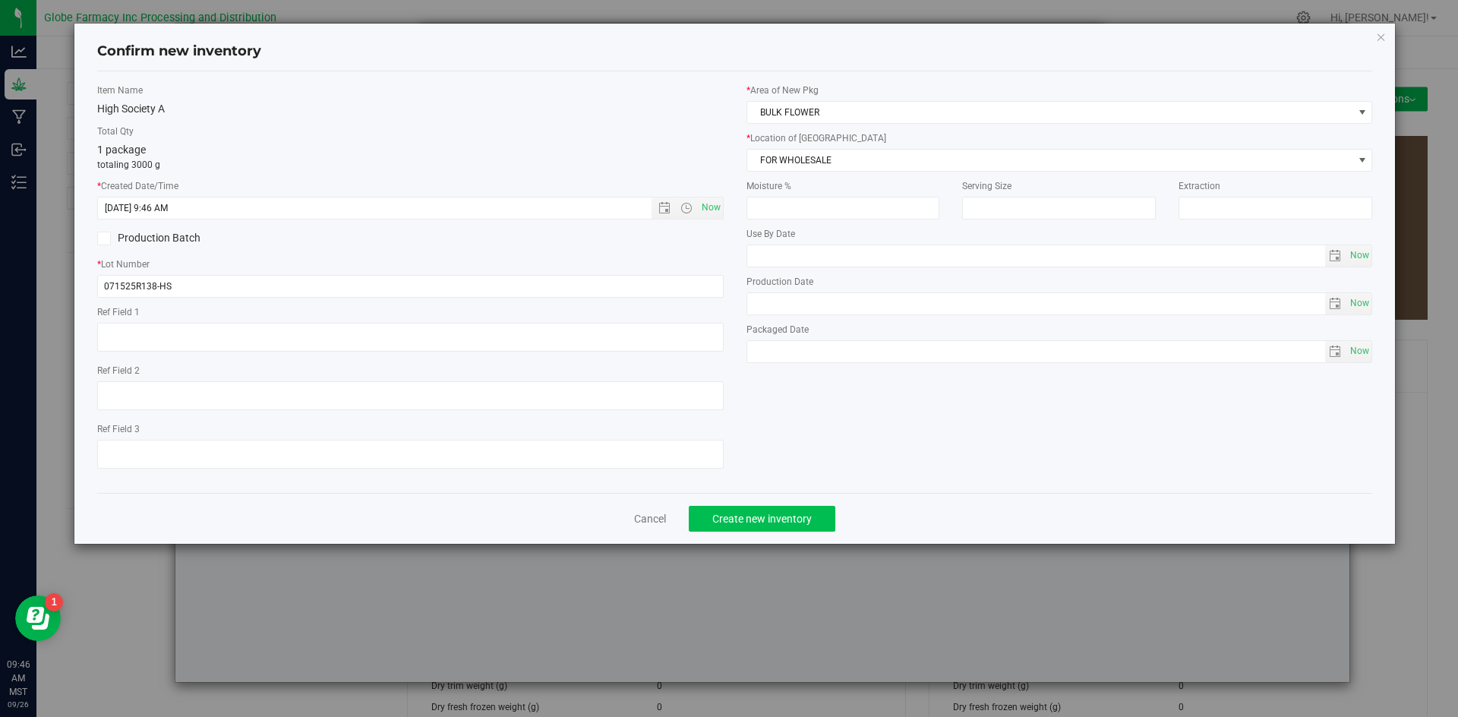
drag, startPoint x: 723, startPoint y: 504, endPoint x: 716, endPoint y: 525, distance: 21.6
click at [723, 506] on div "Cancel Create new inventory" at bounding box center [735, 518] width 1276 height 51
click at [714, 526] on button "Create new inventory" at bounding box center [762, 519] width 147 height 26
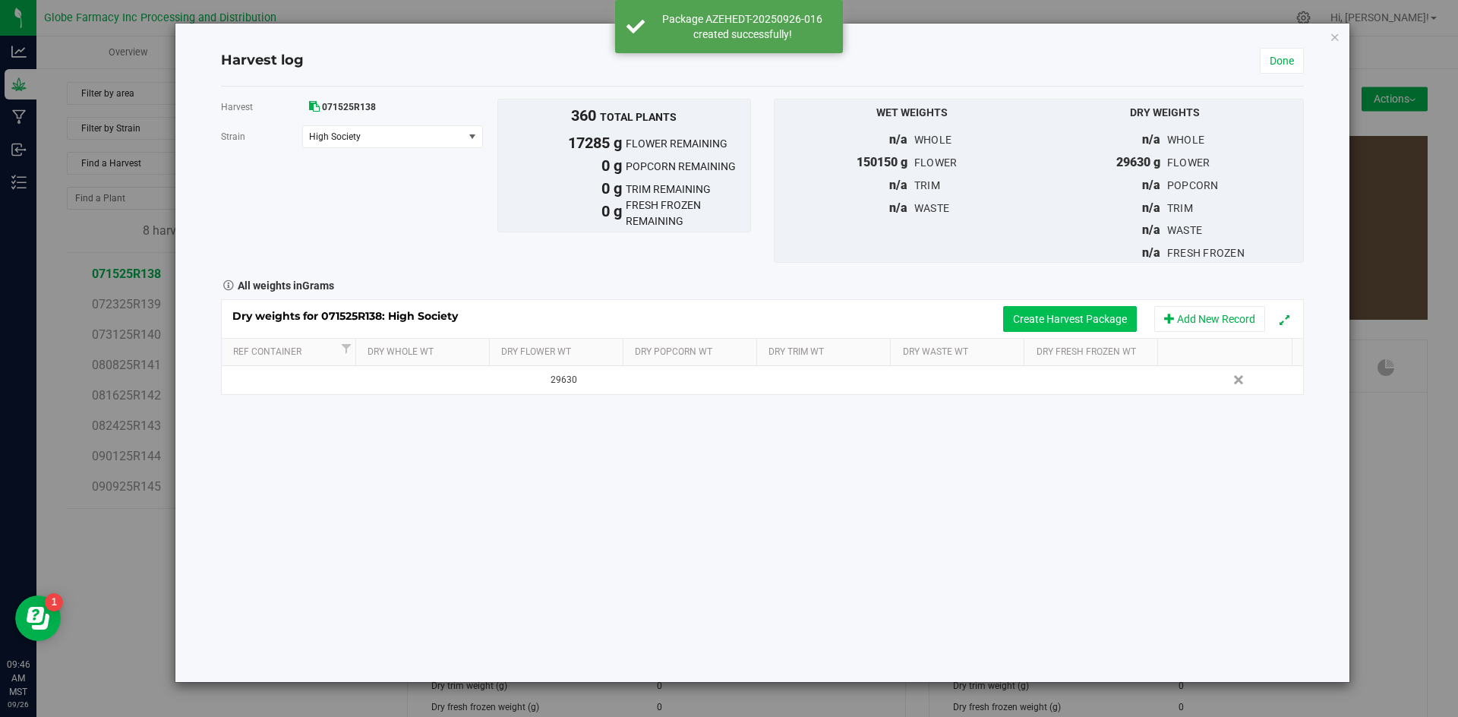
click at [1038, 321] on button "Create Harvest Package" at bounding box center [1070, 319] width 134 height 26
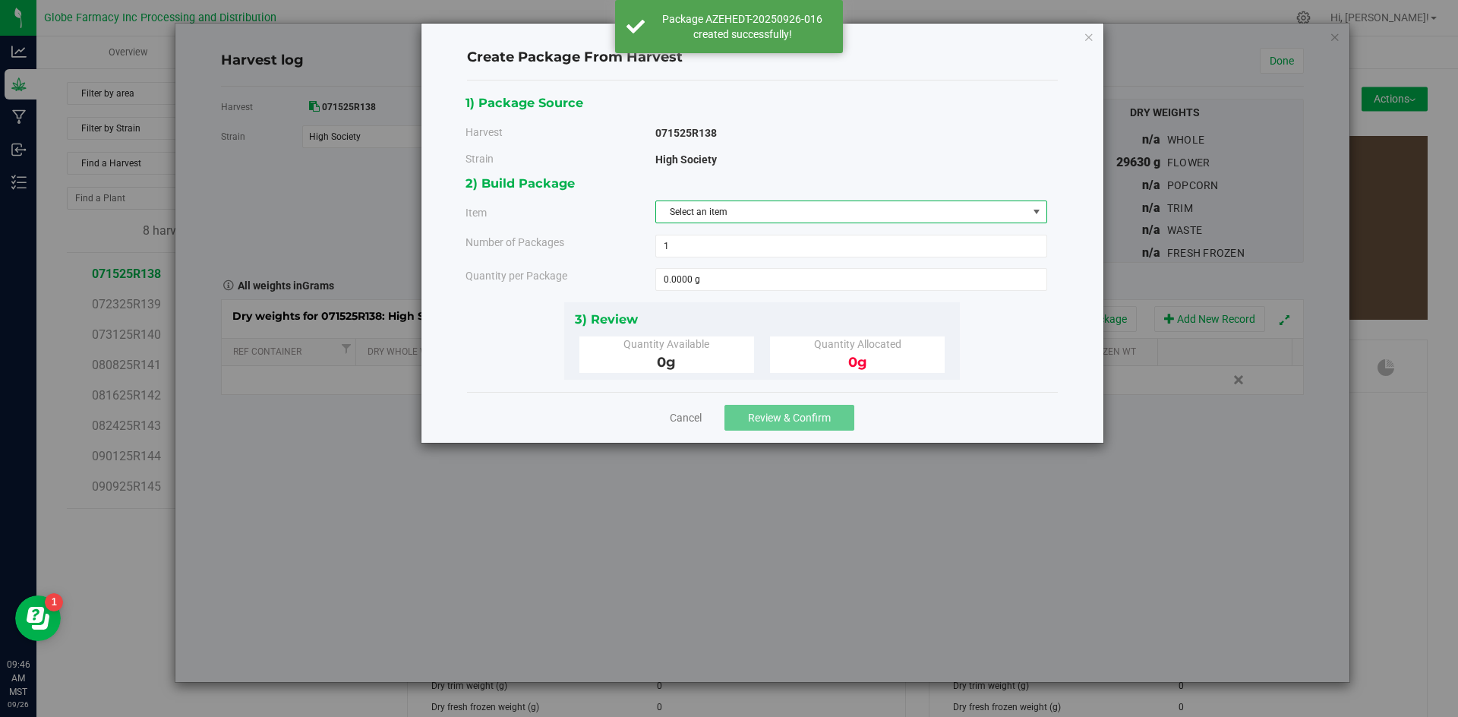
click at [855, 208] on span "Select an item" at bounding box center [841, 211] width 371 height 21
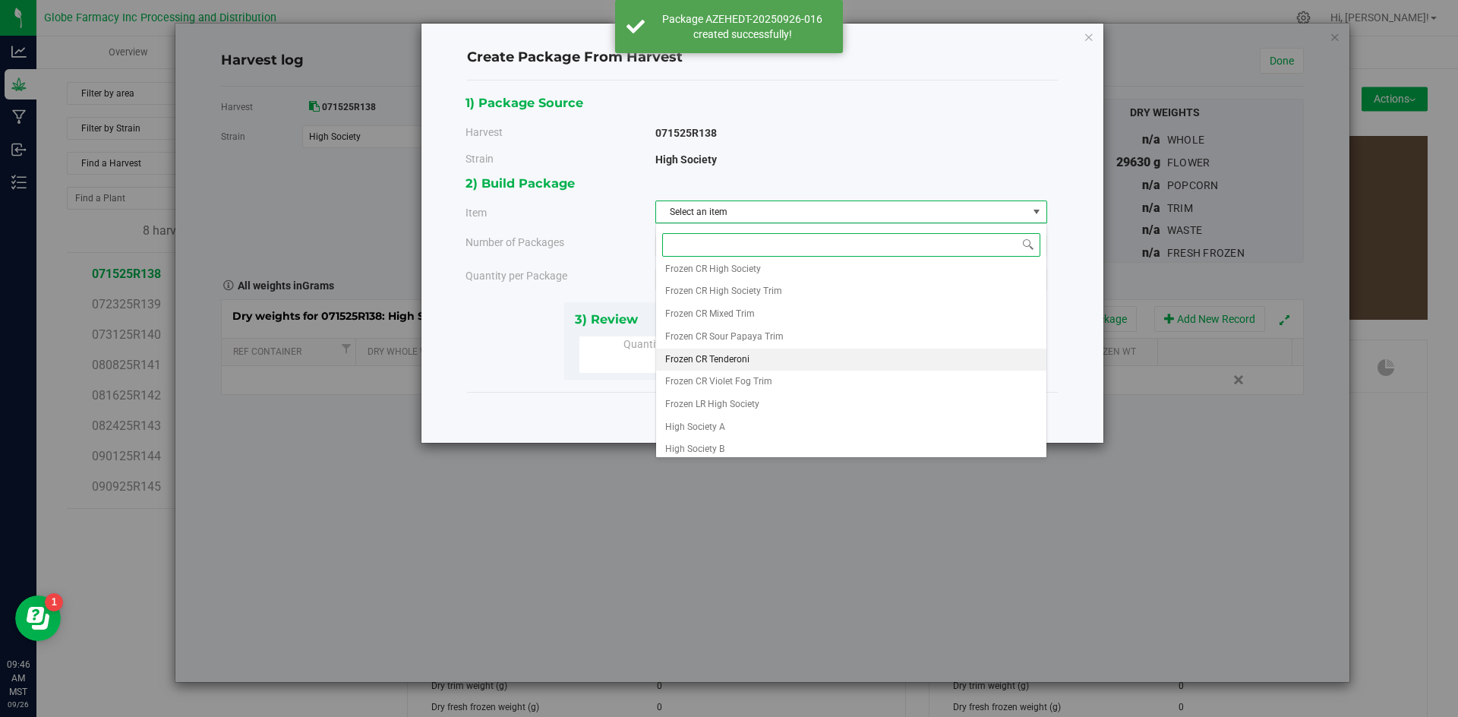
scroll to position [283, 0]
click at [743, 418] on li "High Society A" at bounding box center [851, 421] width 390 height 23
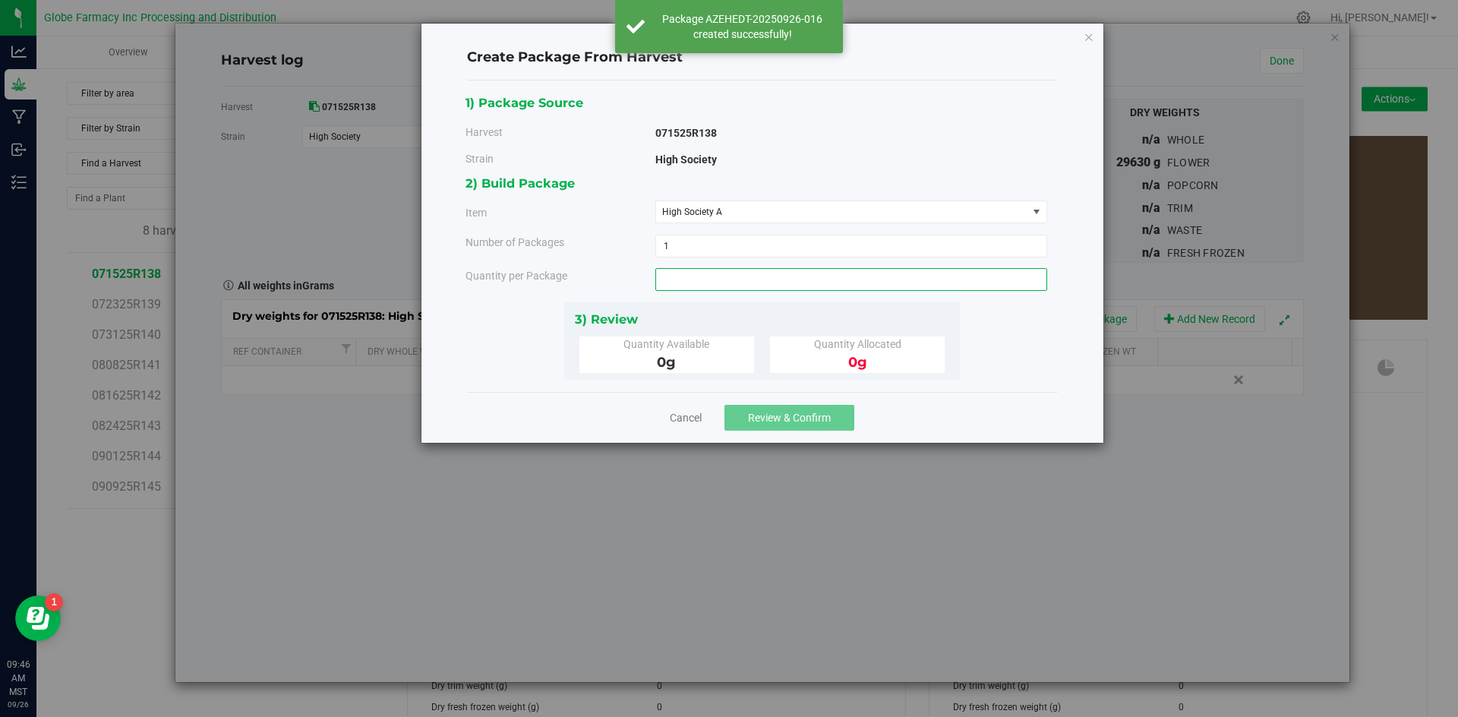
click at [730, 279] on span at bounding box center [851, 279] width 392 height 23
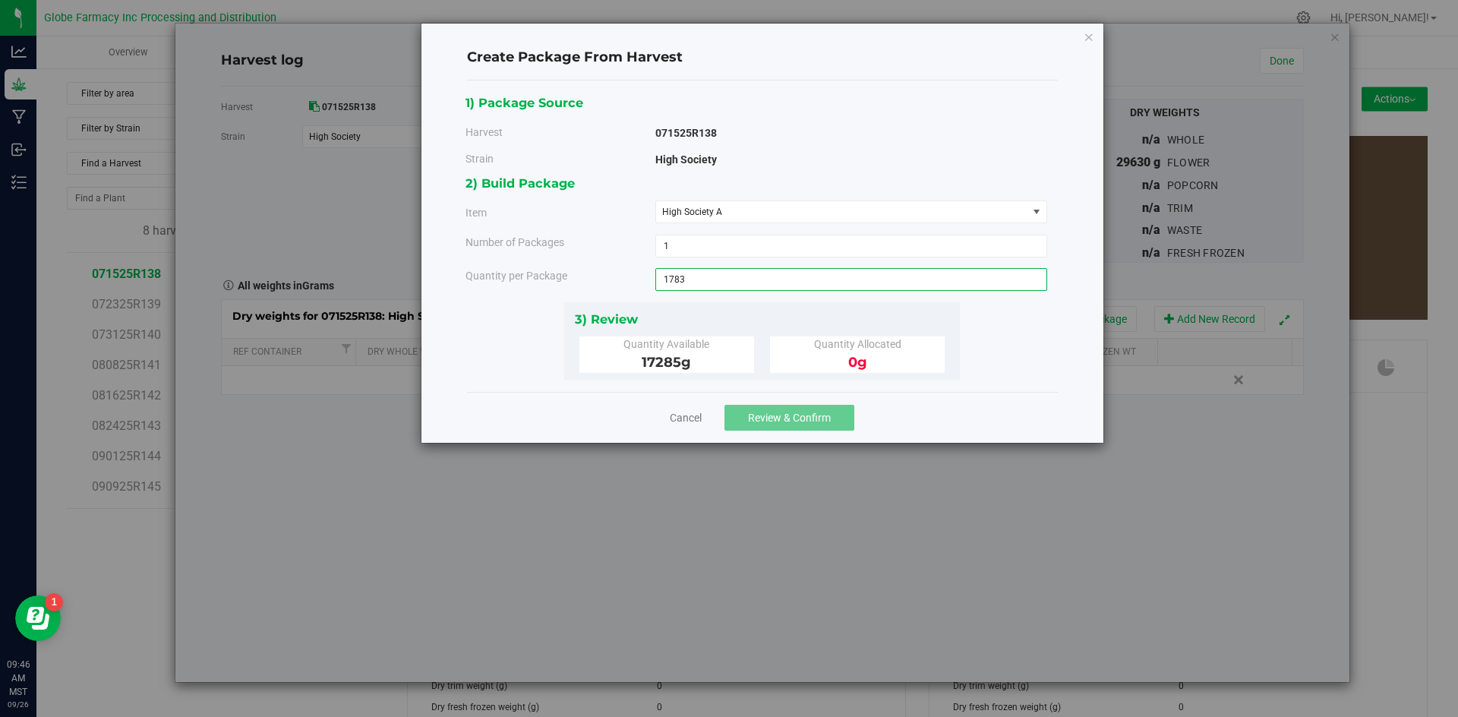
type input "1783"
click at [792, 414] on span "Review & Confirm" at bounding box center [789, 418] width 83 height 12
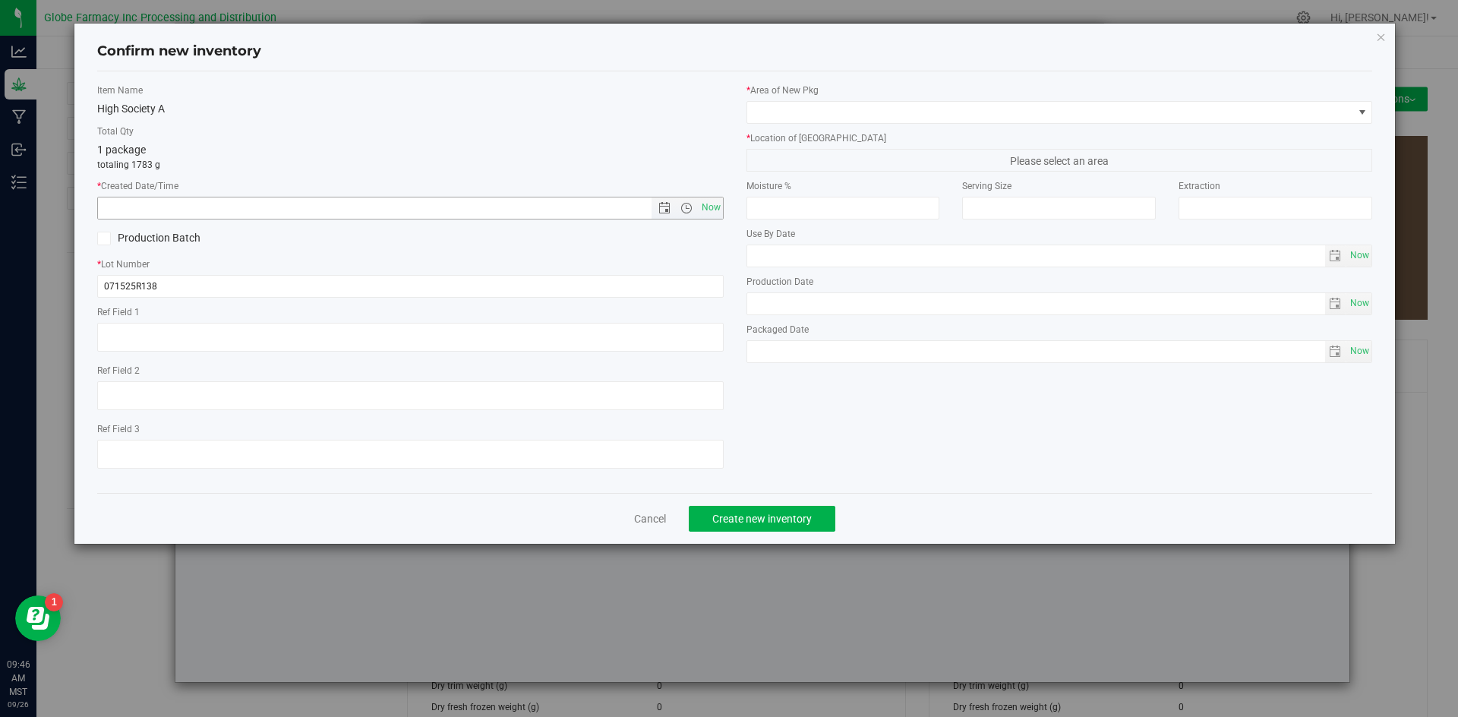
click at [725, 207] on div "Item Name High Society A Total Qty 1 package totaling 1783 g * Created Date/Tim…" at bounding box center [410, 282] width 649 height 397
click at [722, 205] on span "Now" at bounding box center [711, 208] width 26 height 22
type input "[DATE] 9:46 AM"
click at [722, 205] on span "Now" at bounding box center [711, 208] width 26 height 22
click at [232, 292] on input "071525R138" at bounding box center [410, 286] width 627 height 23
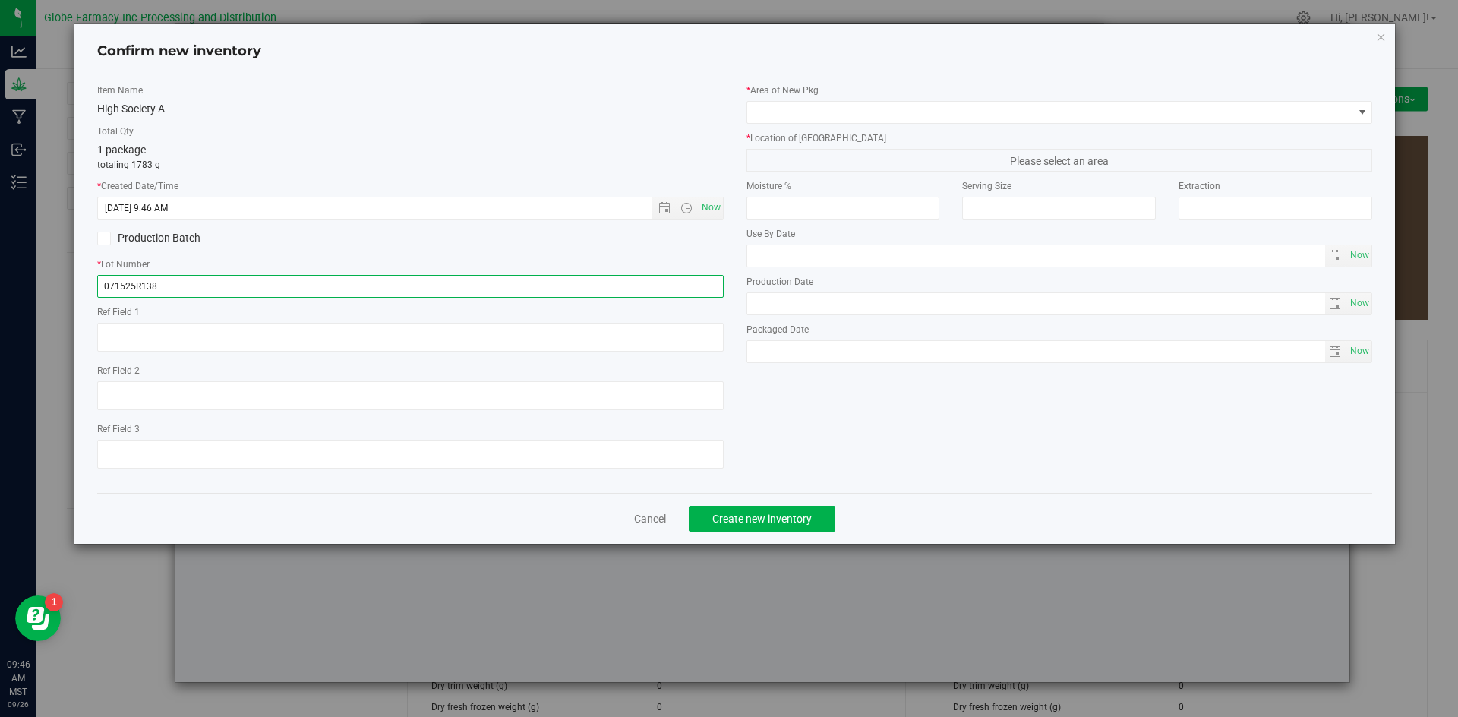
type input "071525R138-HS"
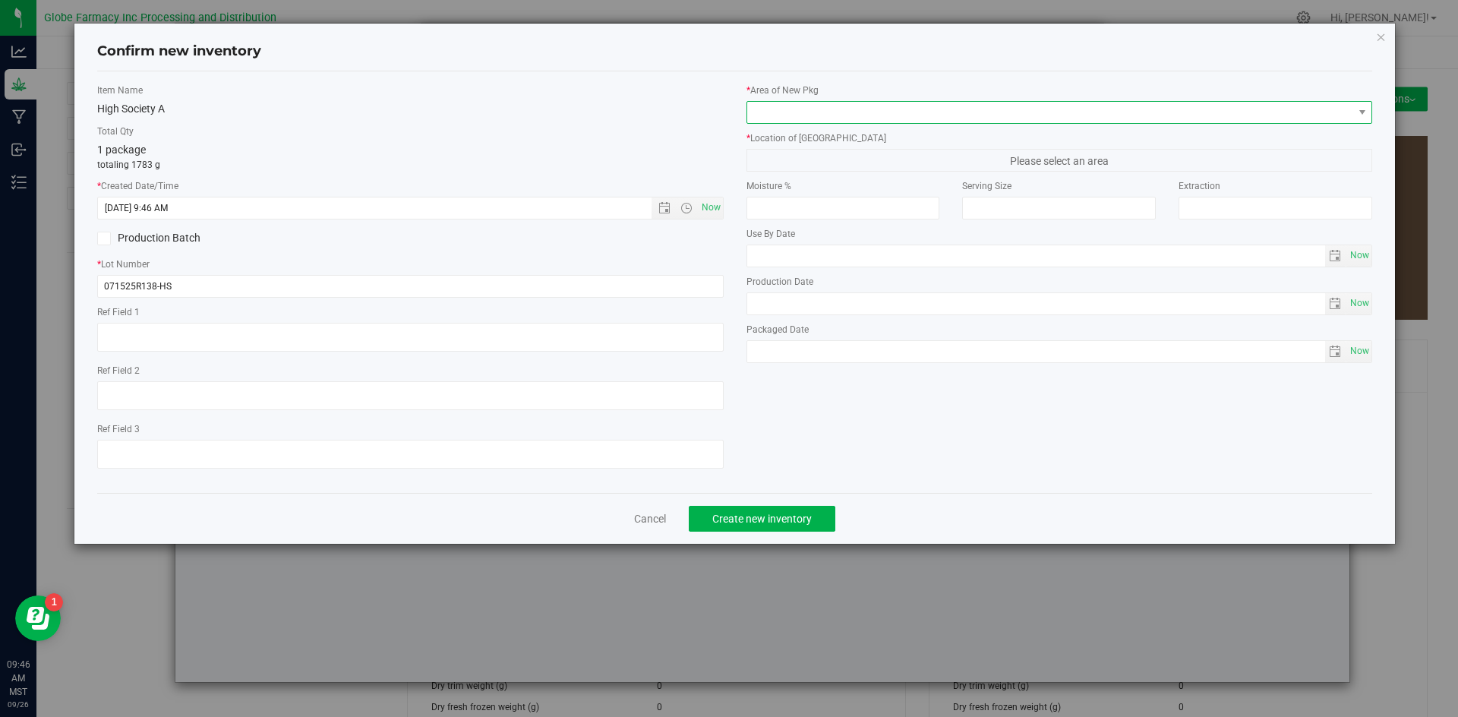
click at [971, 107] on span at bounding box center [1050, 112] width 606 height 21
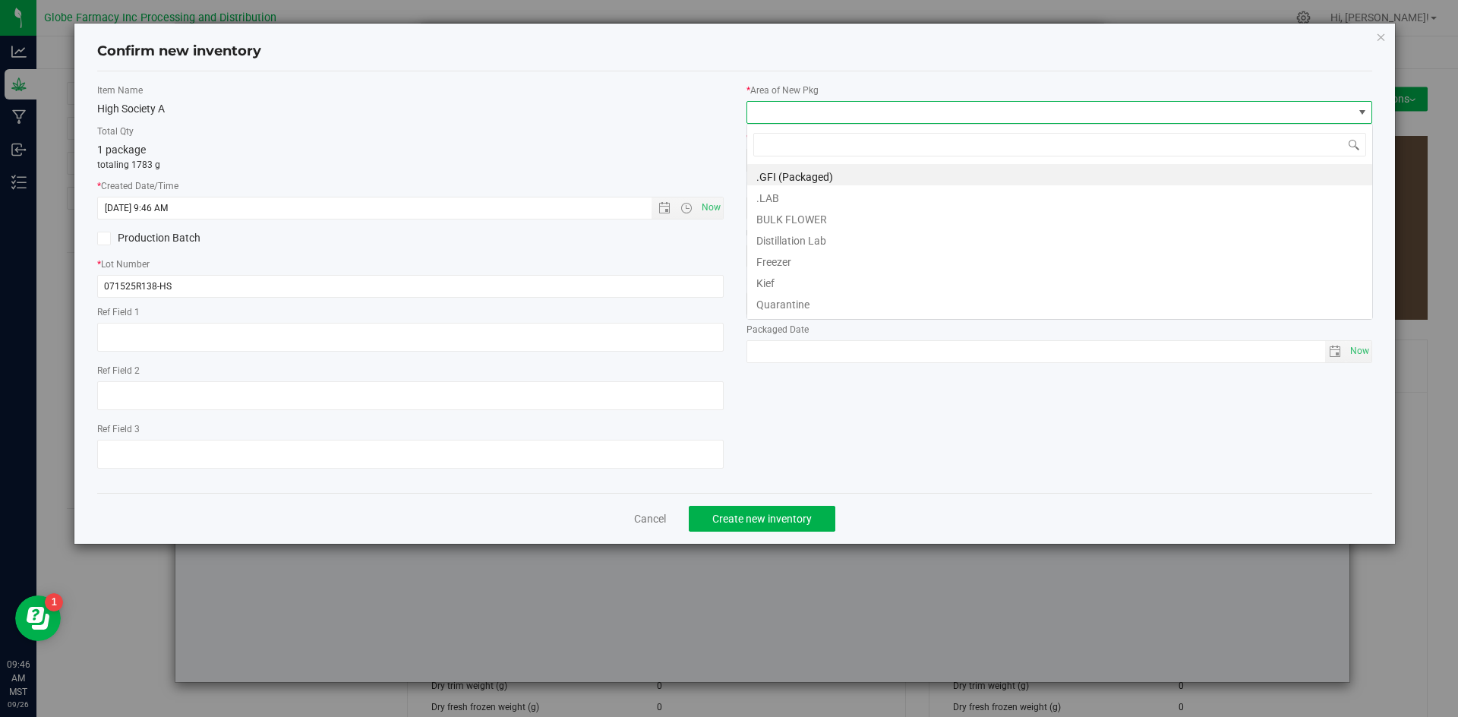
scroll to position [23, 627]
click at [892, 213] on li "BULK FLOWER" at bounding box center [1059, 217] width 625 height 21
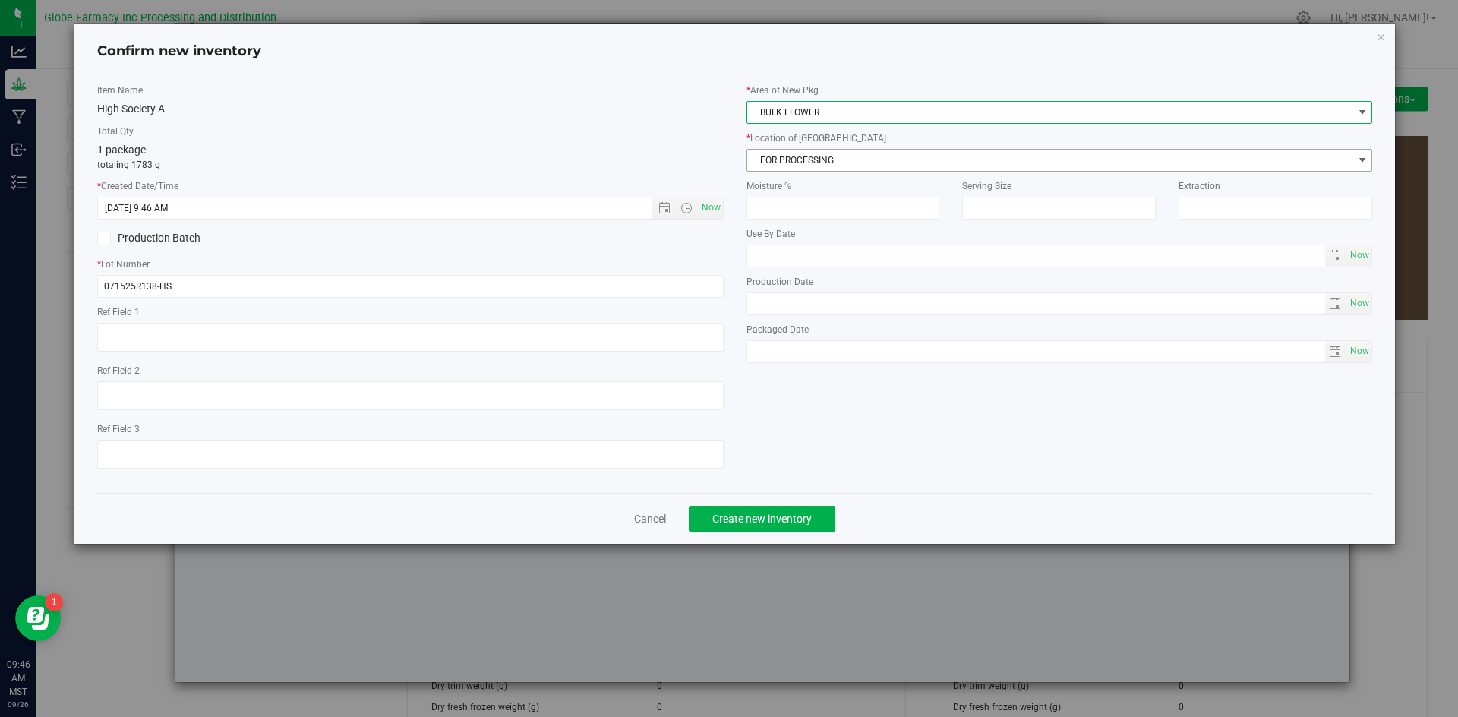
click at [895, 158] on span "FOR PROCESSING" at bounding box center [1050, 160] width 606 height 21
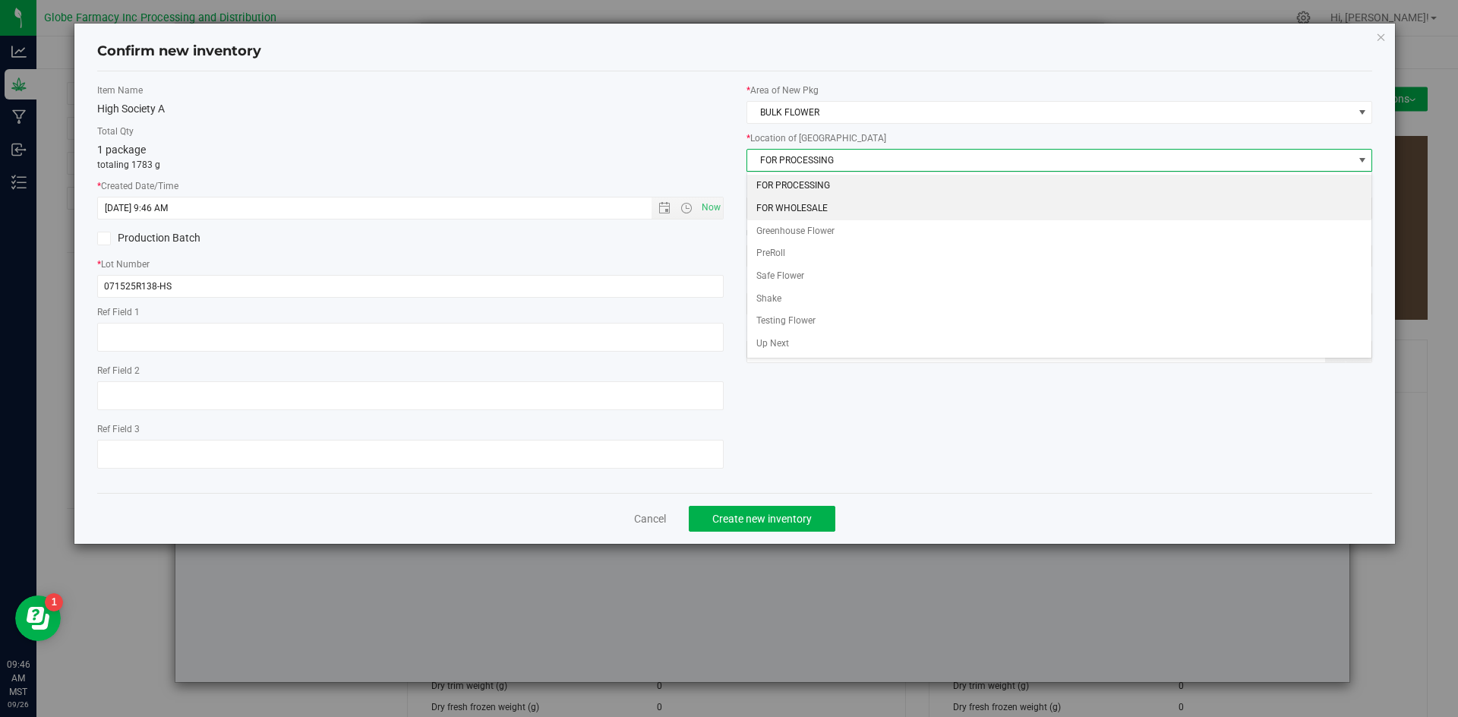
click at [831, 205] on li "FOR WHOLESALE" at bounding box center [1059, 208] width 625 height 23
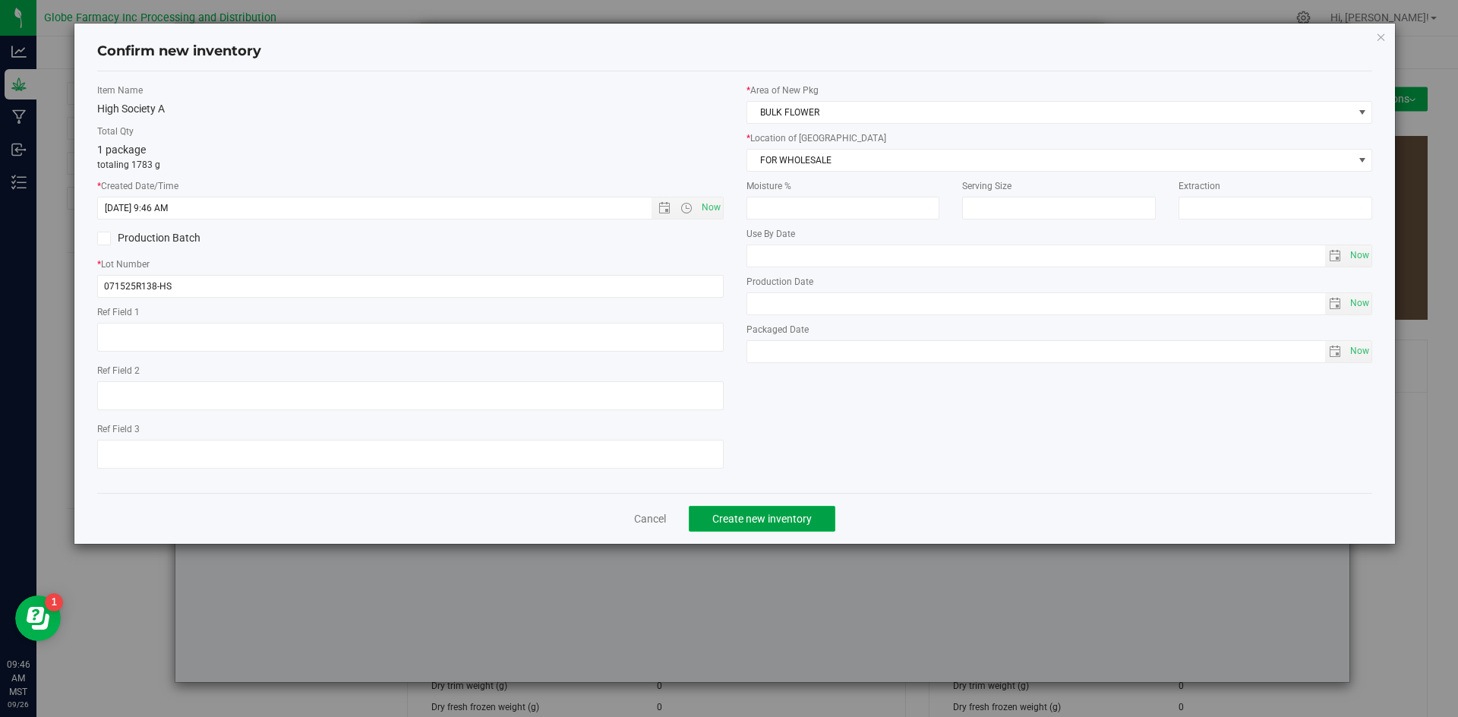
click at [773, 506] on button "Create new inventory" at bounding box center [762, 519] width 147 height 26
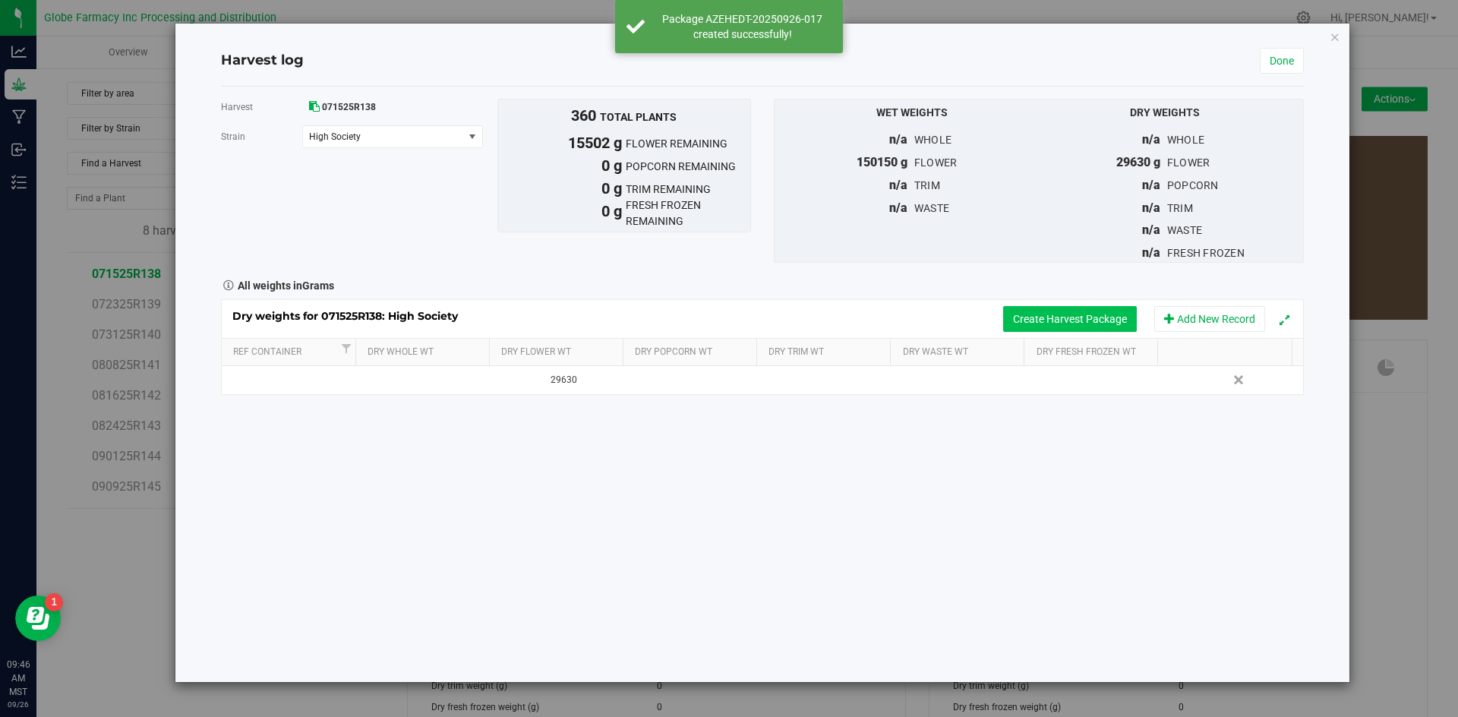
click at [1053, 308] on button "Create Harvest Package" at bounding box center [1070, 319] width 134 height 26
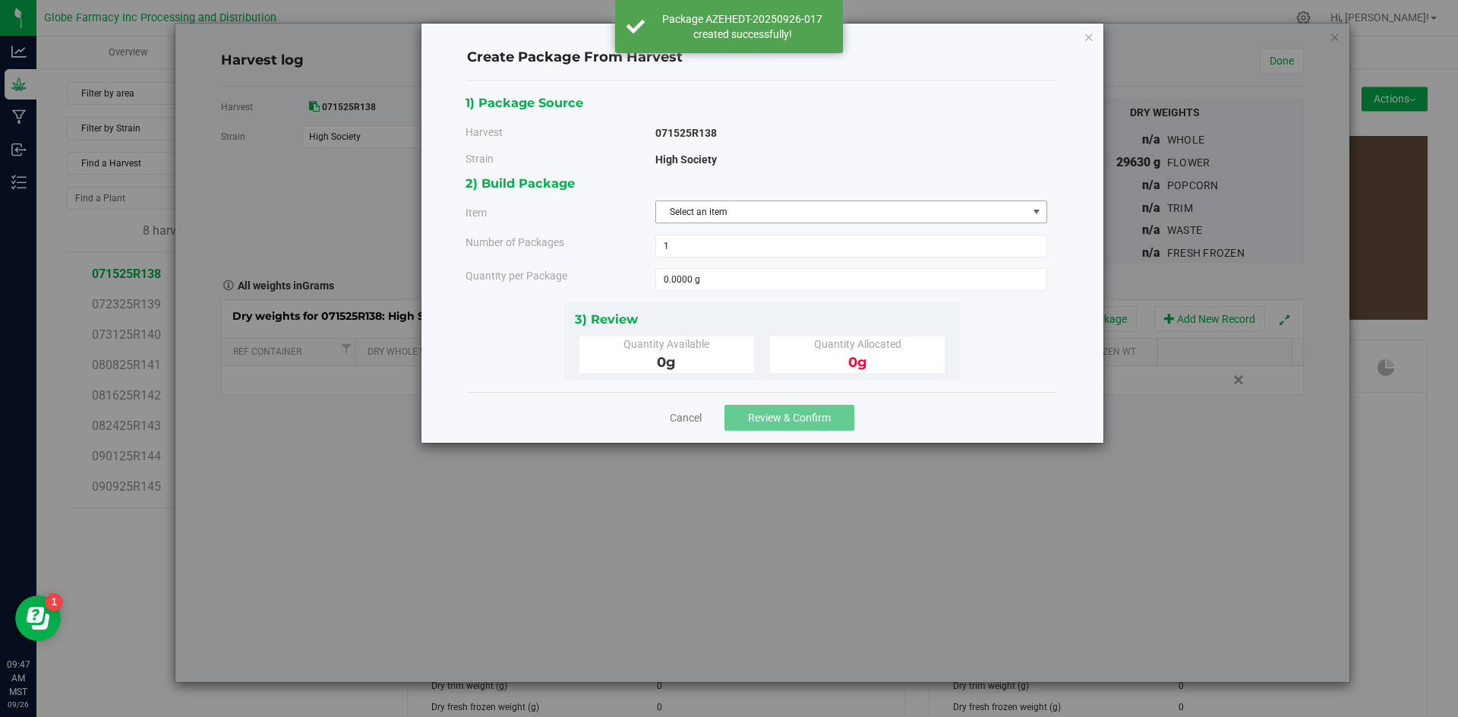
click at [853, 204] on span "Select an item" at bounding box center [841, 211] width 371 height 21
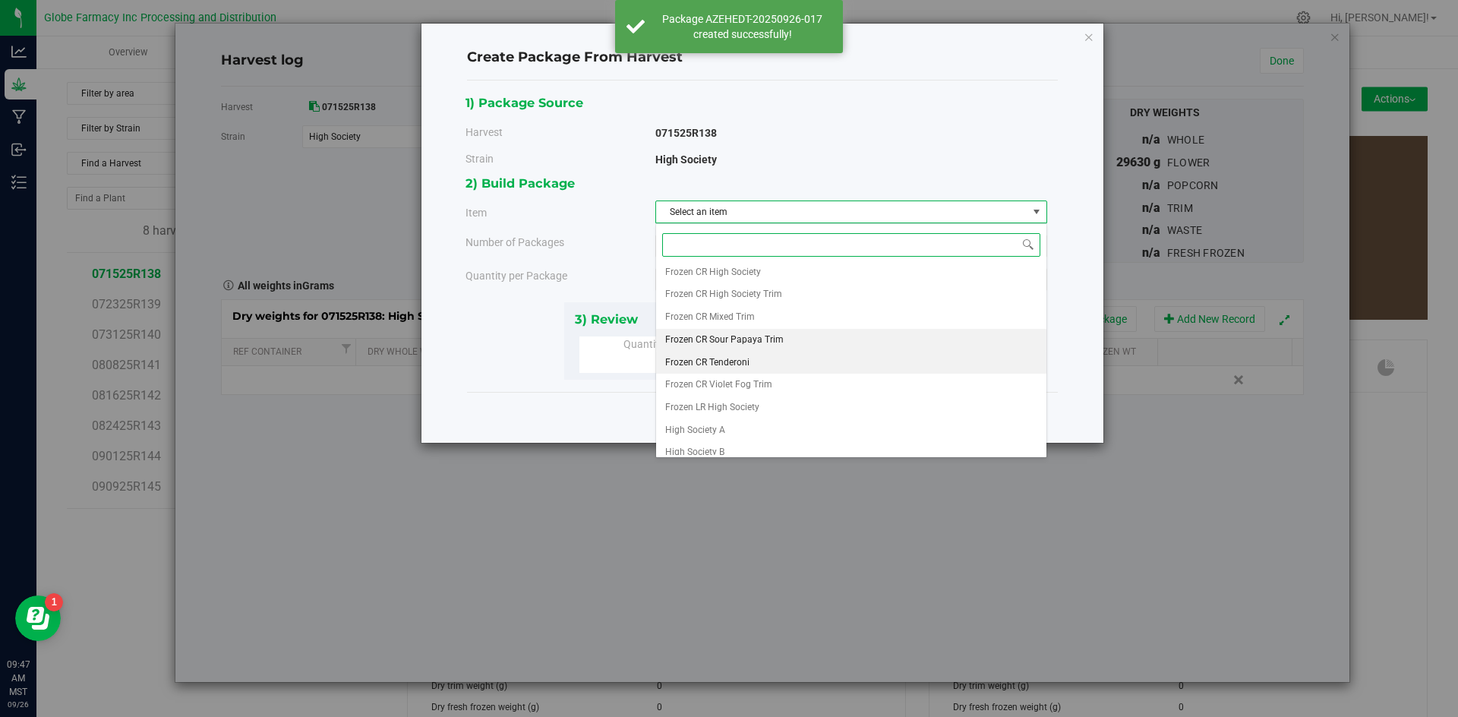
scroll to position [283, 0]
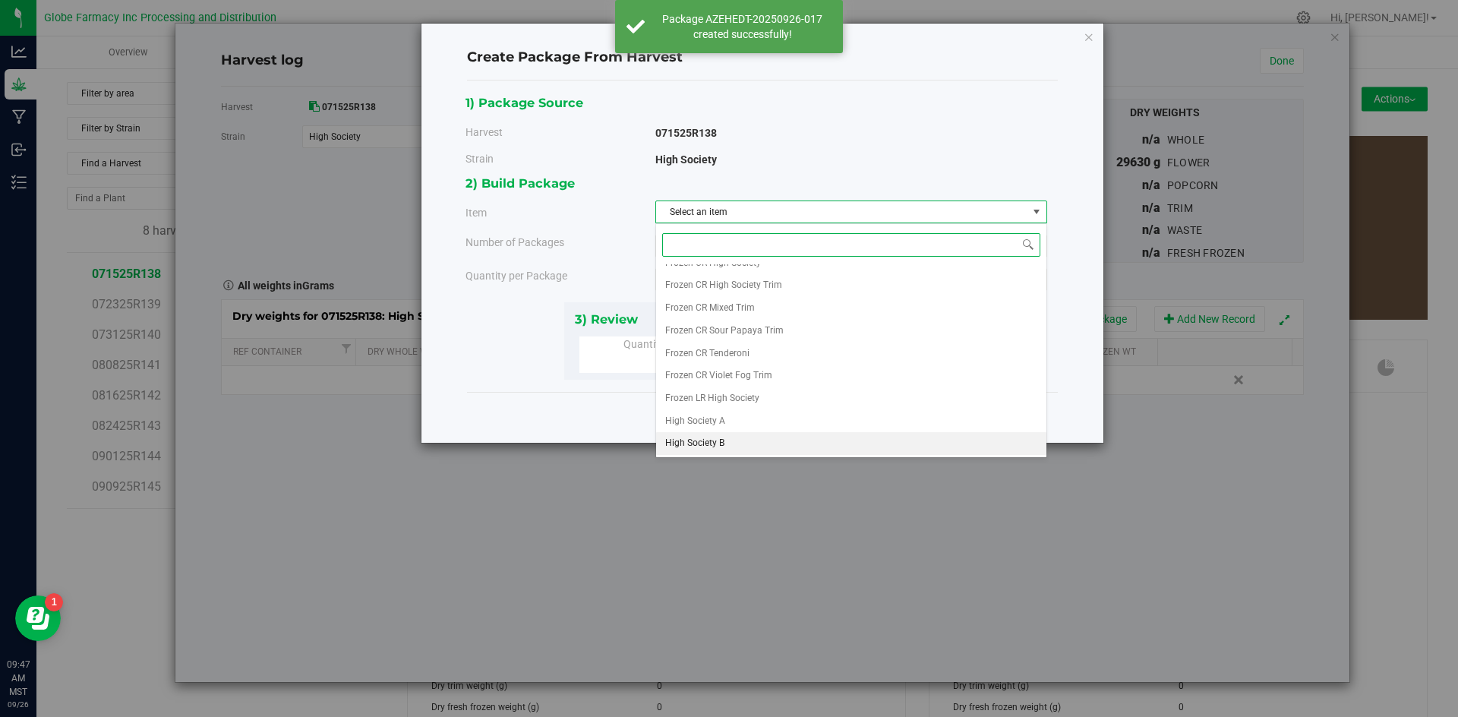
click at [704, 438] on span "High Society B" at bounding box center [694, 444] width 59 height 20
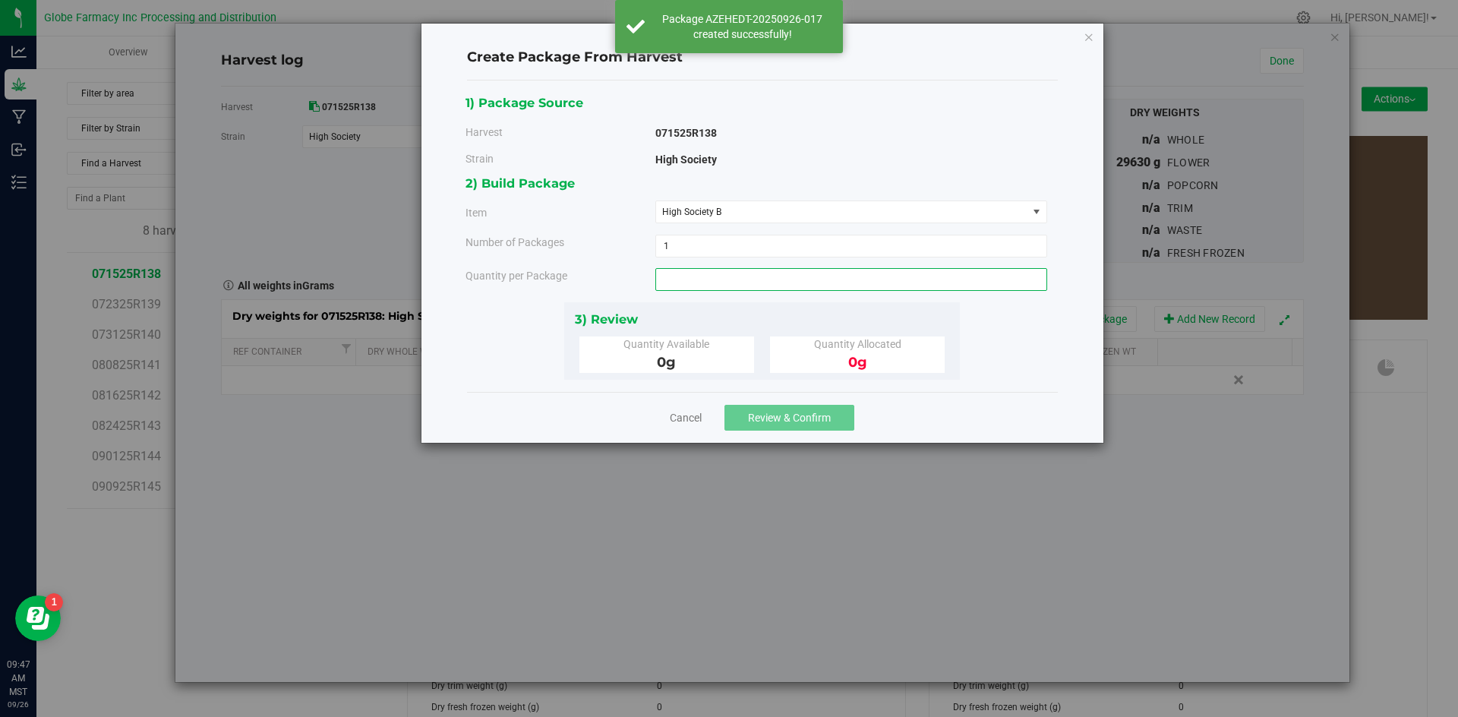
click at [706, 286] on span at bounding box center [851, 279] width 392 height 23
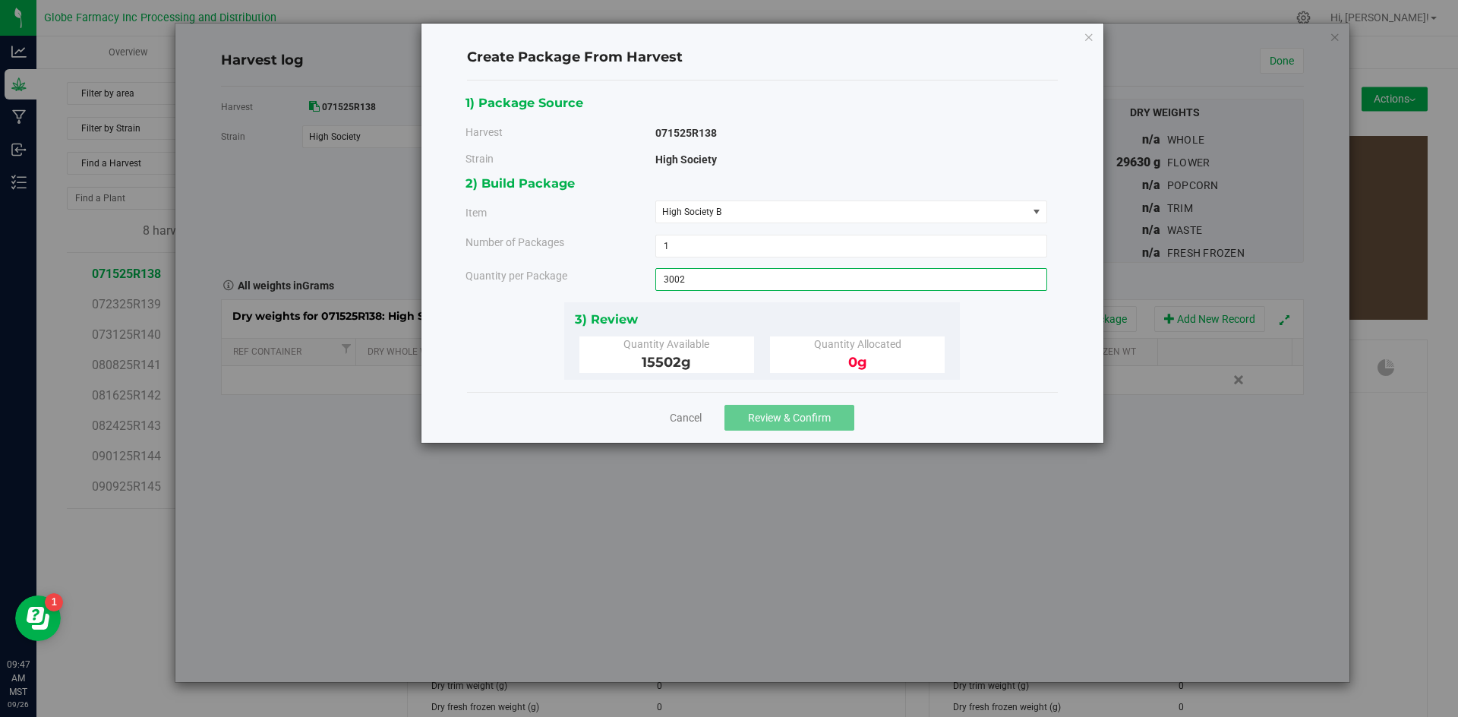
type input "3002"
type input "3002.0000 g"
click at [781, 440] on div "Cancel Review & Confirm" at bounding box center [762, 417] width 591 height 51
click at [791, 424] on button "Review & Confirm" at bounding box center [790, 418] width 130 height 26
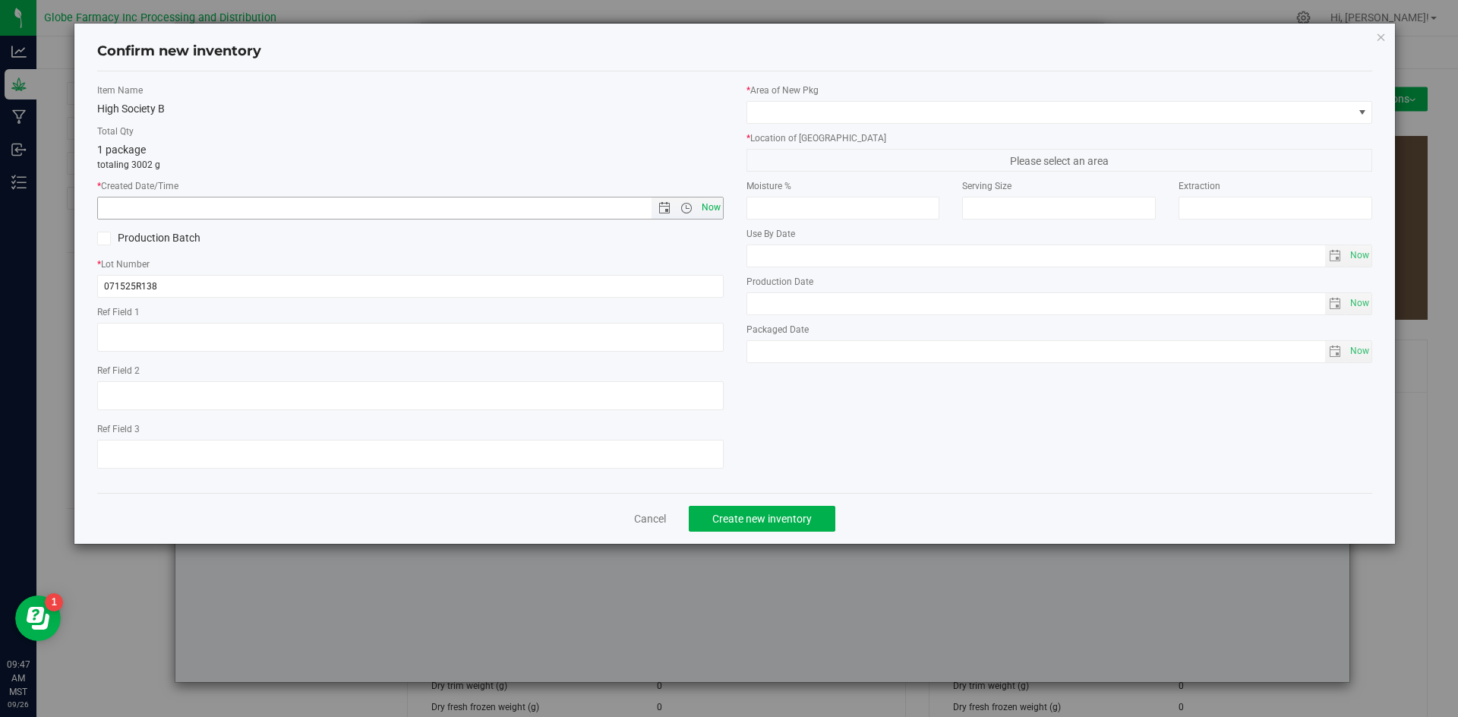
click at [712, 213] on span "Now" at bounding box center [711, 208] width 26 height 22
type input "[DATE] 9:47 AM"
click at [448, 288] on input "071525R138" at bounding box center [410, 286] width 627 height 23
type input "071525R138-HS"
click at [808, 102] on span at bounding box center [1050, 112] width 606 height 21
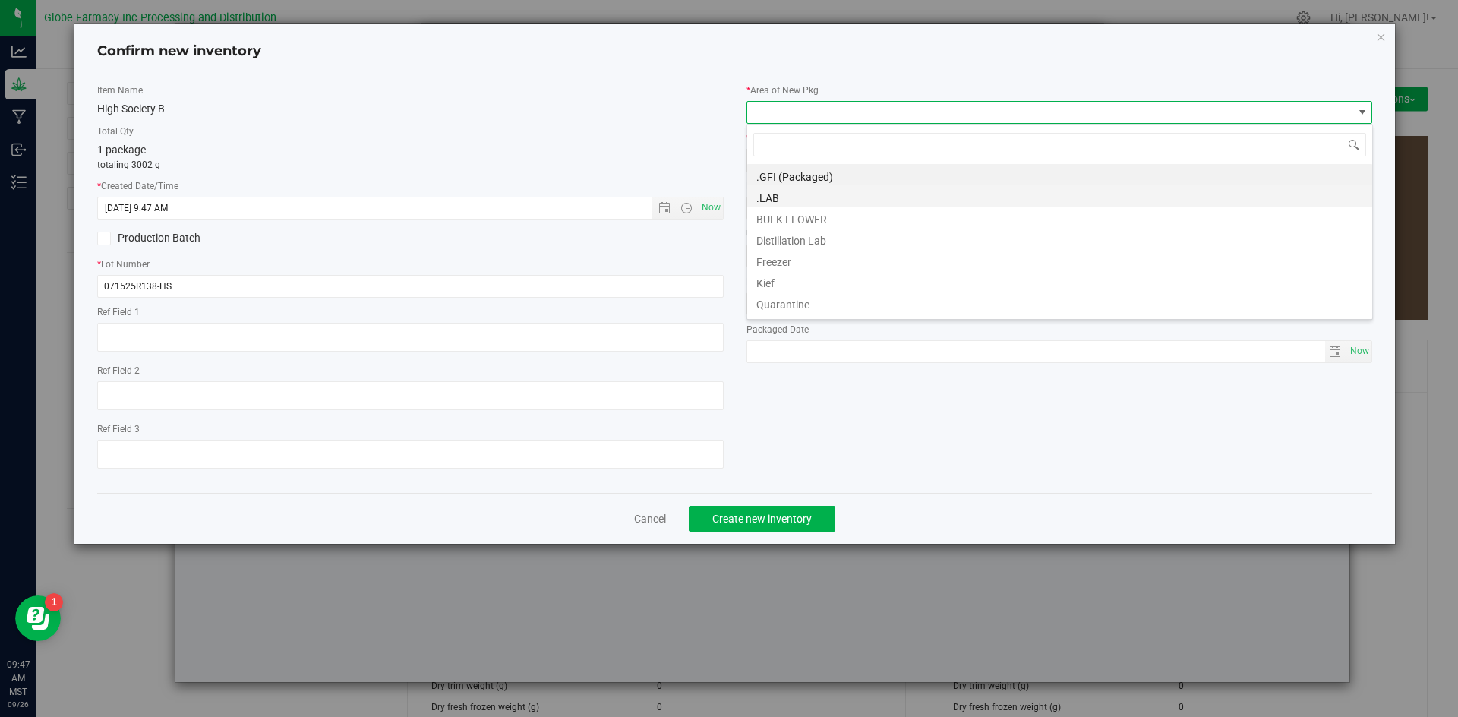
scroll to position [23, 627]
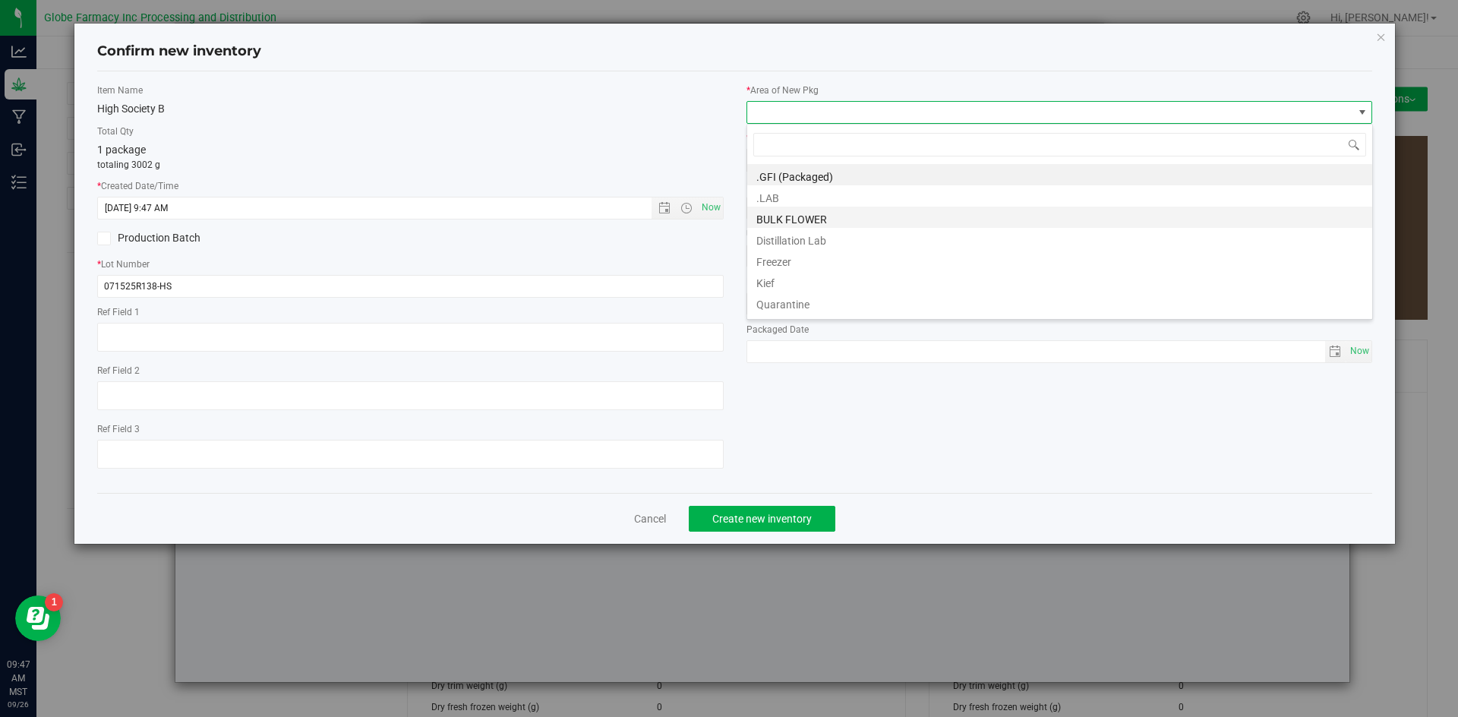
click at [781, 216] on li "BULK FLOWER" at bounding box center [1059, 217] width 625 height 21
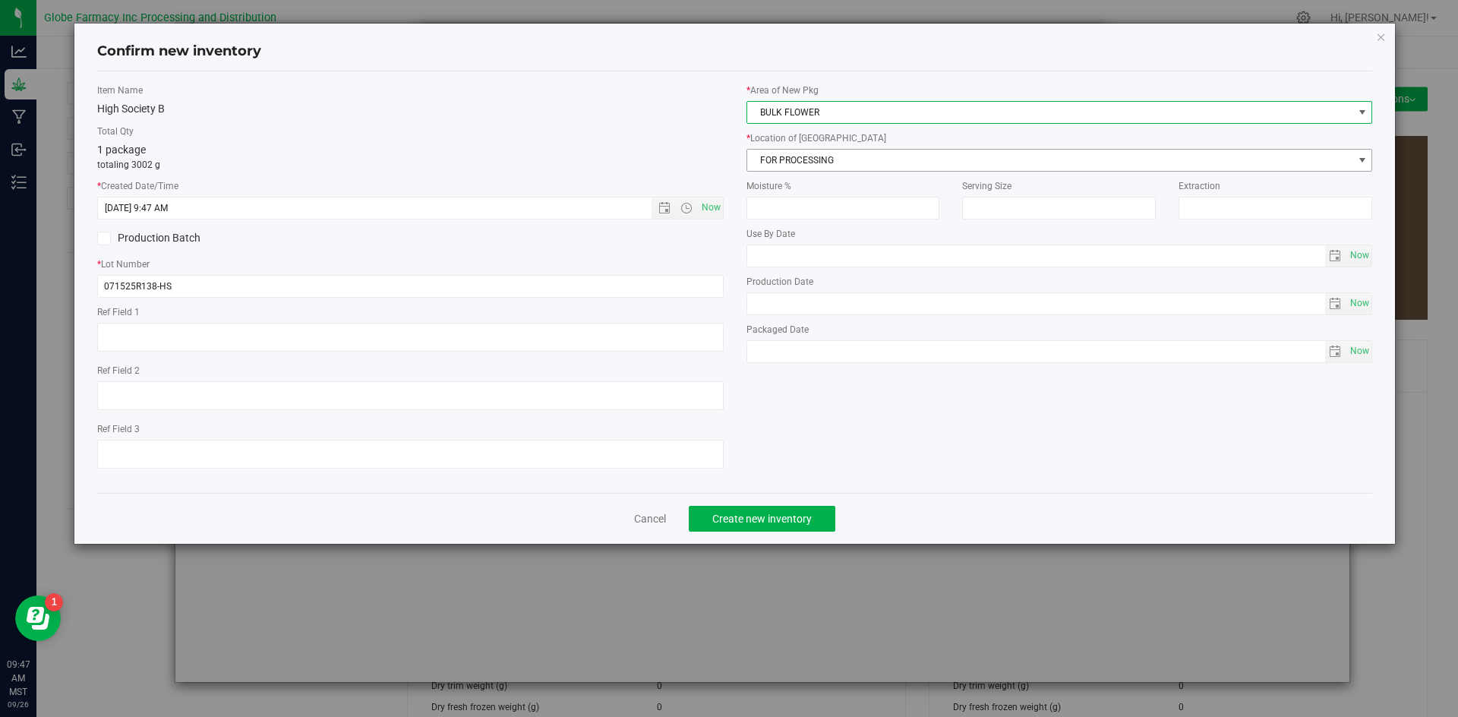
click at [802, 157] on span "FOR PROCESSING" at bounding box center [1050, 160] width 606 height 21
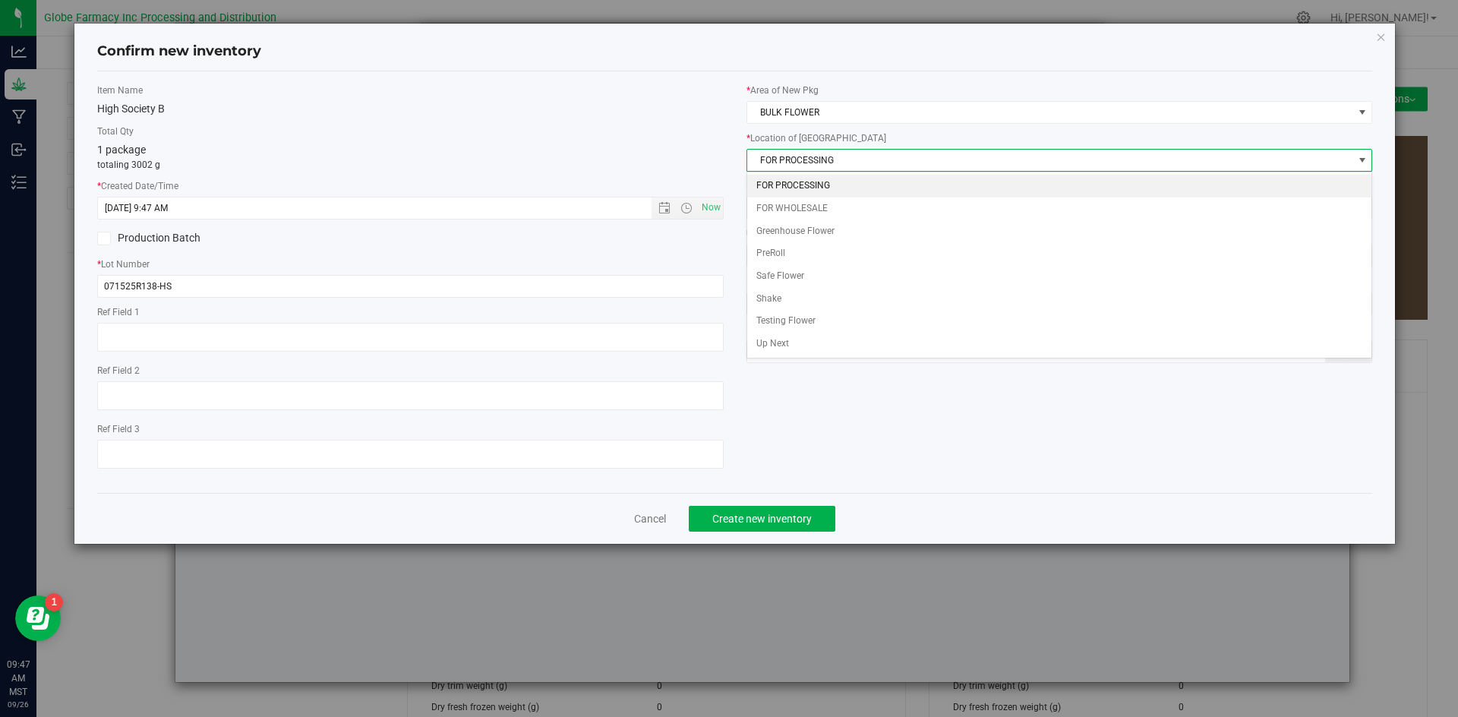
click at [804, 187] on li "FOR PROCESSING" at bounding box center [1059, 186] width 625 height 23
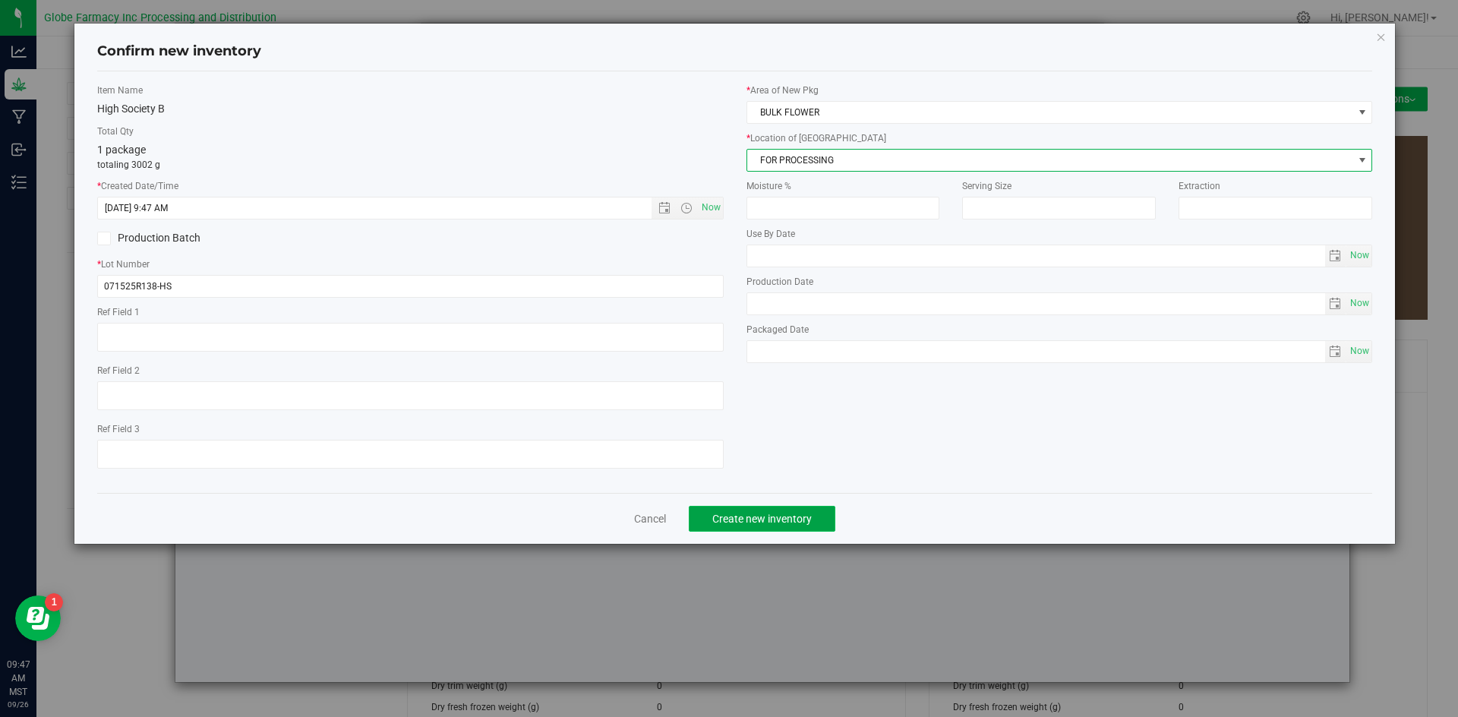
click at [757, 519] on span "Create new inventory" at bounding box center [761, 519] width 99 height 12
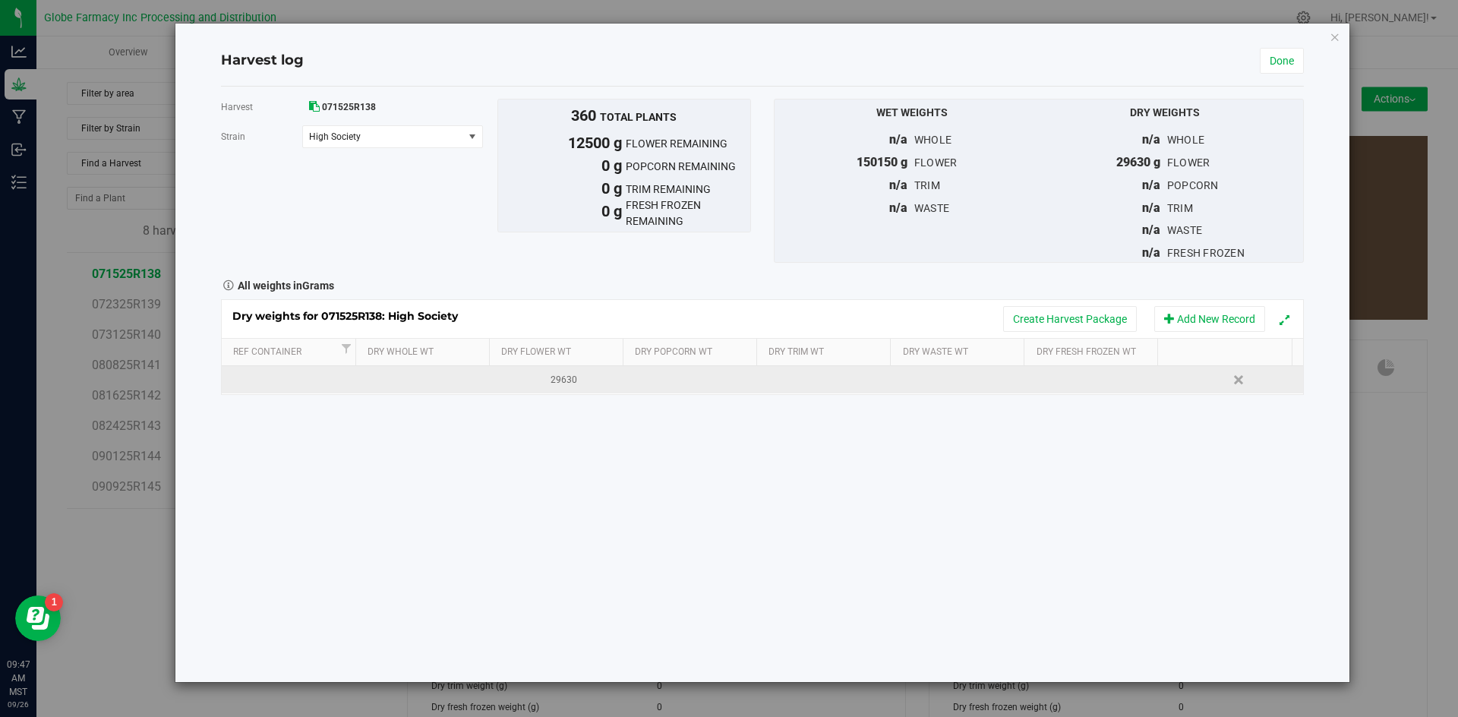
click at [565, 379] on div "29630" at bounding box center [565, 380] width 124 height 14
type input "17130"
click at [1269, 53] on link "Done" at bounding box center [1282, 61] width 44 height 26
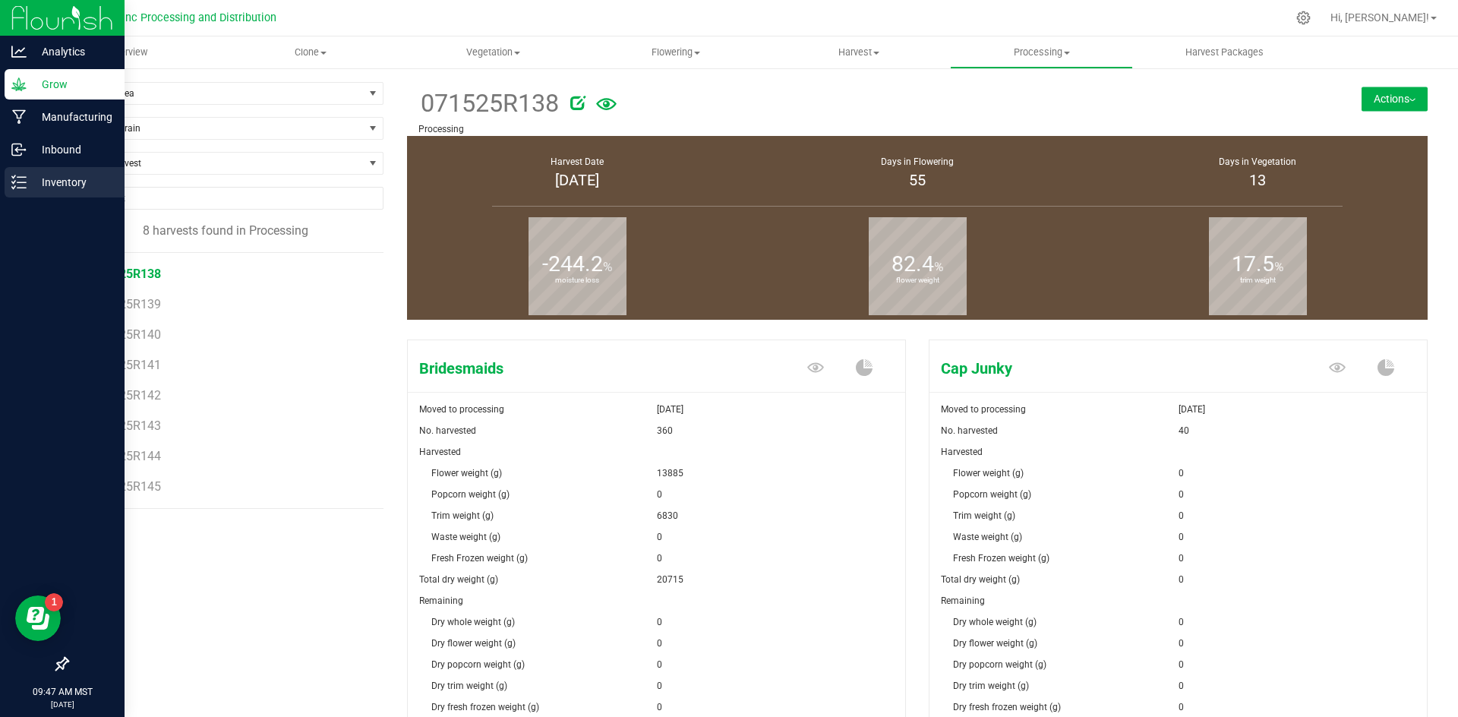
click at [27, 179] on p "Inventory" at bounding box center [72, 182] width 91 height 18
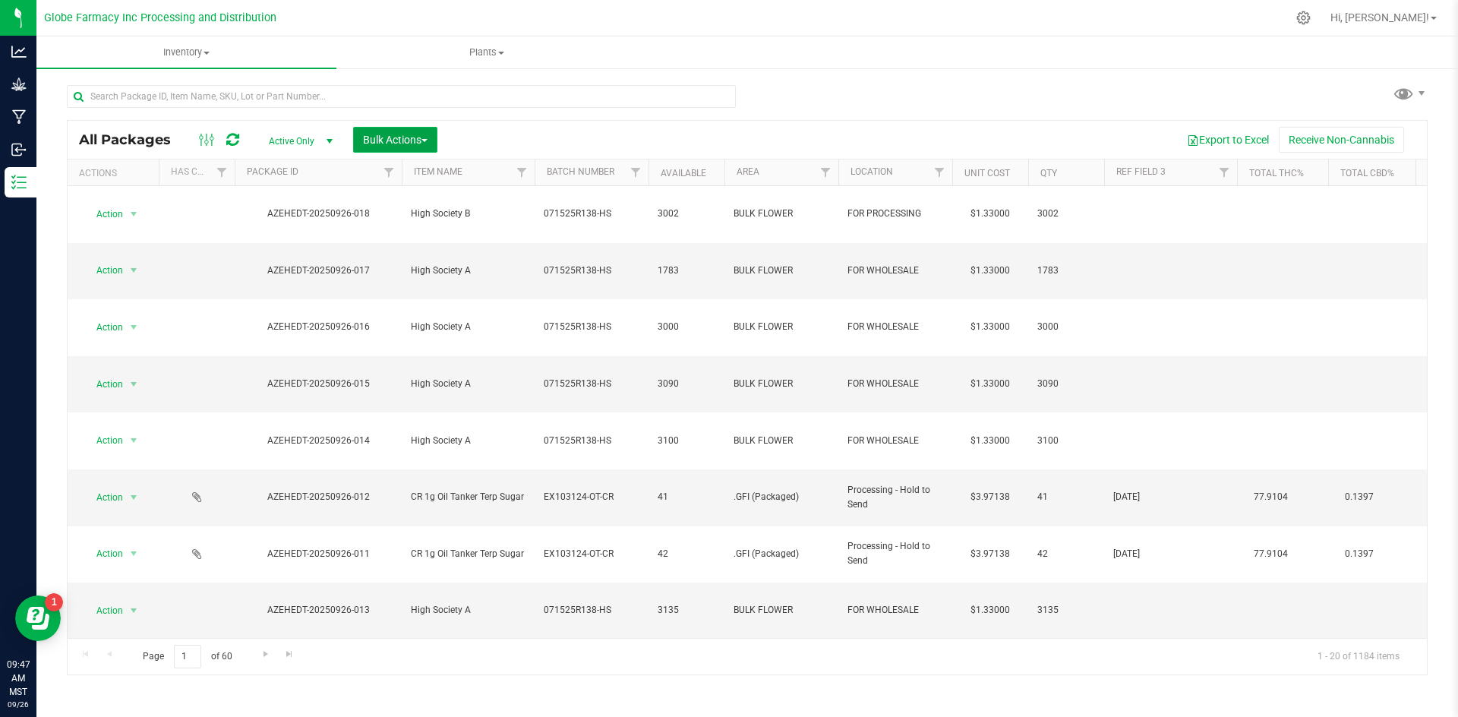
click at [434, 137] on button "Bulk Actions" at bounding box center [395, 140] width 84 height 26
click at [397, 248] on div "Print package labels" at bounding box center [418, 260] width 112 height 24
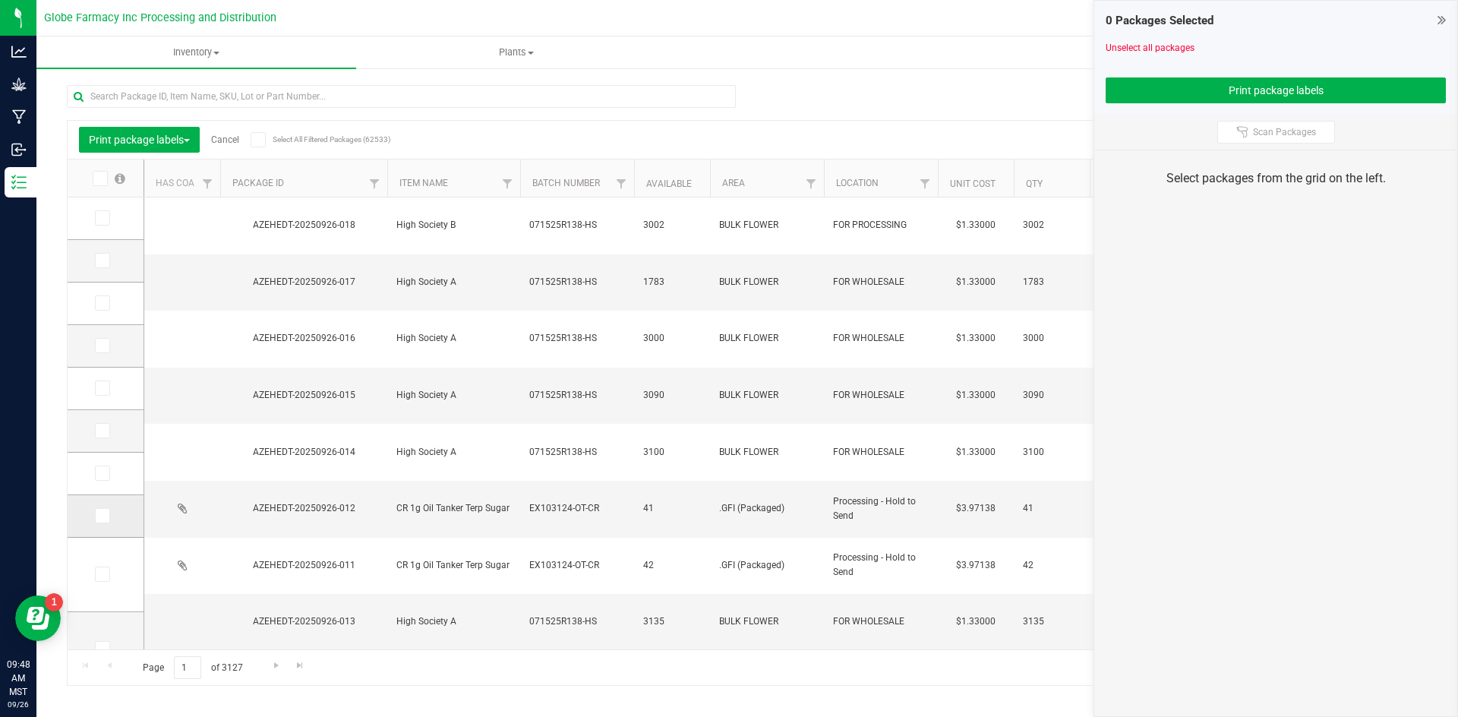
click at [109, 513] on span at bounding box center [102, 515] width 15 height 15
click at [0, 0] on input "checkbox" at bounding box center [0, 0] width 0 height 0
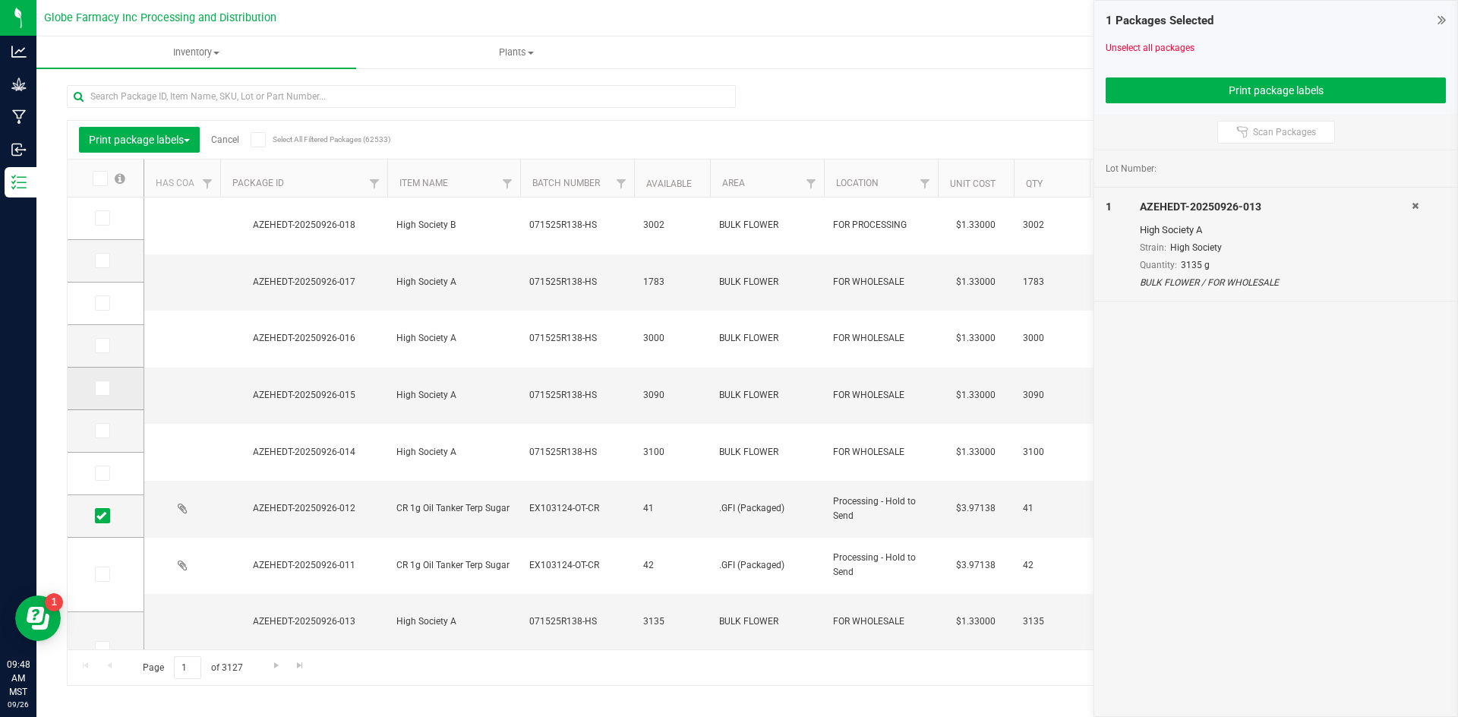
click at [103, 388] on icon at bounding box center [101, 388] width 10 height 0
click at [0, 0] on input "checkbox" at bounding box center [0, 0] width 0 height 0
click at [103, 351] on span at bounding box center [102, 345] width 15 height 15
click at [0, 0] on input "checkbox" at bounding box center [0, 0] width 0 height 0
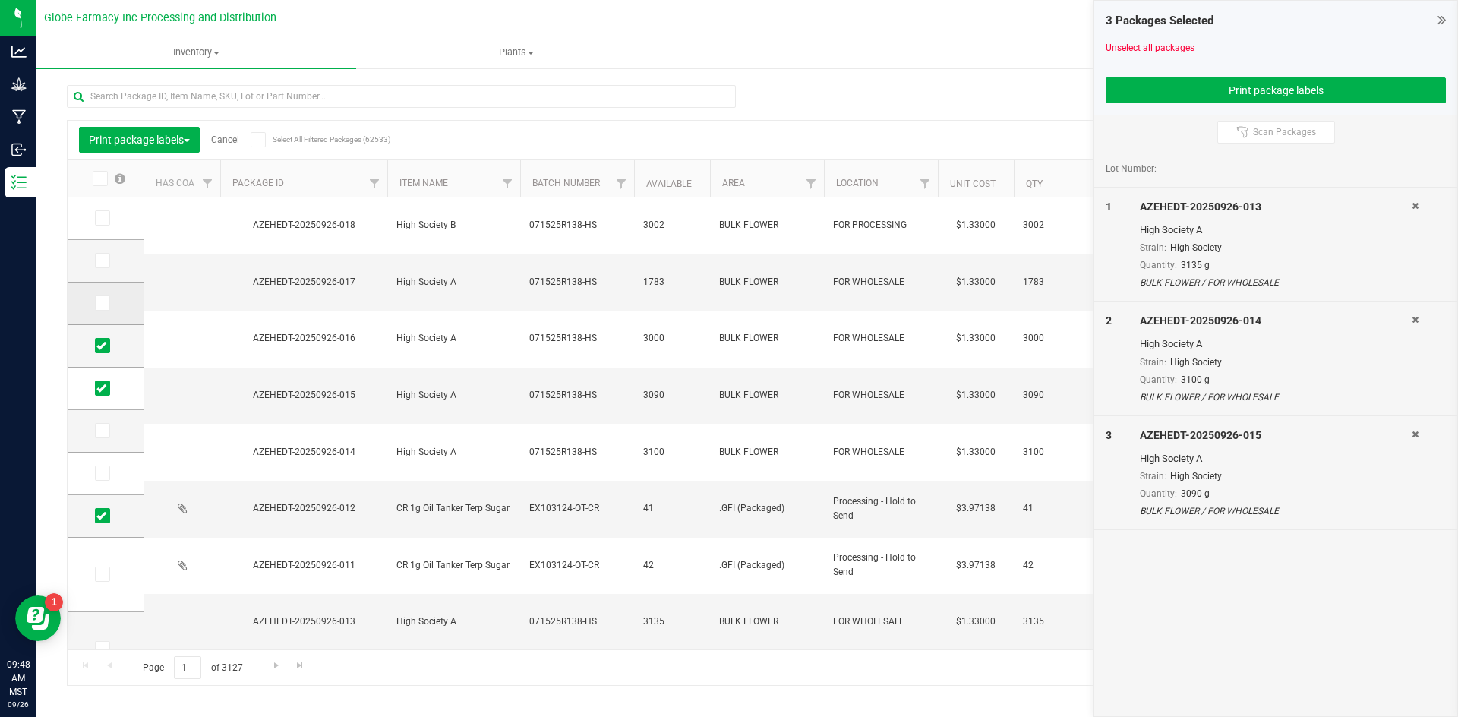
click at [103, 303] on icon at bounding box center [101, 303] width 10 height 0
click at [0, 0] on input "checkbox" at bounding box center [0, 0] width 0 height 0
click at [106, 254] on span at bounding box center [102, 260] width 15 height 15
click at [0, 0] on input "checkbox" at bounding box center [0, 0] width 0 height 0
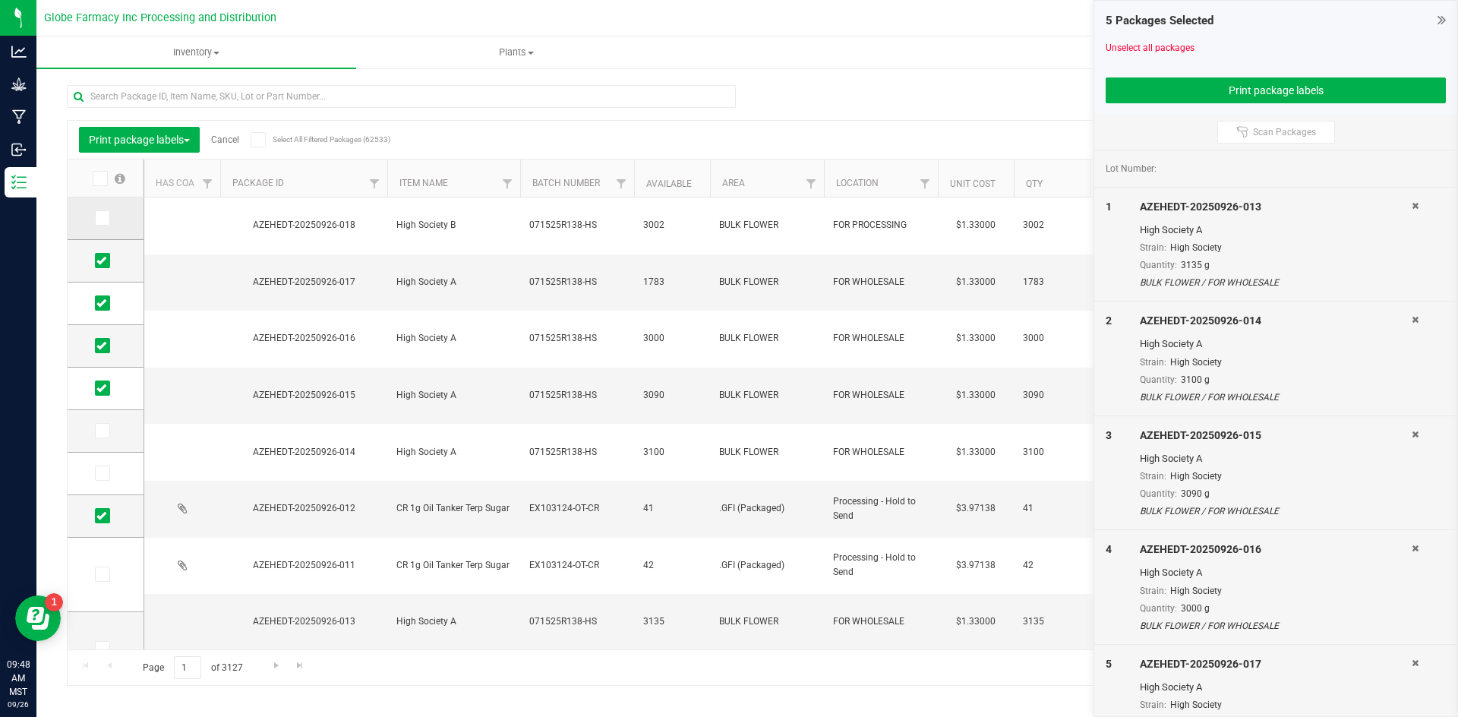
click at [106, 218] on icon at bounding box center [101, 218] width 10 height 0
click at [0, 0] on input "checkbox" at bounding box center [0, 0] width 0 height 0
click at [1273, 84] on button "Print package labels" at bounding box center [1276, 90] width 340 height 26
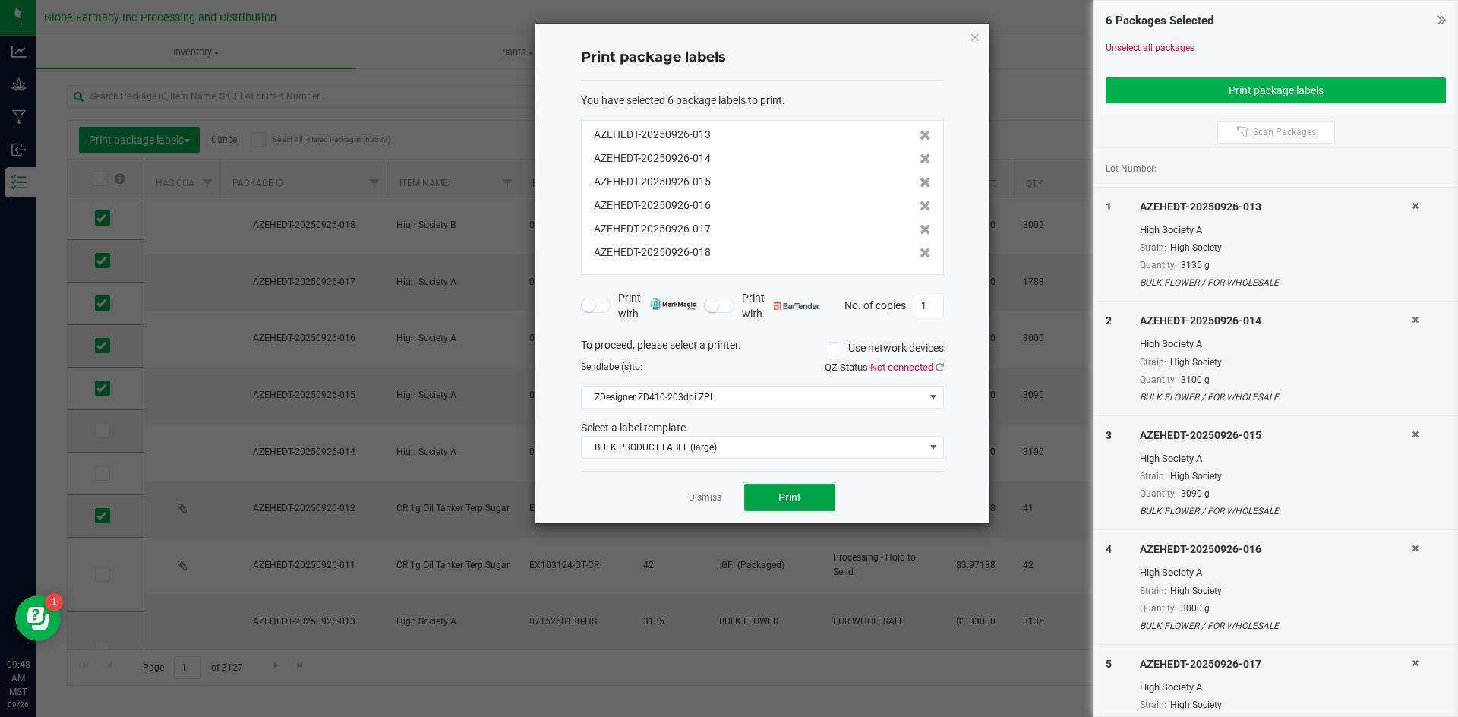
click at [786, 503] on span "Print" at bounding box center [790, 497] width 23 height 12
click at [702, 504] on link "Dismiss" at bounding box center [705, 497] width 33 height 13
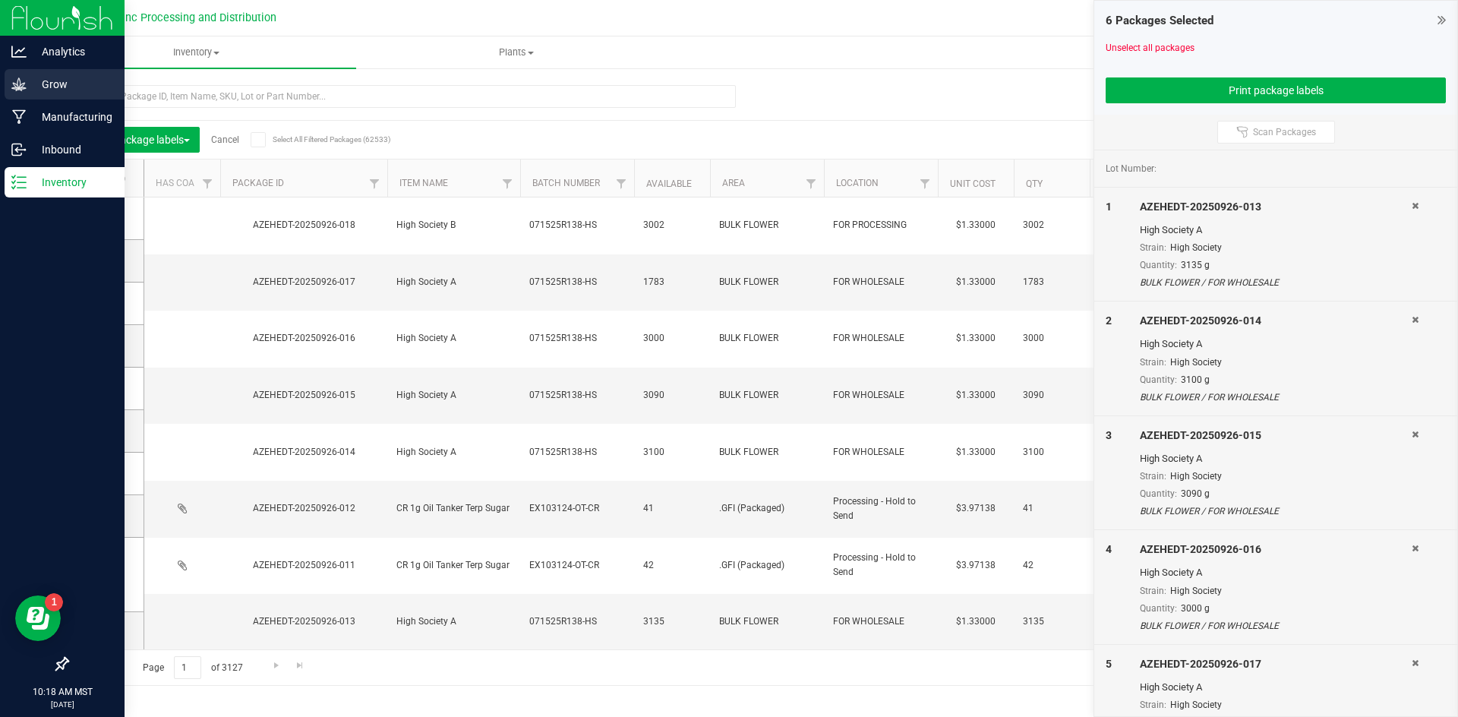
click at [0, 72] on link "Grow" at bounding box center [62, 85] width 125 height 33
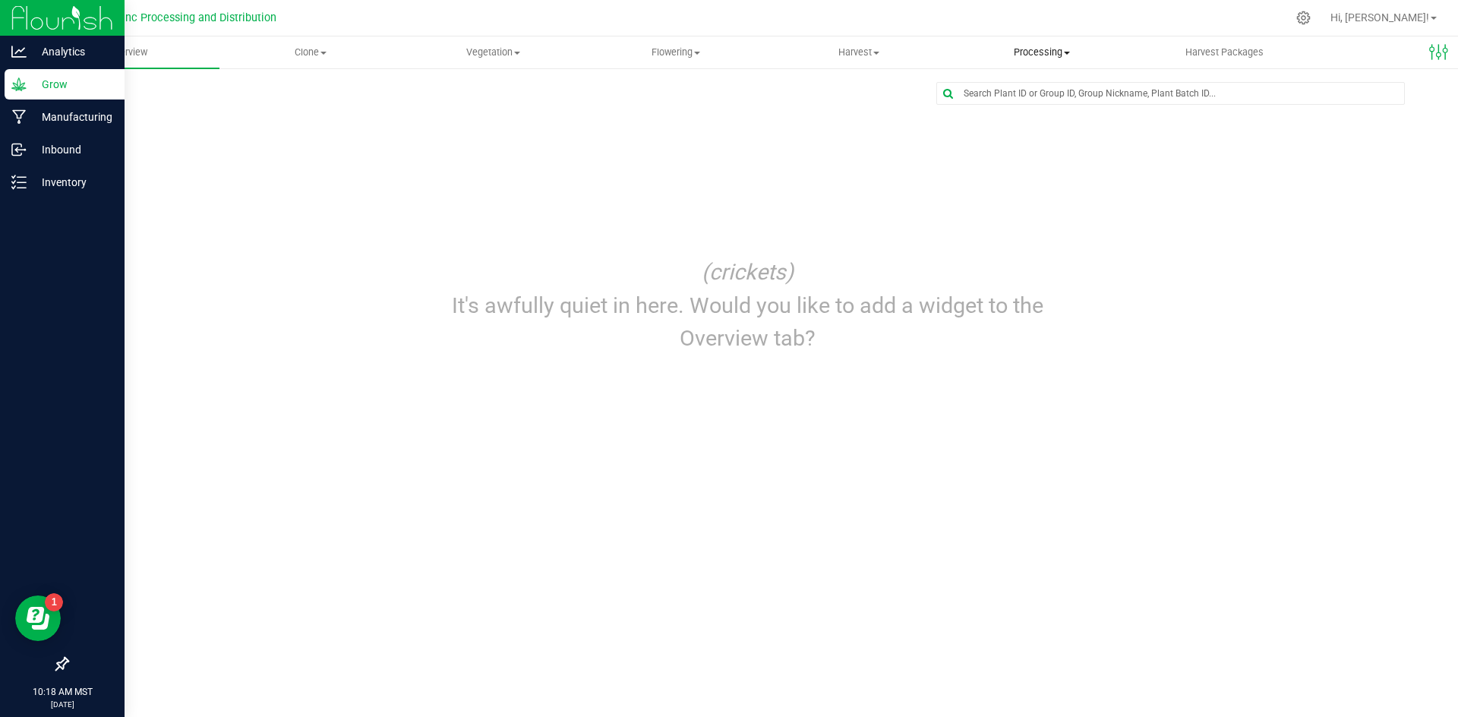
click at [1043, 43] on uib-tab-heading "Processing Create package Processing harvests Processing plants Completed harve…" at bounding box center [1042, 52] width 182 height 30
click at [1044, 43] on uib-tab-heading "Processing Create package Processing harvests Processing plants Completed harve…" at bounding box center [1042, 52] width 182 height 30
click at [1044, 55] on span "Processing" at bounding box center [1041, 53] width 183 height 14
click at [1021, 112] on span "Processing harvests" at bounding box center [1020, 109] width 141 height 13
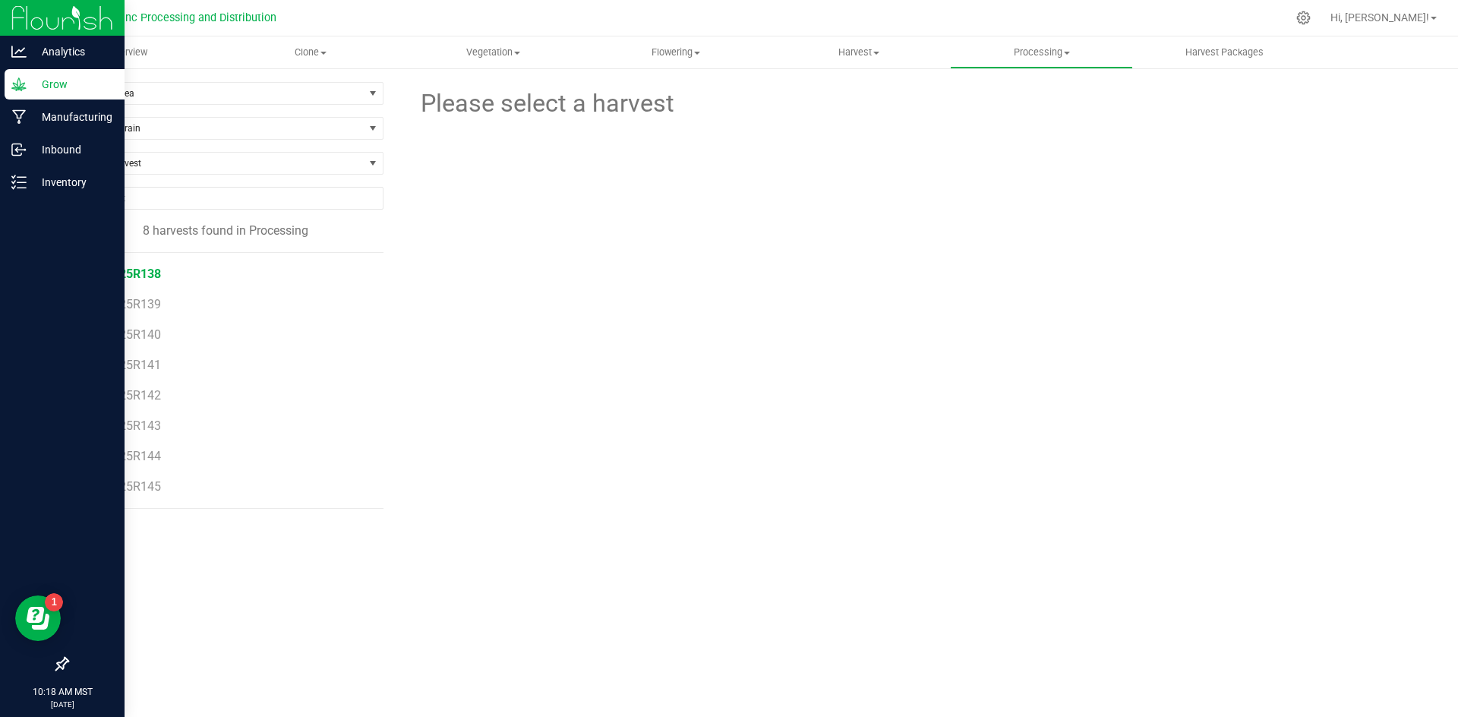
click at [135, 276] on span "071525R138" at bounding box center [126, 274] width 69 height 14
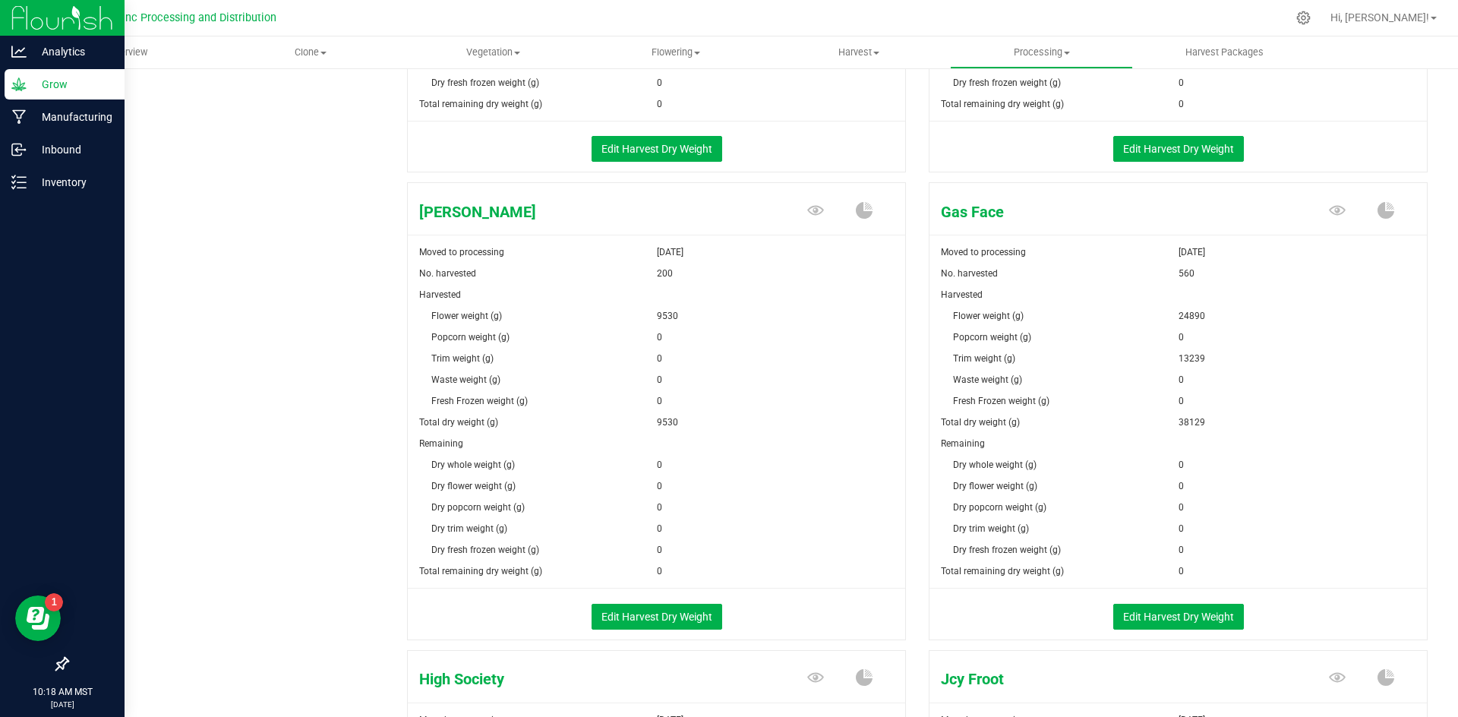
scroll to position [684, 0]
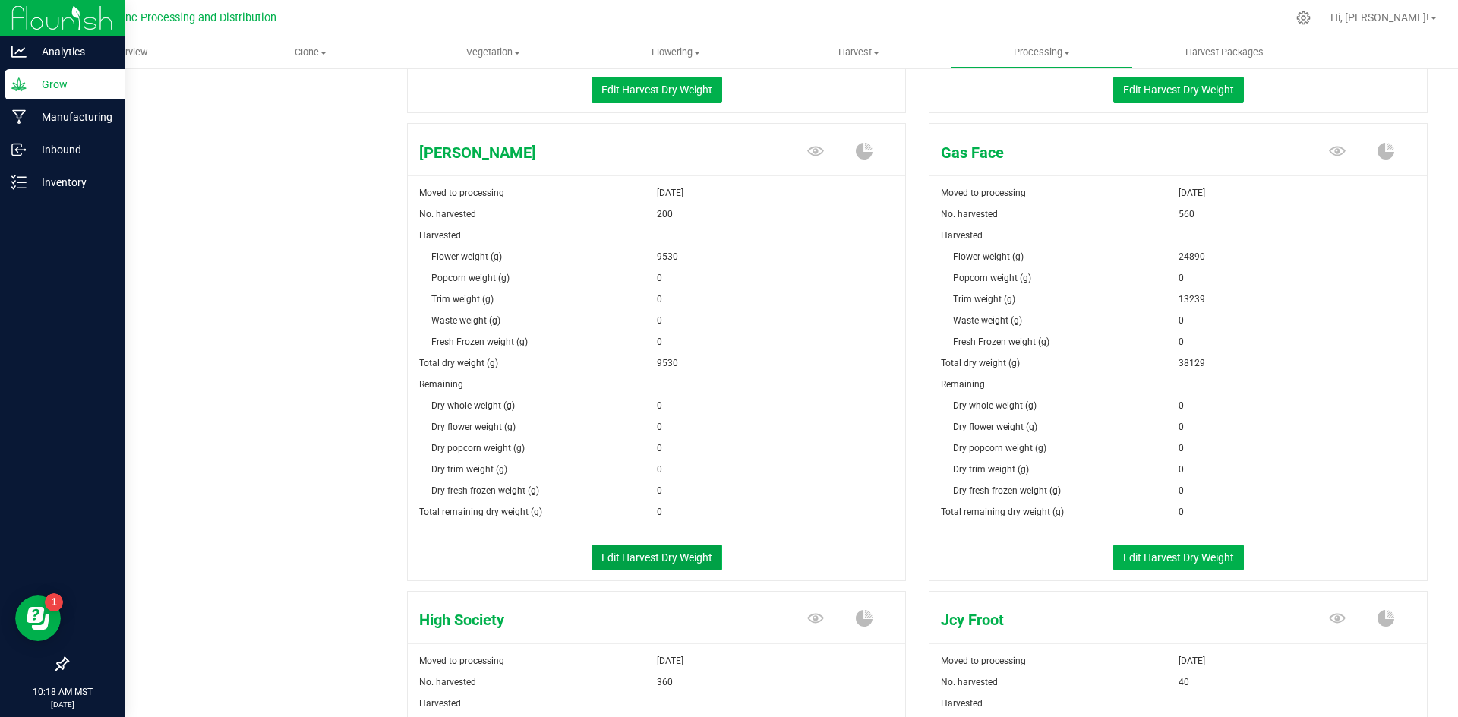
click at [649, 548] on button "Edit Harvest Dry Weight" at bounding box center [657, 558] width 131 height 26
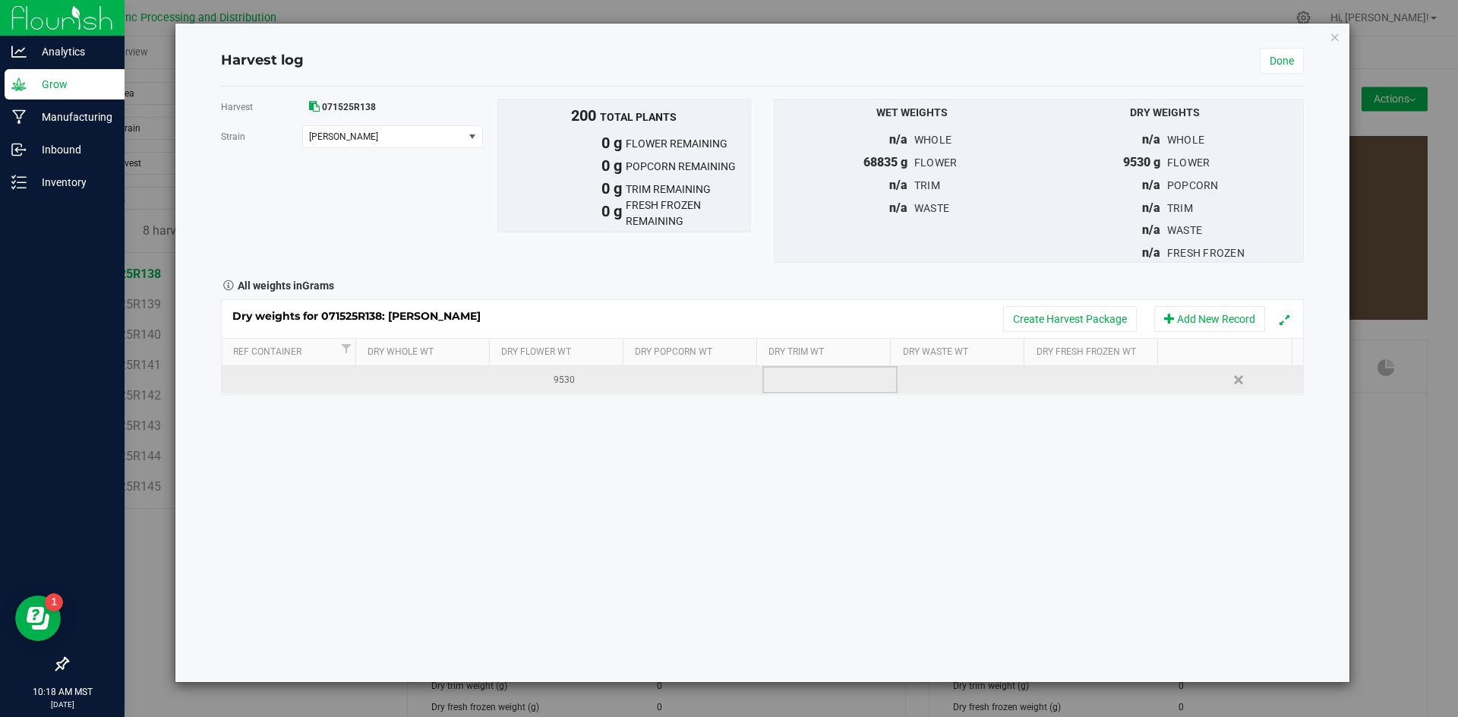
click at [779, 393] on td at bounding box center [830, 379] width 135 height 27
type input "3810"
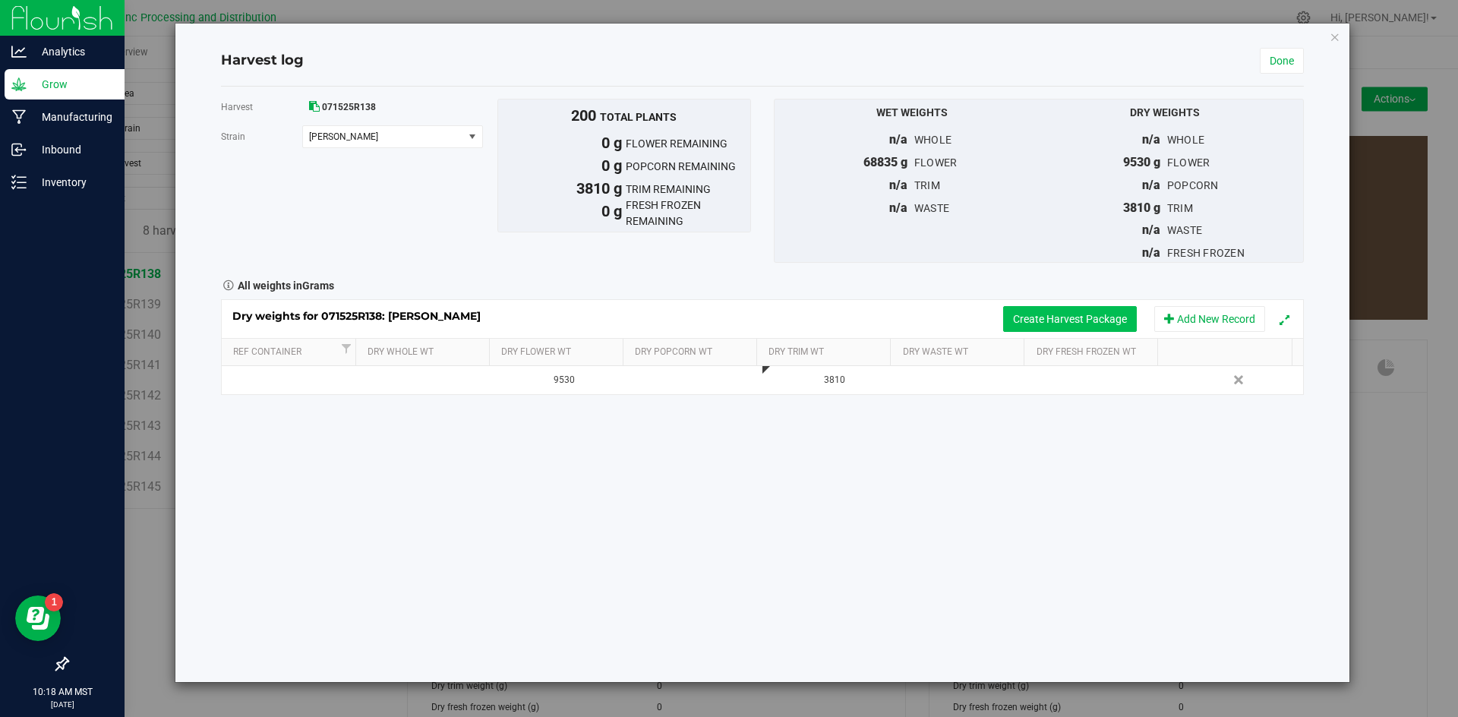
click at [1047, 312] on button "Create Harvest Package" at bounding box center [1070, 319] width 134 height 26
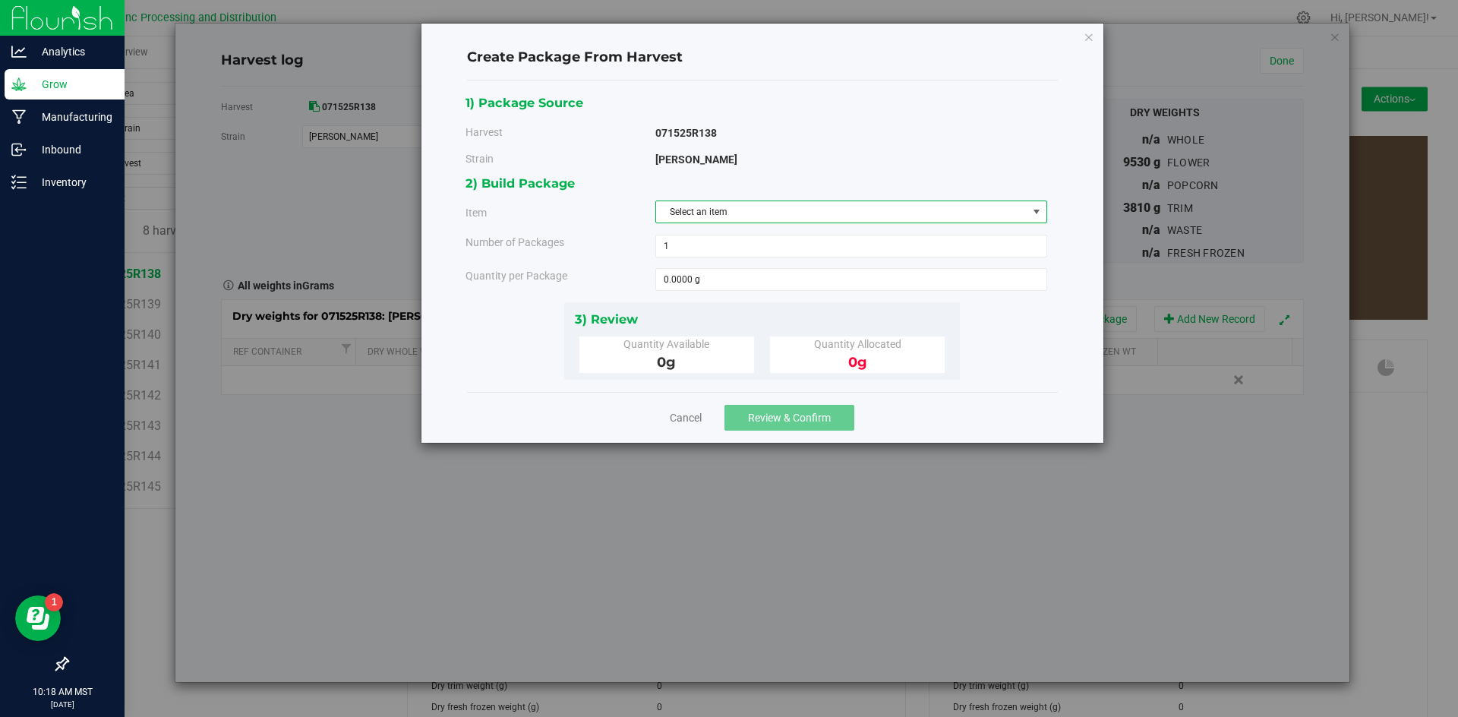
click at [837, 214] on span "Select an item" at bounding box center [841, 211] width 371 height 21
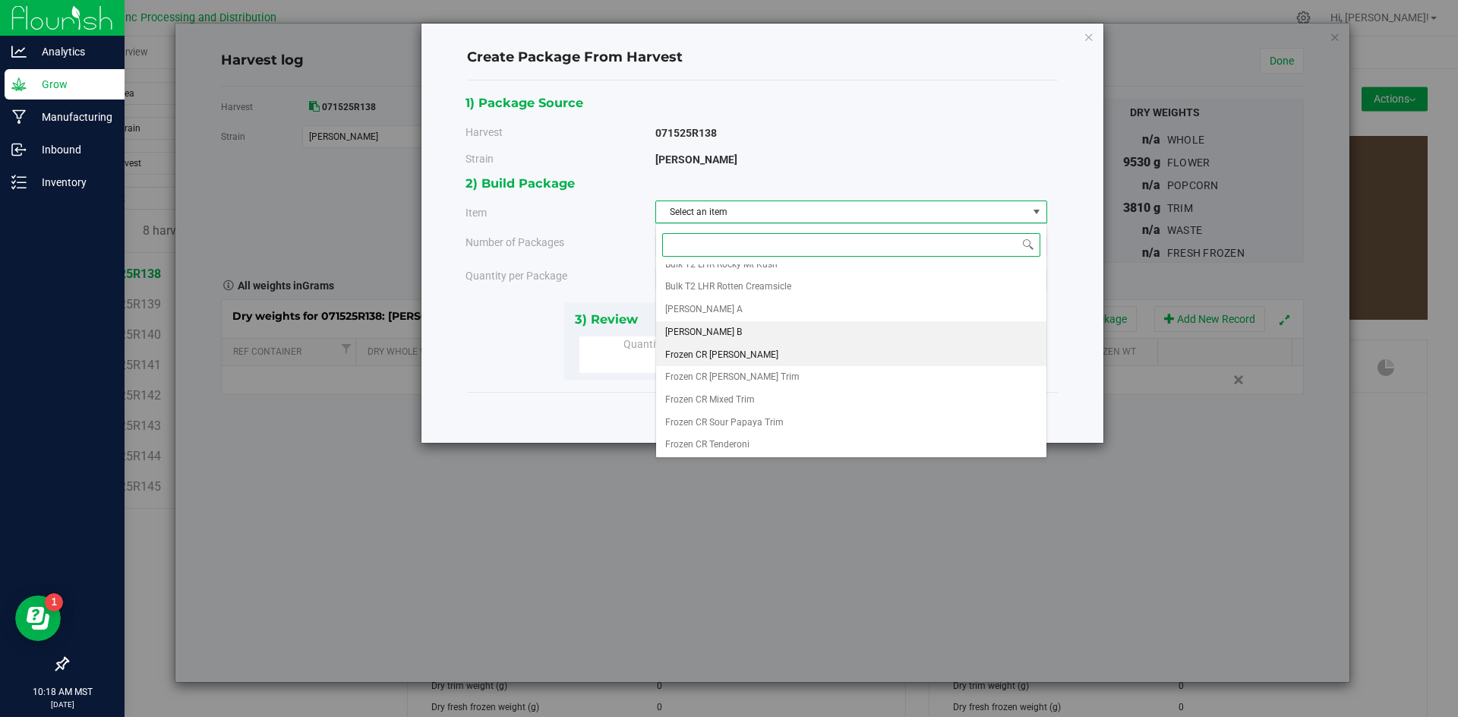
scroll to position [304, 0]
click at [777, 337] on li "Frozen CR [PERSON_NAME]" at bounding box center [851, 333] width 390 height 23
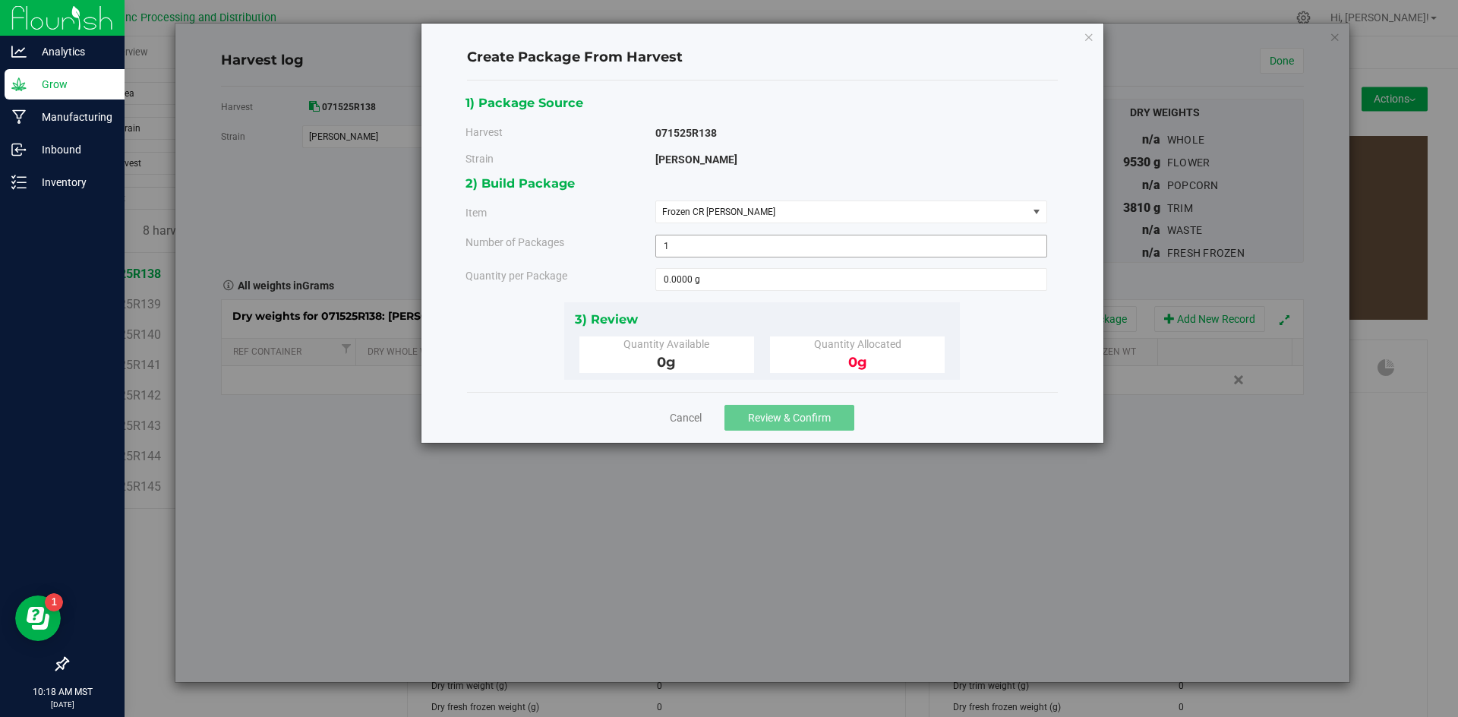
drag, startPoint x: 777, startPoint y: 337, endPoint x: 789, endPoint y: 238, distance: 99.5
click at [777, 339] on body "Create Package From Harvest 1) Package Source Harvest 071525R138 [GEOGRAPHIC_DA…" at bounding box center [729, 358] width 1458 height 717
click at [788, 203] on span "Frozen CR [PERSON_NAME]" at bounding box center [841, 211] width 371 height 21
click at [788, 209] on span "Frozen CR [PERSON_NAME]" at bounding box center [841, 211] width 371 height 21
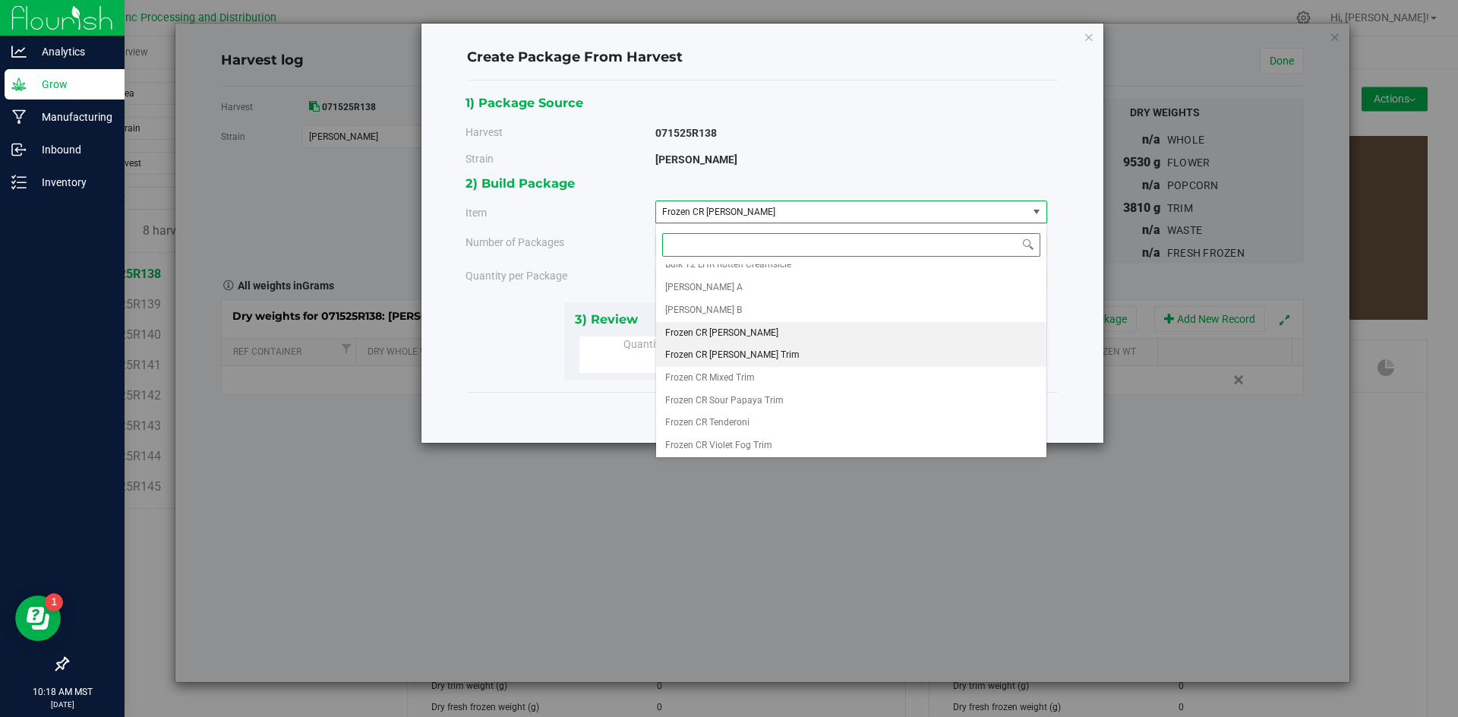
click at [755, 352] on span "Frozen CR [PERSON_NAME] Trim" at bounding box center [732, 356] width 134 height 20
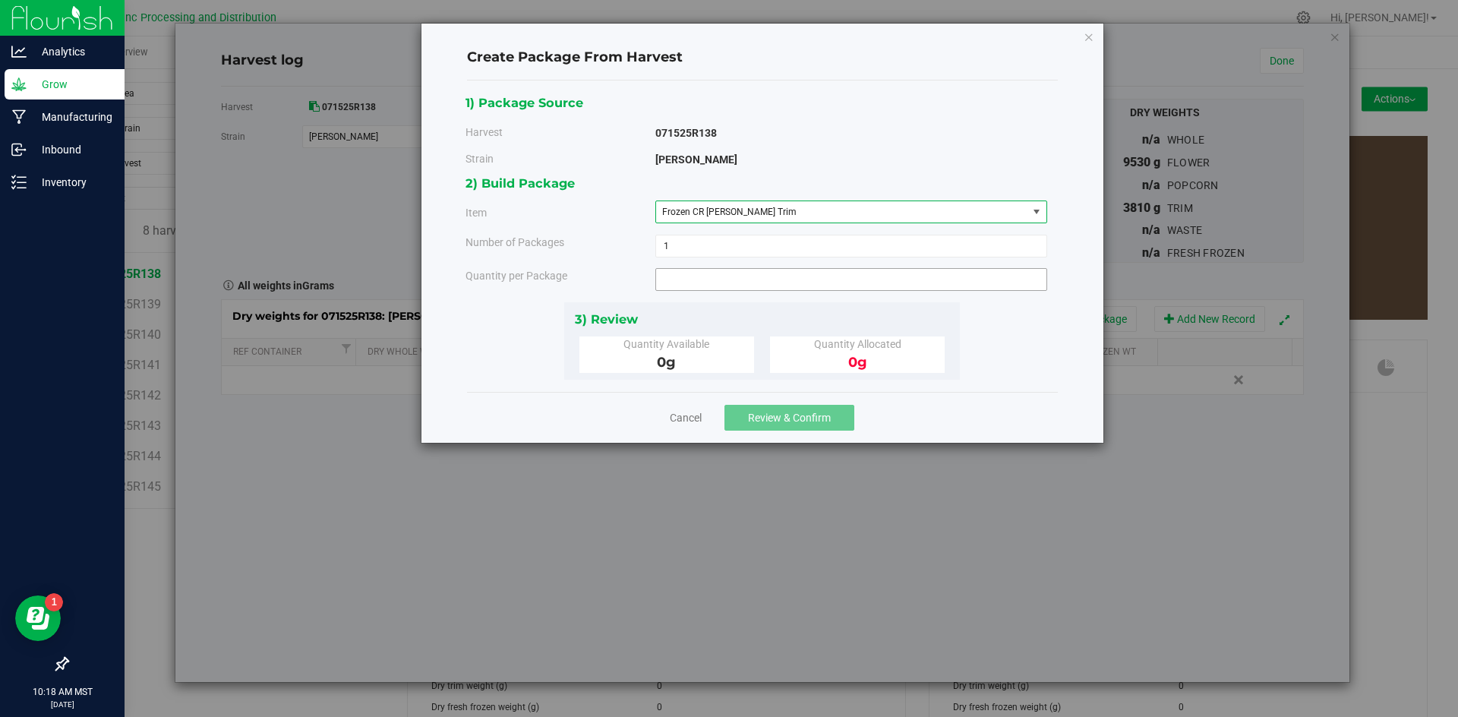
click at [760, 277] on span at bounding box center [851, 279] width 392 height 23
click at [0, 0] on input "text" at bounding box center [0, 0] width 0 height 0
type input "3810"
type input "3810.0000 g"
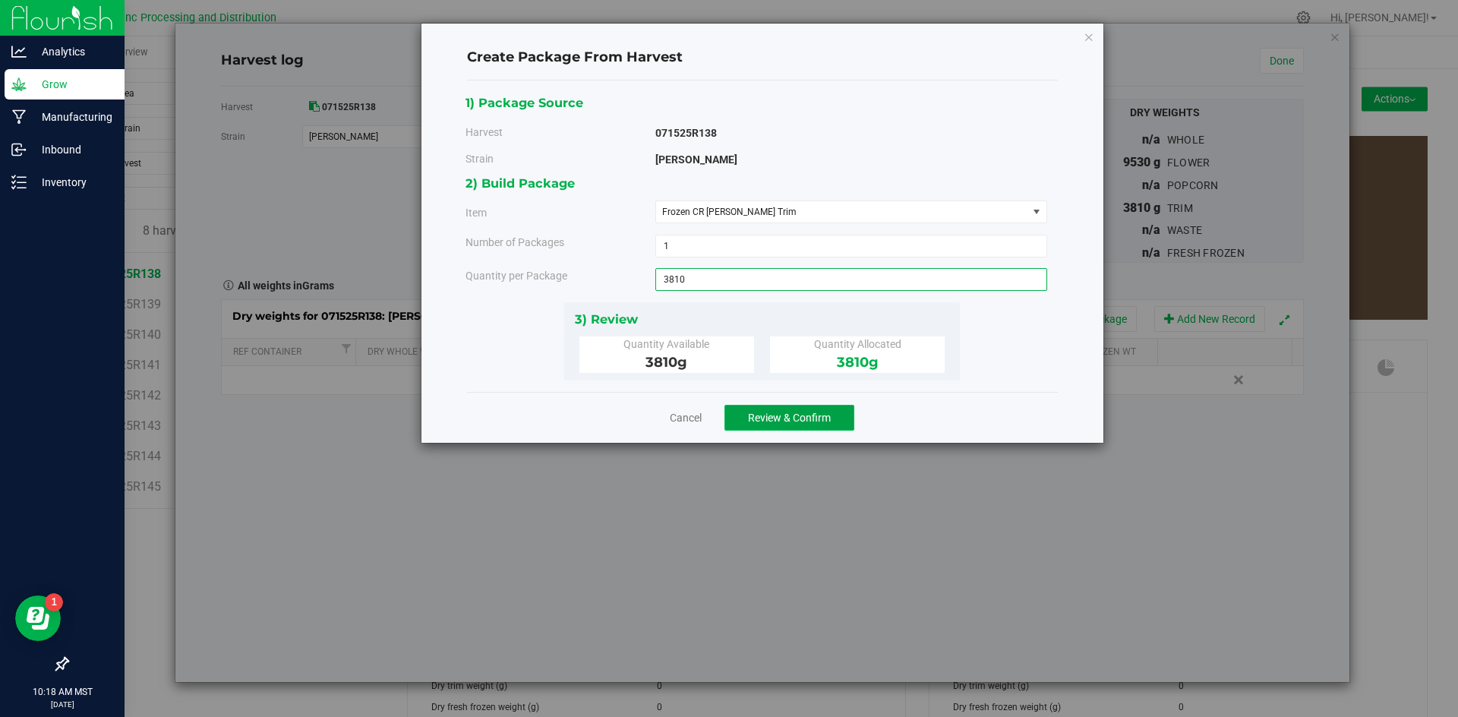
click at [775, 422] on span "Review & Confirm" at bounding box center [789, 418] width 83 height 12
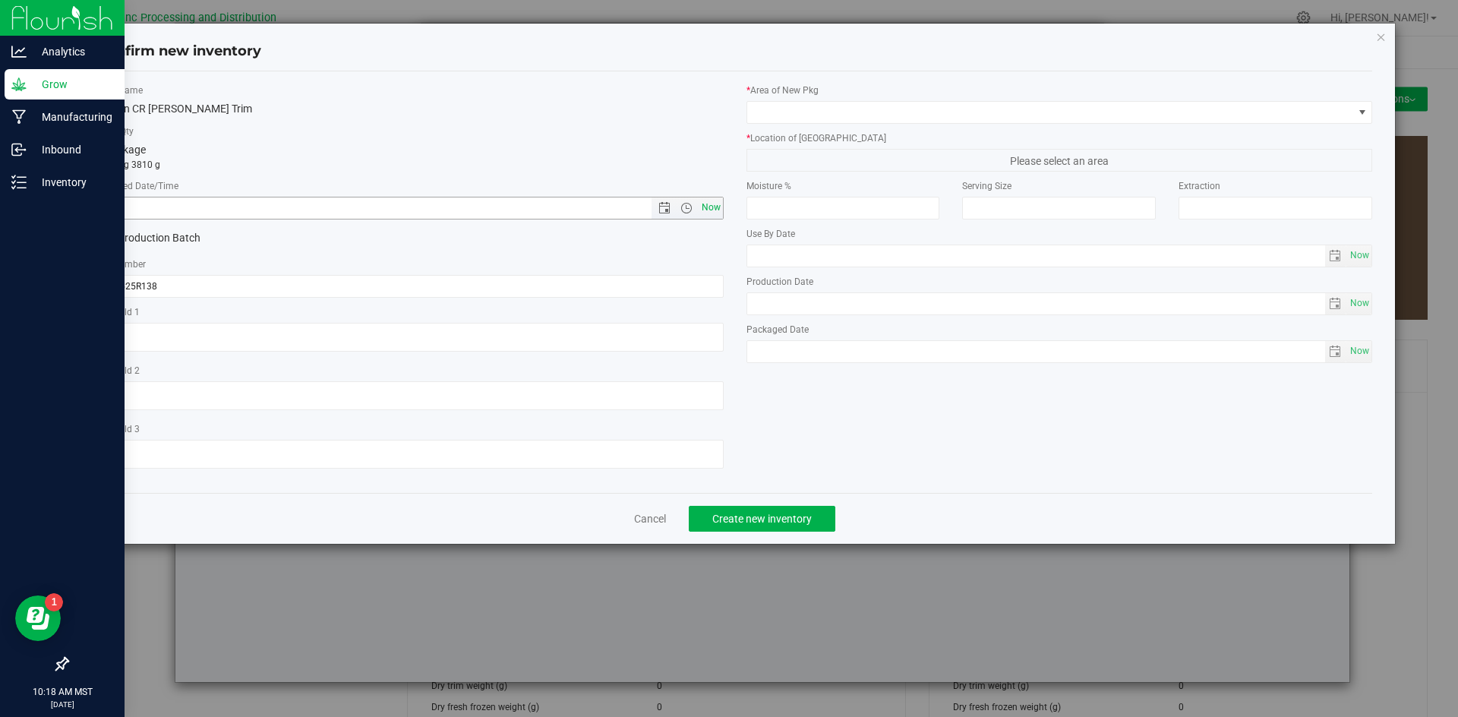
click at [713, 210] on span "Now" at bounding box center [711, 208] width 26 height 22
type input "[DATE] 10:19 AM"
click at [279, 289] on input "071525R138" at bounding box center [410, 286] width 627 height 23
type input "071525R138-DDU"
click at [981, 115] on span at bounding box center [1050, 112] width 606 height 21
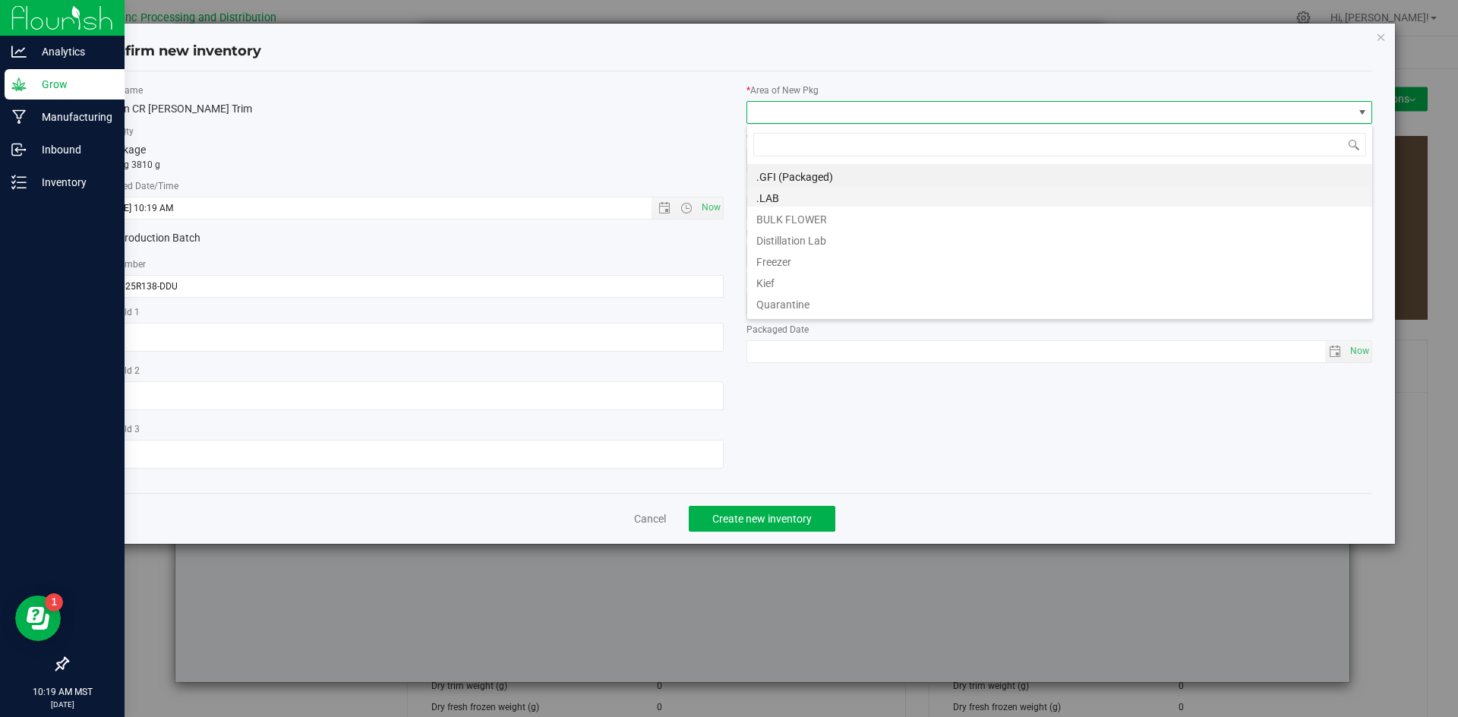
scroll to position [23, 627]
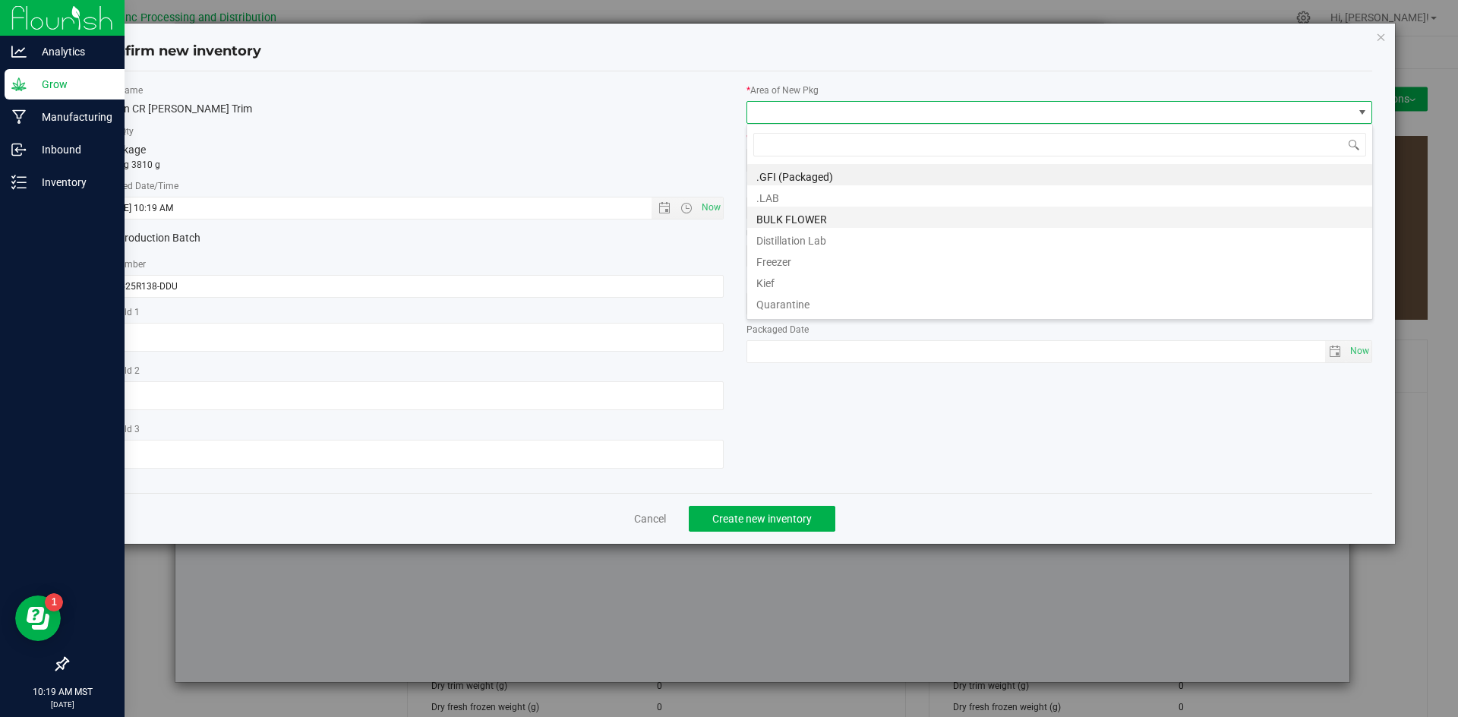
click at [826, 220] on li "BULK FLOWER" at bounding box center [1059, 217] width 625 height 21
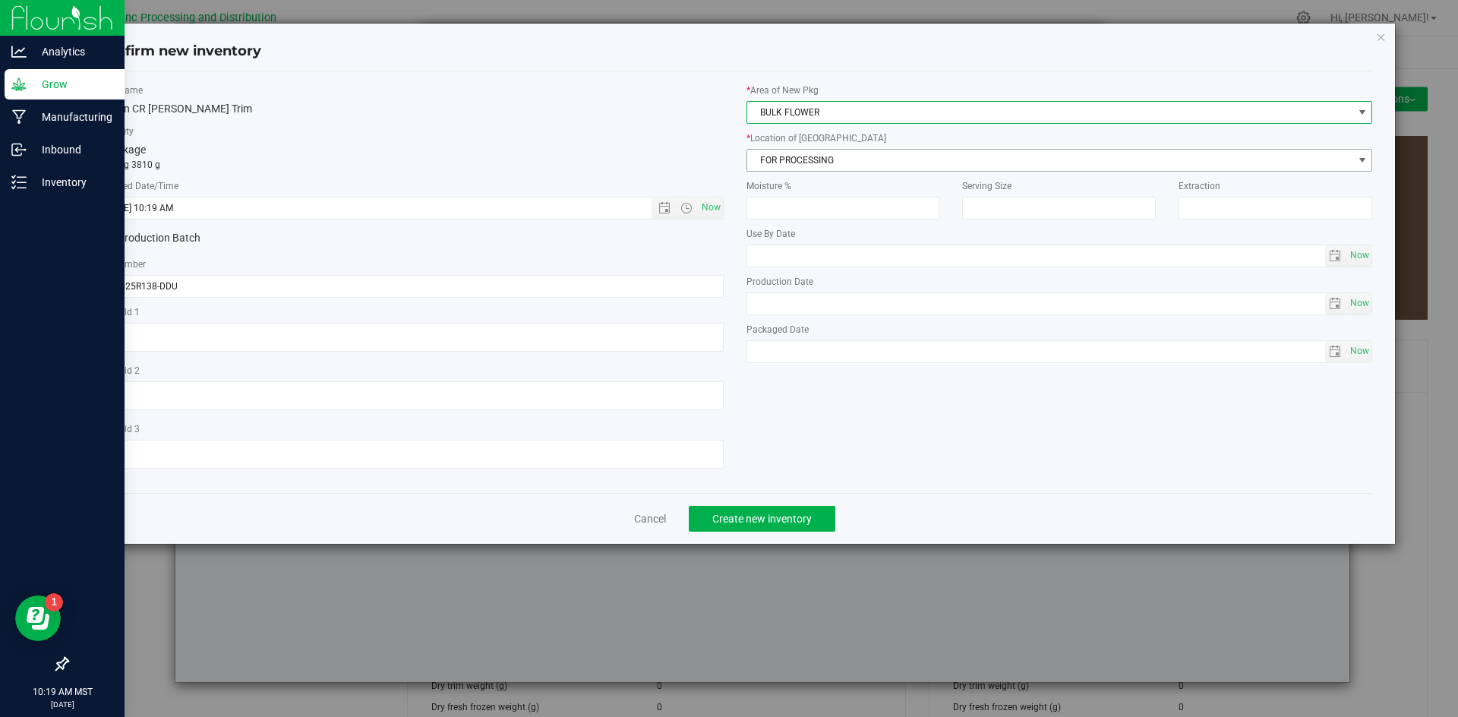
click at [841, 166] on span "FOR PROCESSING" at bounding box center [1050, 160] width 606 height 21
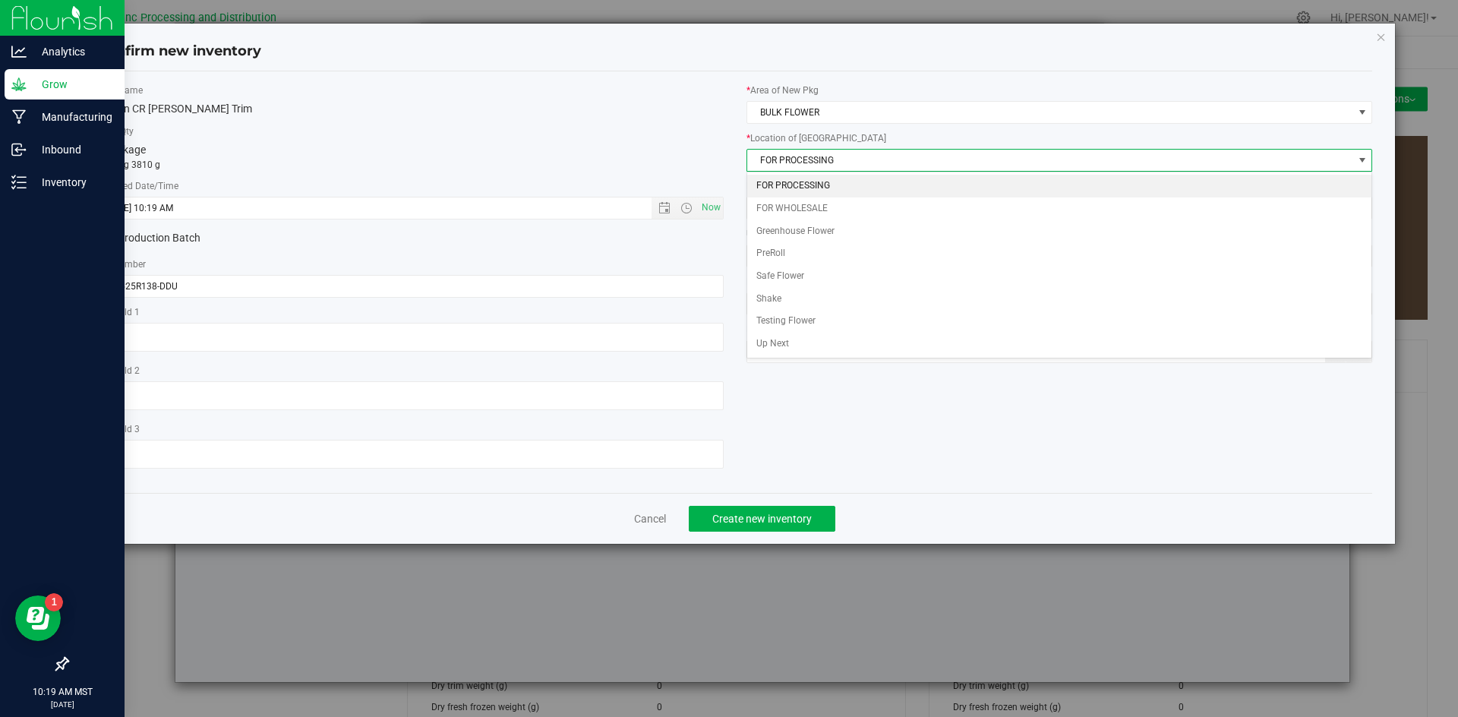
click at [828, 184] on li "FOR PROCESSING" at bounding box center [1059, 186] width 625 height 23
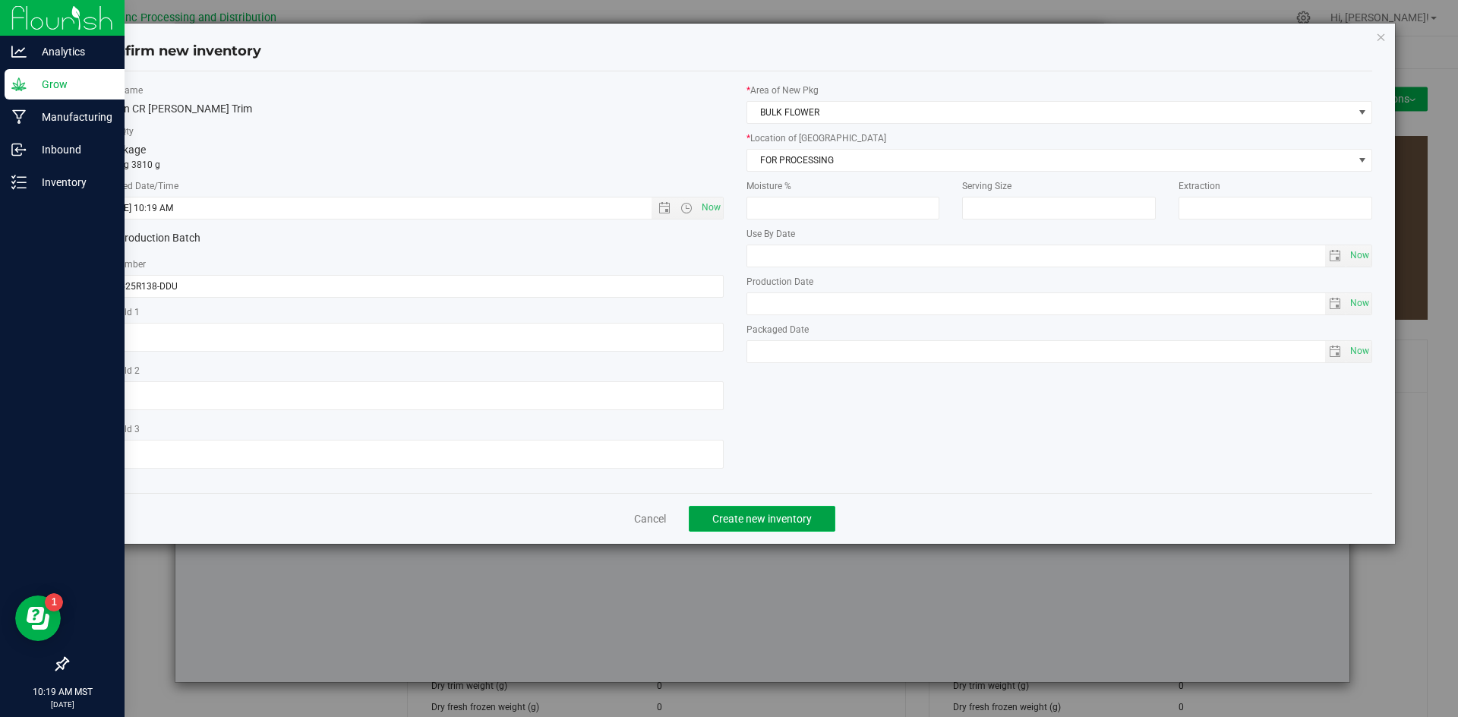
click at [767, 513] on span "Create new inventory" at bounding box center [761, 519] width 99 height 12
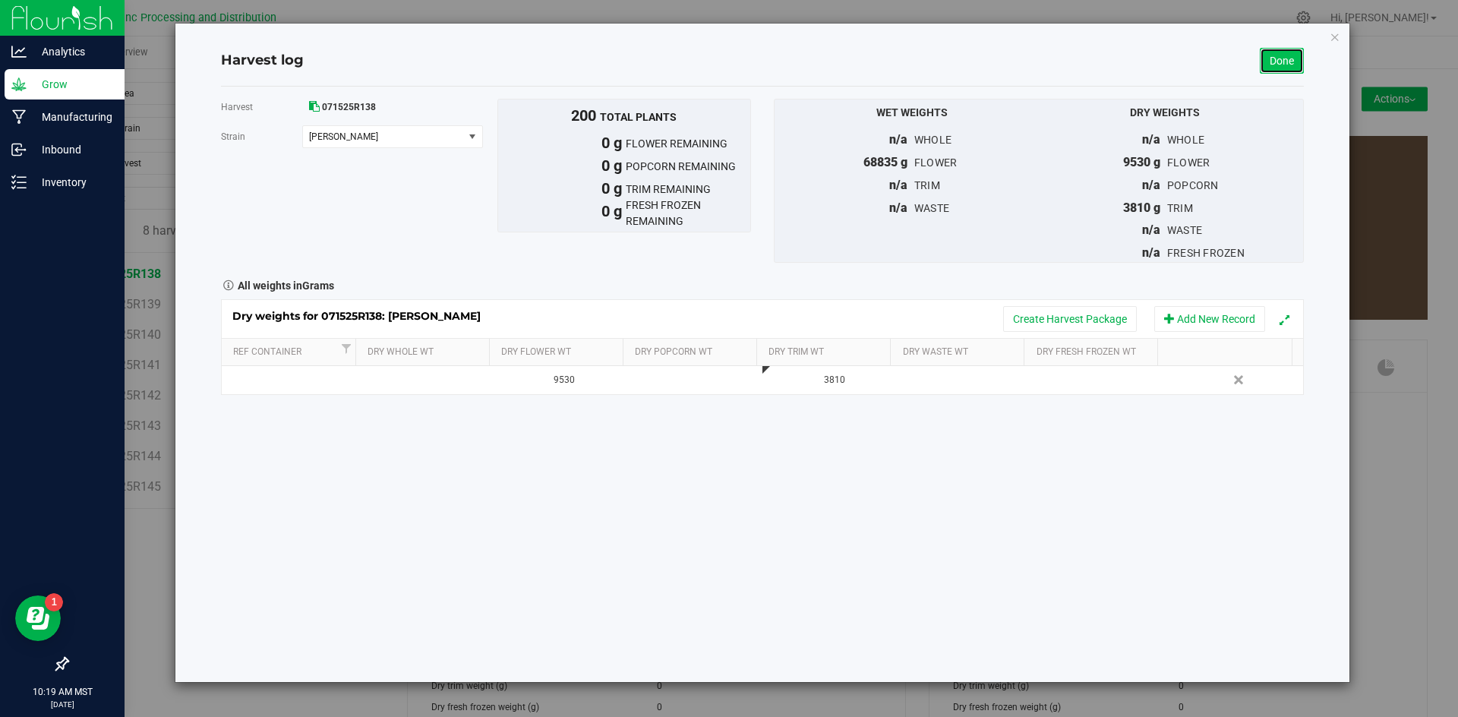
click at [1278, 63] on link "Done" at bounding box center [1282, 61] width 44 height 26
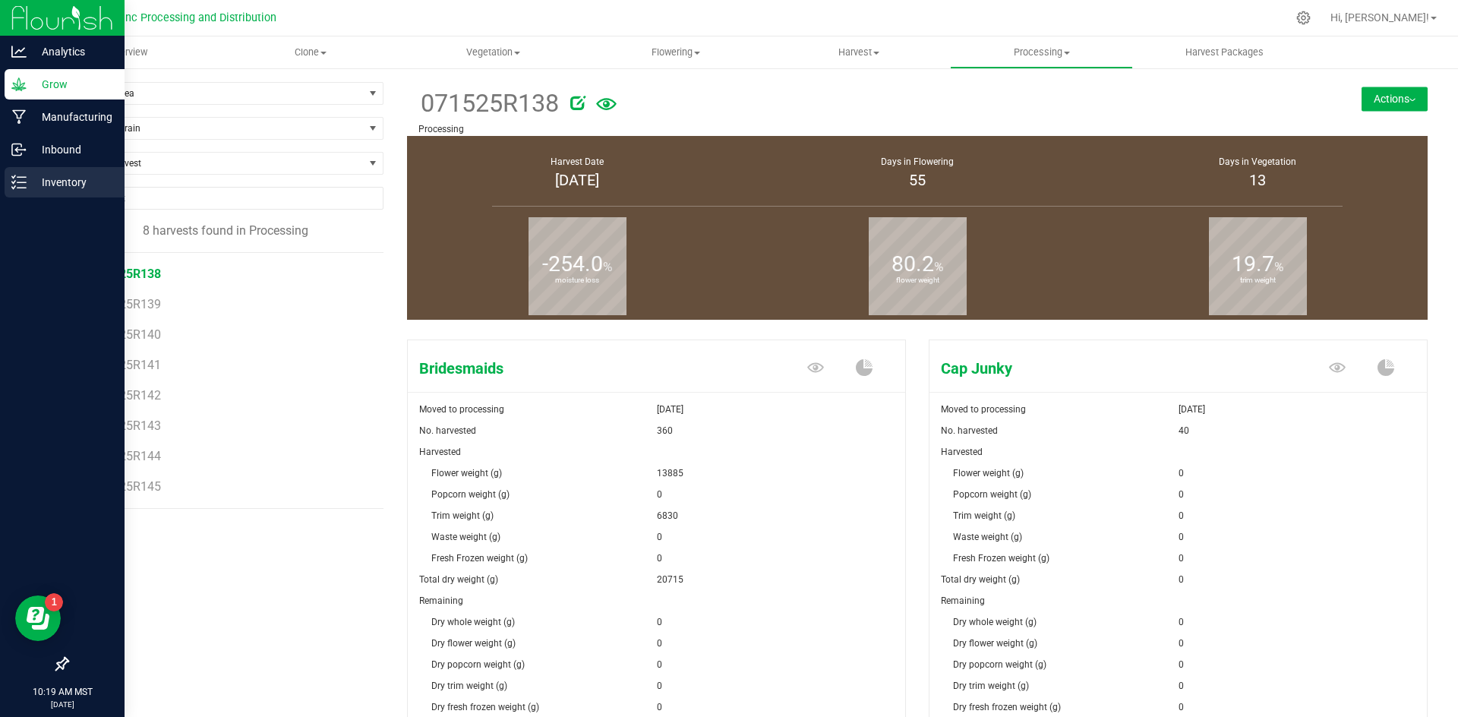
click at [55, 189] on p "Inventory" at bounding box center [72, 182] width 91 height 18
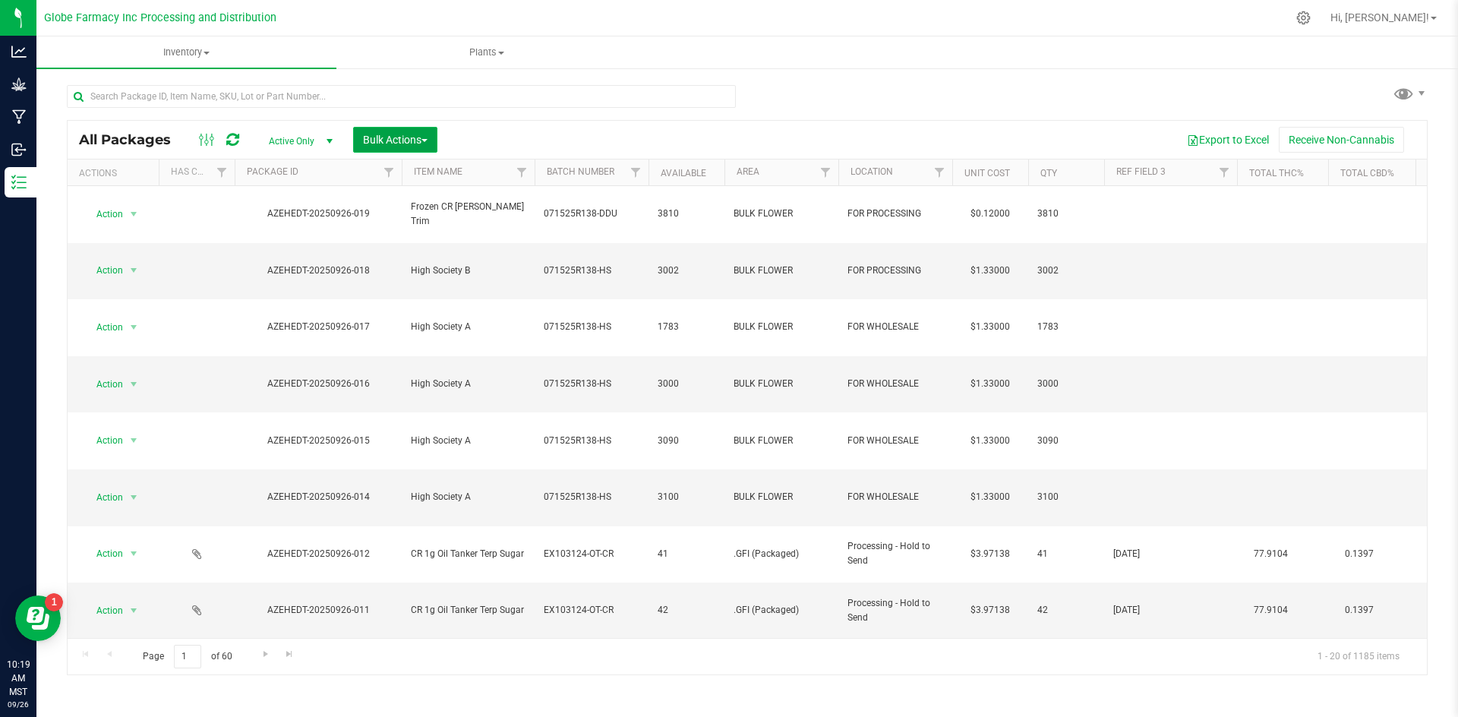
click at [377, 134] on span "Bulk Actions" at bounding box center [395, 140] width 65 height 12
click at [375, 258] on span "Print package labels" at bounding box center [407, 257] width 91 height 12
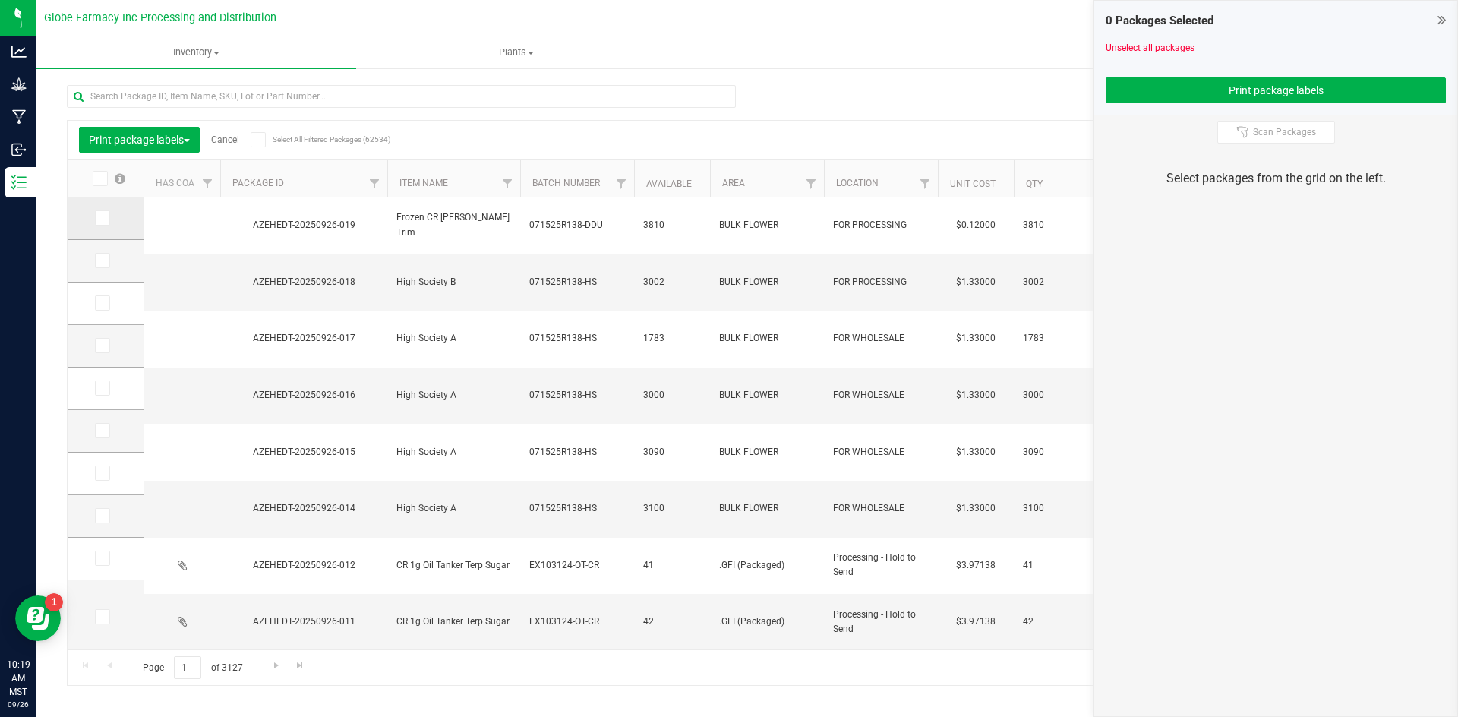
click at [100, 218] on icon at bounding box center [101, 218] width 10 height 0
click at [0, 0] on input "checkbox" at bounding box center [0, 0] width 0 height 0
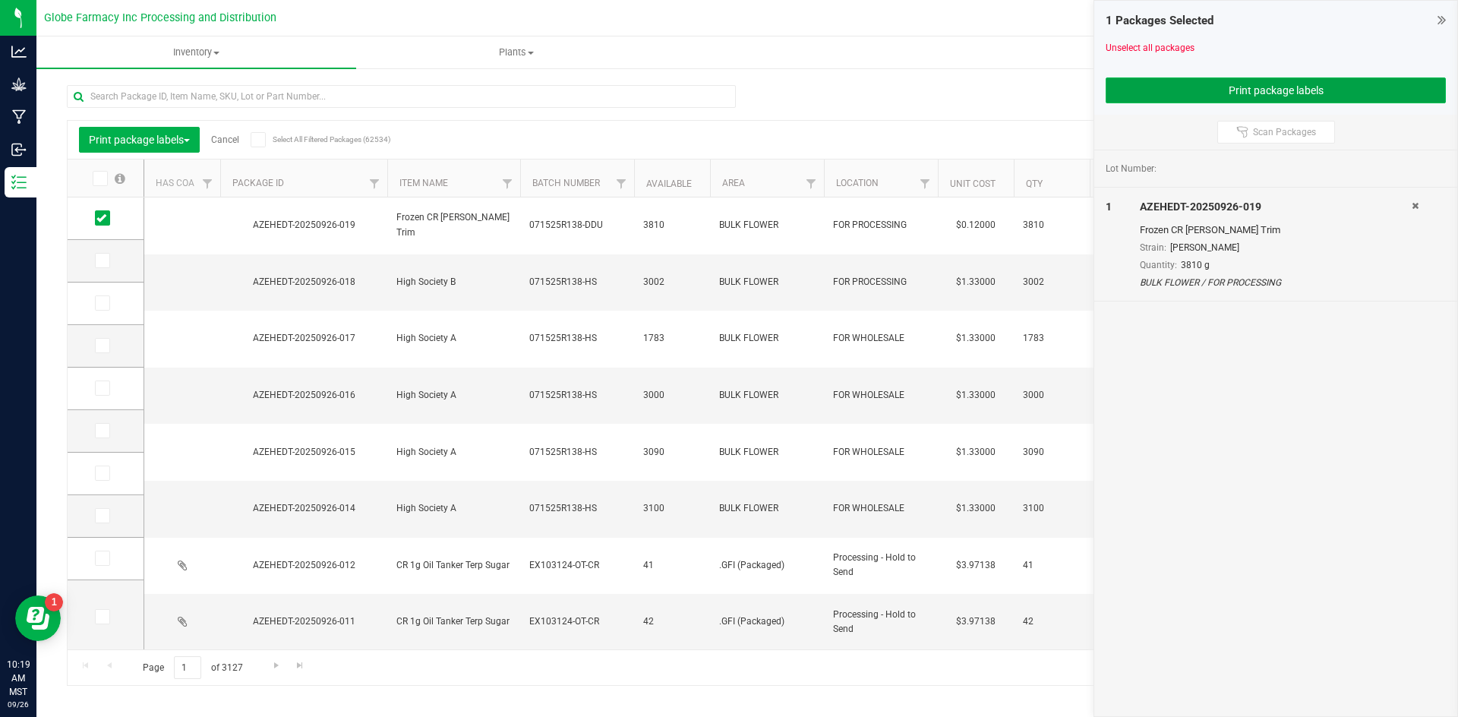
click at [1204, 84] on button "Print package labels" at bounding box center [1276, 90] width 340 height 26
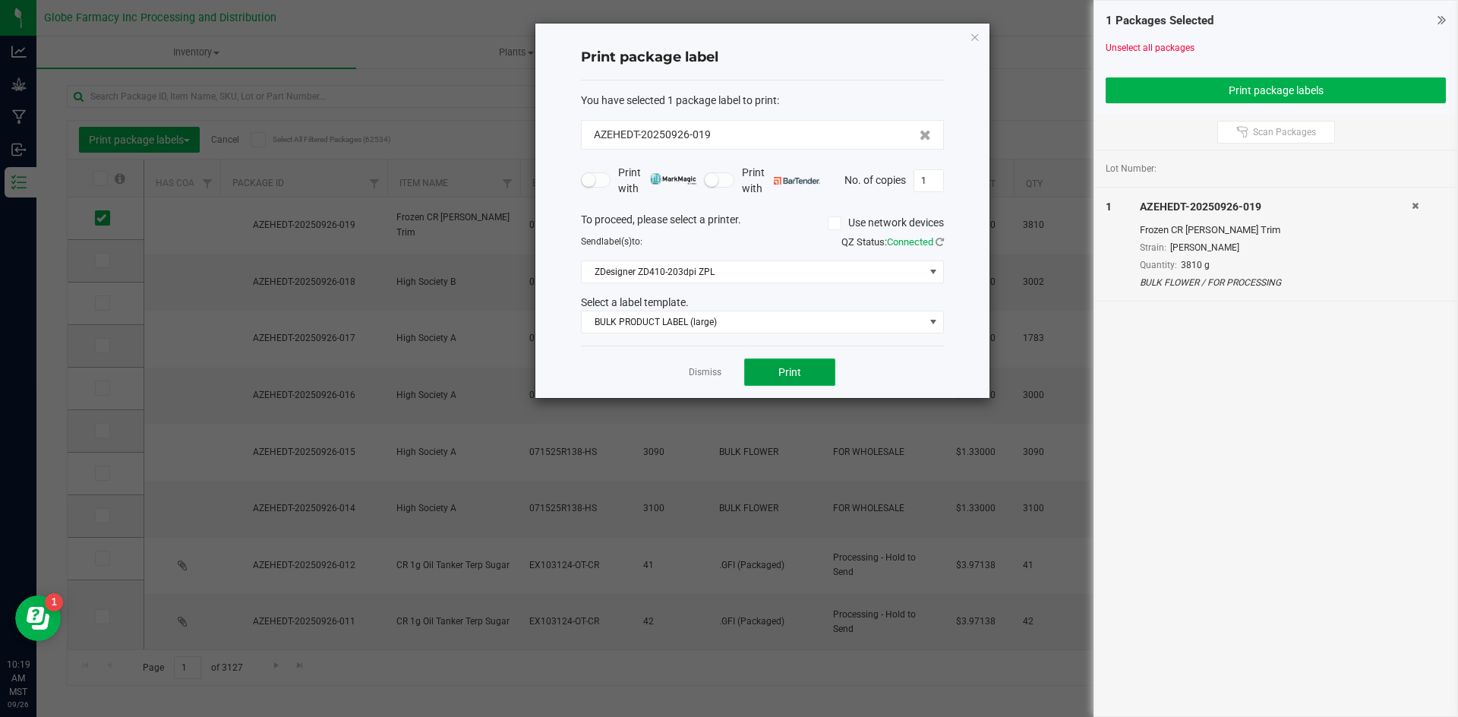
click at [794, 379] on button "Print" at bounding box center [789, 371] width 91 height 27
